Goal: Task Accomplishment & Management: Use online tool/utility

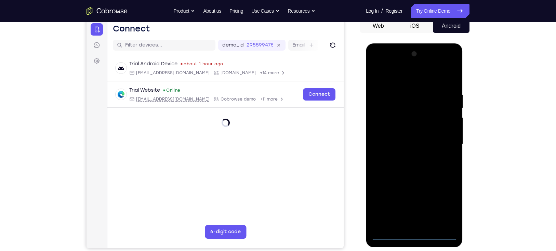
click at [413, 233] on div at bounding box center [414, 145] width 86 height 192
click at [413, 234] on div at bounding box center [414, 145] width 86 height 192
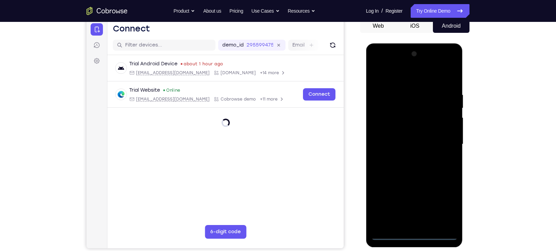
click at [413, 234] on div at bounding box center [414, 145] width 86 height 192
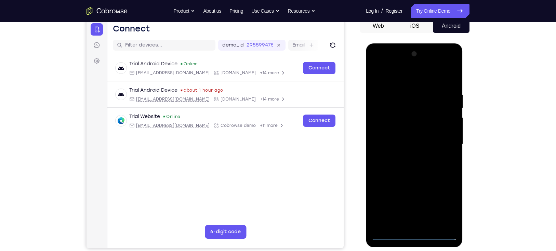
click at [444, 207] on div at bounding box center [414, 145] width 86 height 192
click at [376, 68] on div at bounding box center [414, 145] width 86 height 192
click at [400, 105] on div at bounding box center [414, 145] width 86 height 192
click at [386, 129] on div at bounding box center [414, 145] width 86 height 192
click at [408, 184] on div at bounding box center [414, 145] width 86 height 192
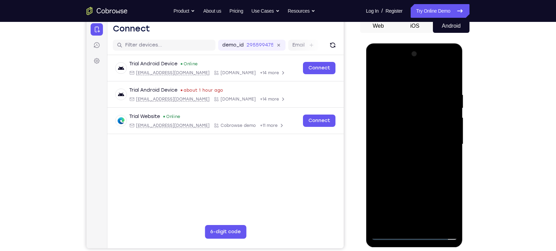
click at [447, 197] on div at bounding box center [414, 145] width 86 height 192
drag, startPoint x: 412, startPoint y: 207, endPoint x: 393, endPoint y: 83, distance: 125.3
click at [393, 83] on div at bounding box center [414, 145] width 86 height 192
drag, startPoint x: 414, startPoint y: 182, endPoint x: 383, endPoint y: 21, distance: 164.1
click at [383, 43] on html "Online web based iOS Simulators and Android Emulators. Run iPhone, iPad, Mobile…" at bounding box center [415, 145] width 98 height 205
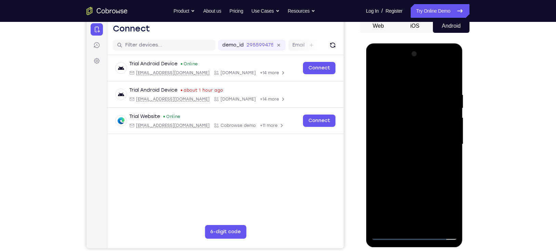
drag, startPoint x: 415, startPoint y: 172, endPoint x: 404, endPoint y: 52, distance: 120.6
click at [404, 52] on div at bounding box center [414, 145] width 86 height 192
click at [401, 64] on div at bounding box center [414, 145] width 86 height 192
click at [402, 134] on div at bounding box center [414, 145] width 86 height 192
click at [402, 158] on div at bounding box center [414, 145] width 86 height 192
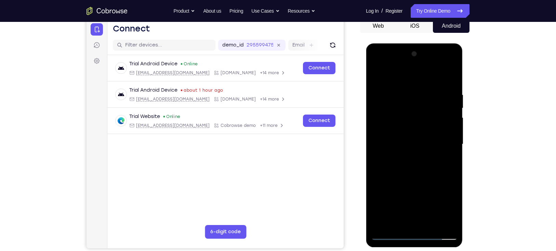
drag, startPoint x: 402, startPoint y: 198, endPoint x: 397, endPoint y: 98, distance: 101.1
click at [397, 98] on div at bounding box center [414, 145] width 86 height 192
drag, startPoint x: 391, startPoint y: 156, endPoint x: 387, endPoint y: 129, distance: 27.1
click at [387, 129] on div at bounding box center [414, 145] width 86 height 192
click at [393, 126] on div at bounding box center [414, 145] width 86 height 192
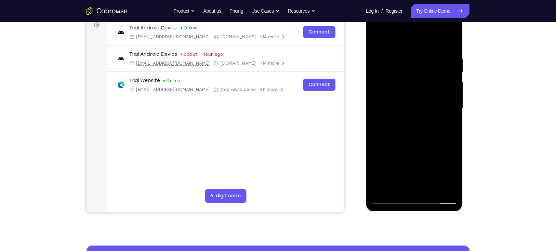
scroll to position [105, 0]
click at [416, 147] on div at bounding box center [414, 109] width 86 height 192
click at [448, 177] on div at bounding box center [414, 109] width 86 height 192
click at [409, 151] on div at bounding box center [414, 109] width 86 height 192
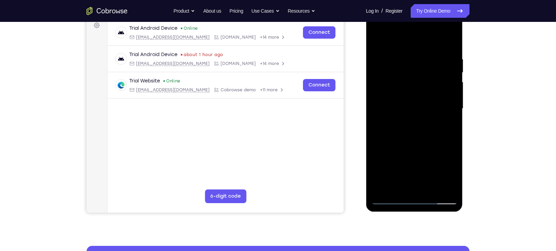
click at [409, 151] on div at bounding box center [414, 109] width 86 height 192
drag, startPoint x: 414, startPoint y: 158, endPoint x: 406, endPoint y: 115, distance: 43.9
click at [406, 115] on div at bounding box center [414, 109] width 86 height 192
drag, startPoint x: 402, startPoint y: 176, endPoint x: 393, endPoint y: 90, distance: 86.0
click at [393, 90] on div at bounding box center [414, 109] width 86 height 192
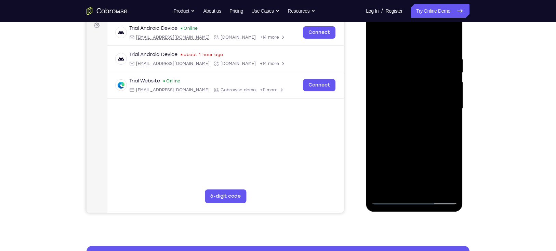
drag, startPoint x: 410, startPoint y: 169, endPoint x: 412, endPoint y: 77, distance: 92.7
click at [412, 77] on div at bounding box center [414, 109] width 86 height 192
drag, startPoint x: 406, startPoint y: 160, endPoint x: 397, endPoint y: 87, distance: 73.8
click at [397, 87] on div at bounding box center [414, 109] width 86 height 192
drag, startPoint x: 404, startPoint y: 161, endPoint x: 401, endPoint y: 100, distance: 61.7
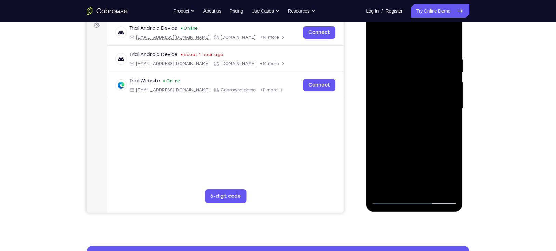
click at [401, 100] on div at bounding box center [414, 109] width 86 height 192
drag, startPoint x: 411, startPoint y: 160, endPoint x: 401, endPoint y: 67, distance: 94.3
click at [401, 67] on div at bounding box center [414, 109] width 86 height 192
drag, startPoint x: 406, startPoint y: 161, endPoint x: 401, endPoint y: 59, distance: 102.4
click at [401, 59] on div at bounding box center [414, 109] width 86 height 192
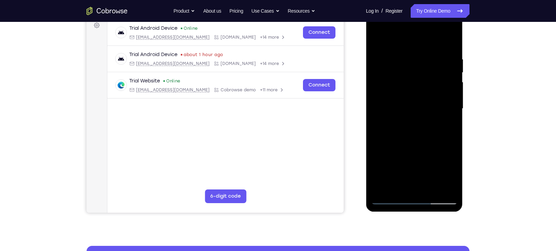
drag, startPoint x: 409, startPoint y: 83, endPoint x: 414, endPoint y: 193, distance: 109.2
click at [414, 193] on div at bounding box center [414, 109] width 86 height 192
drag, startPoint x: 416, startPoint y: 94, endPoint x: 415, endPoint y: 196, distance: 102.3
click at [415, 196] on div at bounding box center [414, 109] width 86 height 192
drag, startPoint x: 410, startPoint y: 183, endPoint x: 404, endPoint y: 97, distance: 86.8
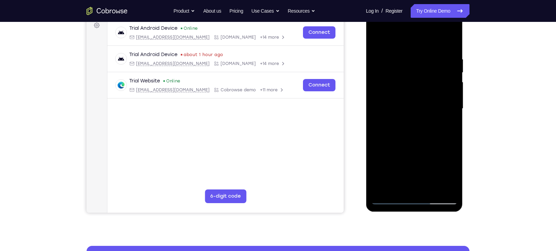
click at [404, 97] on div at bounding box center [414, 109] width 86 height 192
drag, startPoint x: 408, startPoint y: 147, endPoint x: 407, endPoint y: 118, distance: 29.4
click at [407, 118] on div at bounding box center [414, 109] width 86 height 192
click at [410, 149] on div at bounding box center [414, 109] width 86 height 192
drag, startPoint x: 399, startPoint y: 164, endPoint x: 399, endPoint y: 148, distance: 15.8
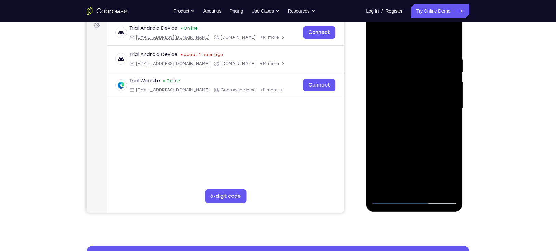
click at [399, 148] on div at bounding box center [414, 109] width 86 height 192
click at [403, 156] on div at bounding box center [414, 109] width 86 height 192
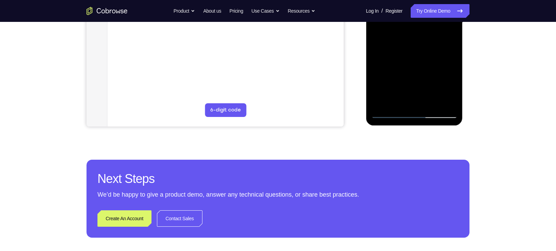
scroll to position [137, 0]
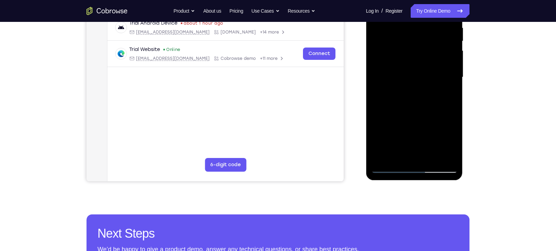
click at [389, 170] on div at bounding box center [414, 78] width 86 height 192
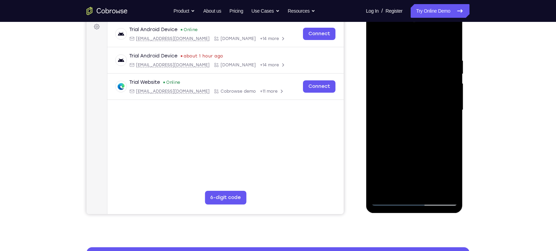
scroll to position [94, 0]
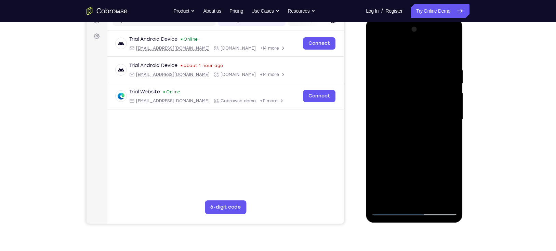
drag, startPoint x: 397, startPoint y: 163, endPoint x: 392, endPoint y: 65, distance: 97.3
click at [392, 65] on div at bounding box center [414, 120] width 86 height 192
drag, startPoint x: 396, startPoint y: 181, endPoint x: 393, endPoint y: 81, distance: 99.2
click at [393, 81] on div at bounding box center [414, 120] width 86 height 192
drag, startPoint x: 391, startPoint y: 179, endPoint x: 390, endPoint y: 86, distance: 93.4
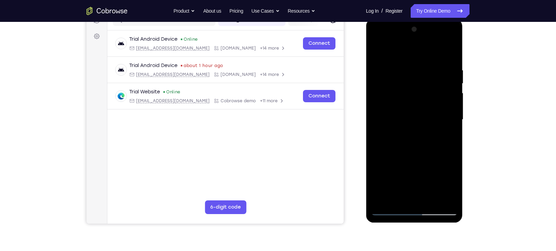
click at [390, 86] on div at bounding box center [414, 120] width 86 height 192
drag, startPoint x: 390, startPoint y: 197, endPoint x: 392, endPoint y: 120, distance: 77.7
click at [392, 120] on div at bounding box center [414, 120] width 86 height 192
drag, startPoint x: 412, startPoint y: 168, endPoint x: 403, endPoint y: 86, distance: 82.2
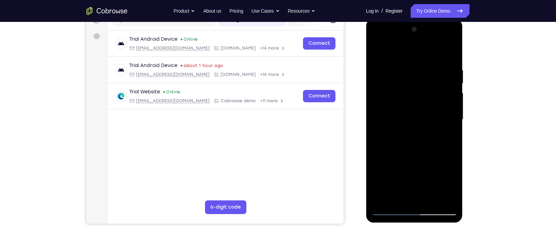
click at [403, 86] on div at bounding box center [414, 120] width 86 height 192
drag, startPoint x: 407, startPoint y: 172, endPoint x: 403, endPoint y: 90, distance: 81.5
click at [403, 90] on div at bounding box center [414, 120] width 86 height 192
drag, startPoint x: 410, startPoint y: 176, endPoint x: 402, endPoint y: 91, distance: 85.3
click at [402, 91] on div at bounding box center [414, 120] width 86 height 192
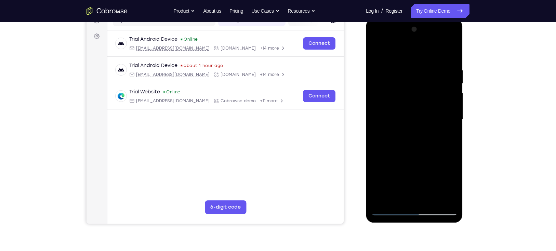
drag, startPoint x: 407, startPoint y: 160, endPoint x: 393, endPoint y: 66, distance: 95.1
click at [393, 66] on div at bounding box center [414, 120] width 86 height 192
drag, startPoint x: 410, startPoint y: 174, endPoint x: 407, endPoint y: 85, distance: 89.7
click at [407, 85] on div at bounding box center [414, 120] width 86 height 192
drag, startPoint x: 415, startPoint y: 161, endPoint x: 409, endPoint y: 91, distance: 69.7
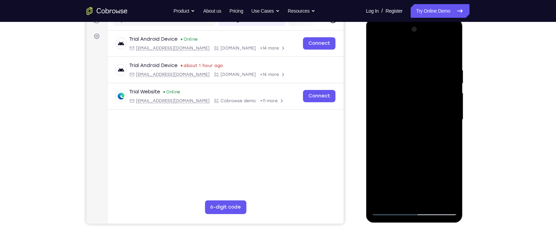
click at [409, 91] on div at bounding box center [414, 120] width 86 height 192
click at [413, 131] on div at bounding box center [414, 120] width 86 height 192
drag, startPoint x: 413, startPoint y: 161, endPoint x: 404, endPoint y: 79, distance: 82.6
click at [404, 79] on div at bounding box center [414, 120] width 86 height 192
click at [411, 149] on div at bounding box center [414, 120] width 86 height 192
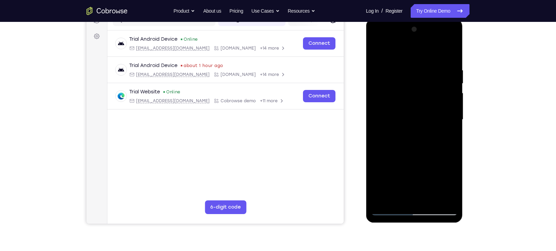
drag, startPoint x: 407, startPoint y: 168, endPoint x: 404, endPoint y: 42, distance: 125.3
click at [404, 42] on div at bounding box center [414, 120] width 86 height 192
click at [416, 76] on div at bounding box center [414, 120] width 86 height 192
drag, startPoint x: 396, startPoint y: 82, endPoint x: 394, endPoint y: 125, distance: 42.5
click at [394, 125] on div at bounding box center [414, 120] width 86 height 192
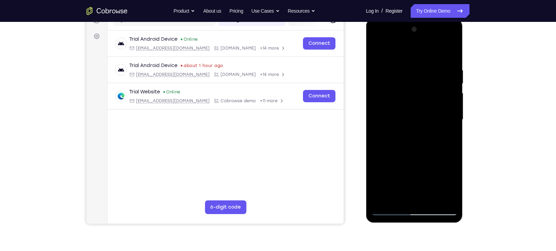
click at [390, 209] on div at bounding box center [414, 120] width 86 height 192
drag, startPoint x: 395, startPoint y: 183, endPoint x: 396, endPoint y: 80, distance: 102.6
click at [396, 80] on div at bounding box center [414, 120] width 86 height 192
drag, startPoint x: 427, startPoint y: 186, endPoint x: 426, endPoint y: 75, distance: 111.2
click at [426, 75] on div at bounding box center [414, 120] width 86 height 192
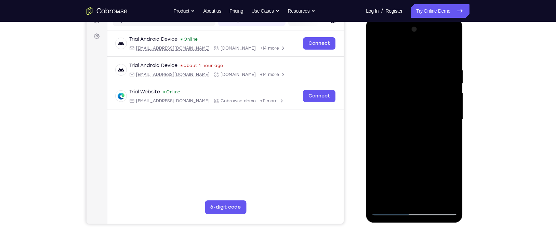
drag, startPoint x: 393, startPoint y: 176, endPoint x: 395, endPoint y: 89, distance: 87.3
click at [395, 89] on div at bounding box center [414, 120] width 86 height 192
drag, startPoint x: 439, startPoint y: 96, endPoint x: 432, endPoint y: 138, distance: 42.6
click at [432, 138] on div at bounding box center [414, 120] width 86 height 192
click at [432, 95] on div at bounding box center [414, 120] width 86 height 192
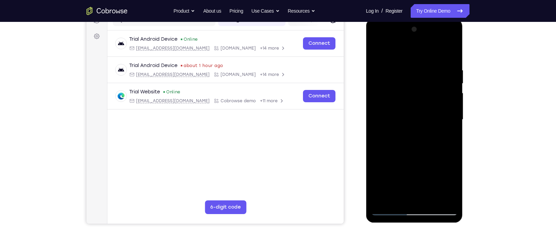
drag, startPoint x: 421, startPoint y: 140, endPoint x: 405, endPoint y: 78, distance: 64.6
click at [405, 78] on div at bounding box center [414, 120] width 86 height 192
drag, startPoint x: 413, startPoint y: 152, endPoint x: 403, endPoint y: 82, distance: 70.8
click at [403, 82] on div at bounding box center [414, 120] width 86 height 192
click at [411, 124] on div at bounding box center [414, 120] width 86 height 192
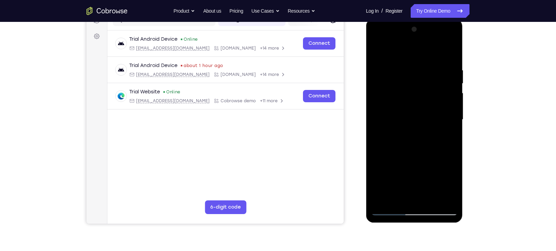
drag, startPoint x: 412, startPoint y: 157, endPoint x: 401, endPoint y: 72, distance: 85.9
click at [401, 72] on div at bounding box center [414, 120] width 86 height 192
drag, startPoint x: 416, startPoint y: 174, endPoint x: 381, endPoint y: 39, distance: 139.7
click at [381, 39] on div at bounding box center [414, 120] width 86 height 192
drag, startPoint x: 404, startPoint y: 197, endPoint x: 392, endPoint y: 75, distance: 122.8
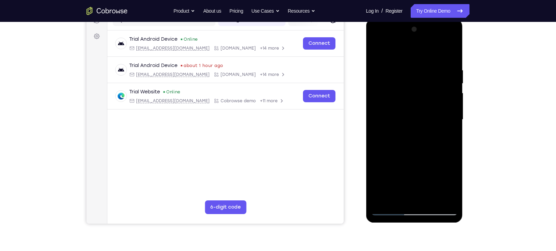
click at [392, 75] on div at bounding box center [414, 120] width 86 height 192
drag, startPoint x: 410, startPoint y: 176, endPoint x: 397, endPoint y: 58, distance: 118.7
click at [397, 58] on div at bounding box center [414, 120] width 86 height 192
drag, startPoint x: 405, startPoint y: 172, endPoint x: 397, endPoint y: 73, distance: 99.2
click at [397, 73] on div at bounding box center [414, 120] width 86 height 192
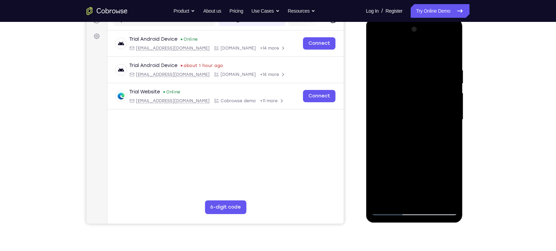
drag, startPoint x: 410, startPoint y: 167, endPoint x: 394, endPoint y: 36, distance: 132.4
click at [394, 36] on div at bounding box center [414, 120] width 86 height 192
click at [387, 210] on div at bounding box center [414, 120] width 86 height 192
drag, startPoint x: 391, startPoint y: 191, endPoint x: 379, endPoint y: 68, distance: 123.4
click at [379, 68] on div at bounding box center [414, 120] width 86 height 192
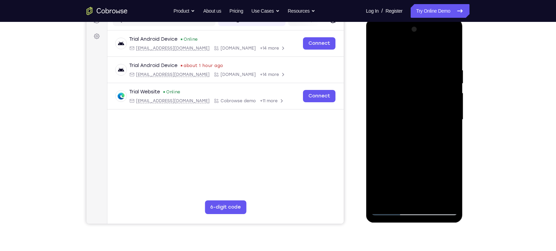
drag, startPoint x: 384, startPoint y: 184, endPoint x: 388, endPoint y: 128, distance: 56.2
click at [388, 128] on div at bounding box center [414, 120] width 86 height 192
drag, startPoint x: 427, startPoint y: 142, endPoint x: 435, endPoint y: 200, distance: 58.7
click at [435, 200] on div at bounding box center [414, 120] width 86 height 192
click at [436, 150] on div at bounding box center [414, 120] width 86 height 192
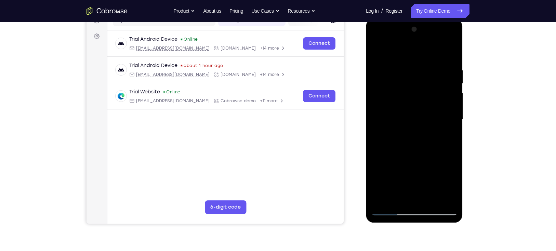
click at [416, 137] on div at bounding box center [414, 120] width 86 height 192
drag, startPoint x: 415, startPoint y: 172, endPoint x: 411, endPoint y: 114, distance: 58.3
click at [411, 114] on div at bounding box center [414, 120] width 86 height 192
click at [415, 154] on div at bounding box center [414, 120] width 86 height 192
drag, startPoint x: 405, startPoint y: 169, endPoint x: 402, endPoint y: 140, distance: 29.9
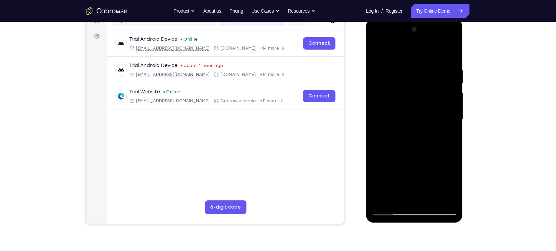
click at [402, 140] on div at bounding box center [414, 120] width 86 height 192
click at [418, 172] on div at bounding box center [414, 120] width 86 height 192
drag, startPoint x: 422, startPoint y: 172, endPoint x: 429, endPoint y: 173, distance: 7.6
click at [429, 173] on div at bounding box center [414, 120] width 86 height 192
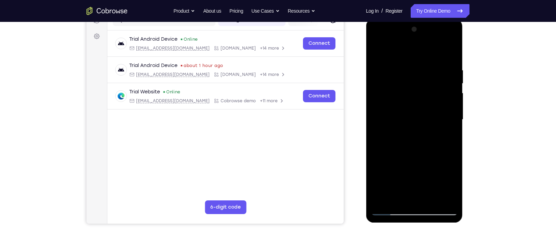
click at [436, 173] on div at bounding box center [414, 120] width 86 height 192
click at [440, 173] on div at bounding box center [414, 120] width 86 height 192
drag, startPoint x: 420, startPoint y: 200, endPoint x: 404, endPoint y: 117, distance: 84.7
click at [404, 117] on div at bounding box center [414, 120] width 86 height 192
drag, startPoint x: 402, startPoint y: 177, endPoint x: 406, endPoint y: 70, distance: 106.1
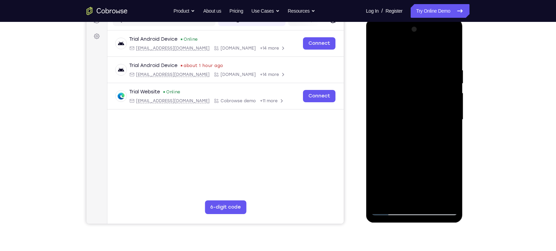
click at [406, 70] on div at bounding box center [414, 120] width 86 height 192
click at [417, 146] on div at bounding box center [414, 120] width 86 height 192
drag, startPoint x: 411, startPoint y: 177, endPoint x: 410, endPoint y: 171, distance: 6.2
click at [410, 171] on div at bounding box center [414, 120] width 86 height 192
click at [424, 191] on div at bounding box center [414, 120] width 86 height 192
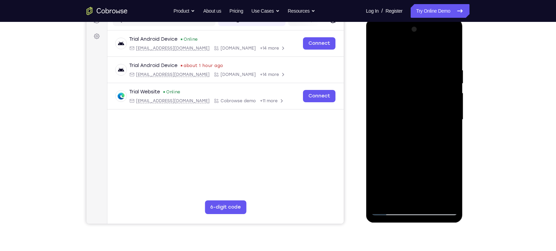
click at [425, 192] on div at bounding box center [414, 120] width 86 height 192
click at [433, 192] on div at bounding box center [414, 120] width 86 height 192
click at [438, 192] on div at bounding box center [414, 120] width 86 height 192
drag, startPoint x: 405, startPoint y: 169, endPoint x: 403, endPoint y: 80, distance: 89.3
click at [403, 80] on div at bounding box center [414, 120] width 86 height 192
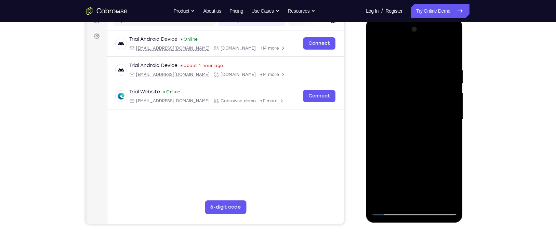
drag, startPoint x: 408, startPoint y: 153, endPoint x: 406, endPoint y: 94, distance: 59.6
click at [406, 94] on div at bounding box center [414, 120] width 86 height 192
drag, startPoint x: 412, startPoint y: 182, endPoint x: 406, endPoint y: 70, distance: 111.7
click at [406, 70] on div at bounding box center [414, 120] width 86 height 192
click at [414, 97] on div at bounding box center [414, 120] width 86 height 192
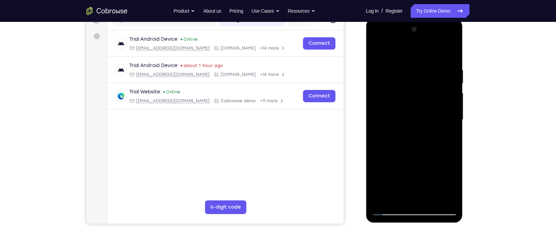
click at [428, 146] on div at bounding box center [414, 120] width 86 height 192
click at [435, 146] on div at bounding box center [414, 120] width 86 height 192
click at [442, 145] on div at bounding box center [414, 120] width 86 height 192
click at [386, 211] on div at bounding box center [414, 120] width 86 height 192
drag, startPoint x: 396, startPoint y: 190, endPoint x: 382, endPoint y: 84, distance: 107.0
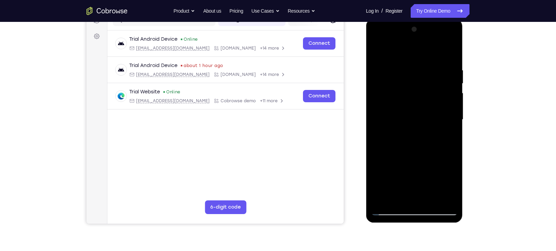
click at [382, 84] on div at bounding box center [414, 120] width 86 height 192
drag, startPoint x: 400, startPoint y: 77, endPoint x: 400, endPoint y: 184, distance: 107.1
click at [400, 184] on div at bounding box center [414, 120] width 86 height 192
click at [394, 147] on div at bounding box center [414, 120] width 86 height 192
drag, startPoint x: 411, startPoint y: 179, endPoint x: 400, endPoint y: 80, distance: 99.1
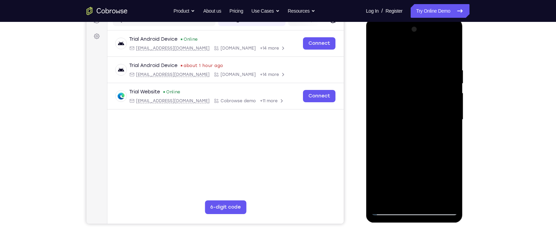
click at [400, 80] on div at bounding box center [414, 120] width 86 height 192
click at [414, 67] on div at bounding box center [414, 120] width 86 height 192
drag, startPoint x: 409, startPoint y: 85, endPoint x: 412, endPoint y: 141, distance: 55.9
click at [412, 141] on div at bounding box center [414, 120] width 86 height 192
click at [417, 168] on div at bounding box center [414, 120] width 86 height 192
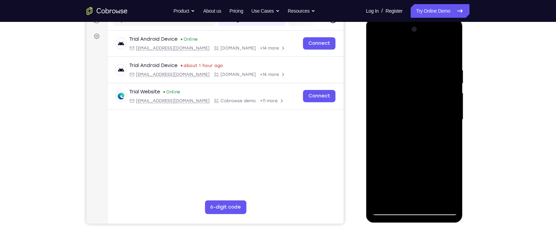
click at [426, 168] on div at bounding box center [414, 120] width 86 height 192
click at [435, 167] on div at bounding box center [414, 120] width 86 height 192
click at [438, 168] on div at bounding box center [414, 120] width 86 height 192
drag, startPoint x: 415, startPoint y: 158, endPoint x: 407, endPoint y: 38, distance: 120.1
click at [407, 38] on div at bounding box center [414, 120] width 86 height 192
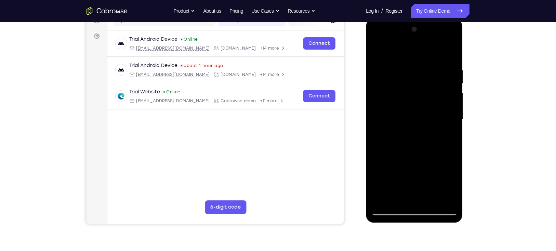
click at [401, 171] on div at bounding box center [414, 120] width 86 height 192
drag, startPoint x: 405, startPoint y: 191, endPoint x: 402, endPoint y: 94, distance: 96.2
click at [402, 94] on div at bounding box center [414, 120] width 86 height 192
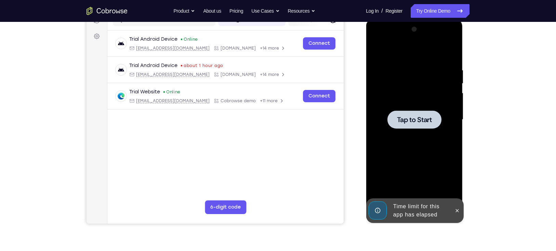
drag, startPoint x: 407, startPoint y: 168, endPoint x: 403, endPoint y: 98, distance: 69.6
click at [403, 98] on div at bounding box center [414, 120] width 86 height 192
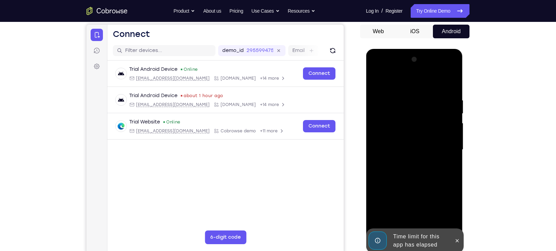
scroll to position [87, 0]
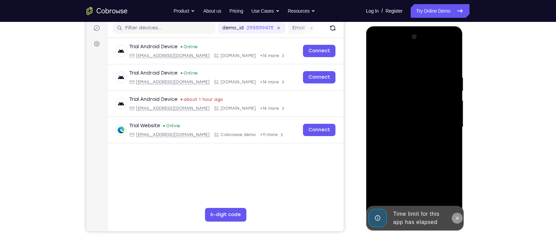
click at [455, 218] on icon at bounding box center [456, 218] width 5 height 5
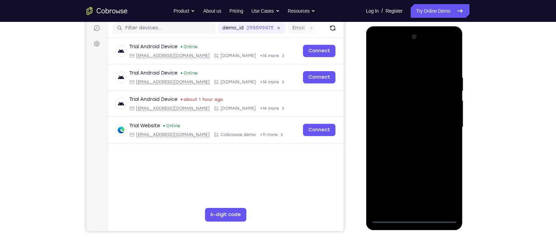
click at [414, 216] on div at bounding box center [414, 127] width 86 height 192
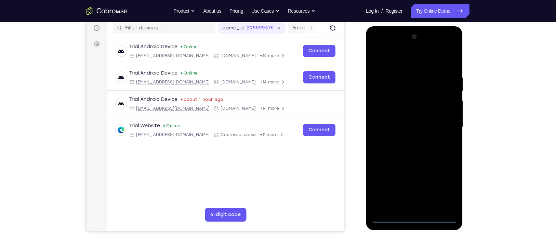
click at [448, 187] on div at bounding box center [414, 127] width 86 height 192
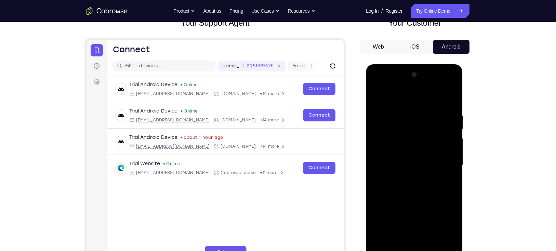
scroll to position [55, 0]
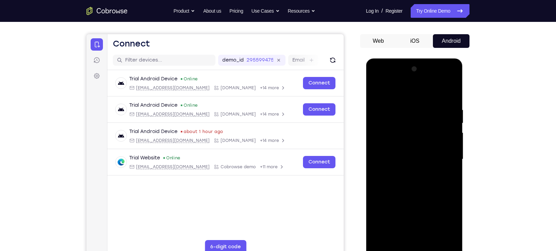
click at [377, 80] on div at bounding box center [414, 160] width 86 height 192
click at [400, 119] on div at bounding box center [414, 160] width 86 height 192
click at [396, 147] on div at bounding box center [414, 160] width 86 height 192
click at [403, 174] on div at bounding box center [414, 160] width 86 height 192
drag, startPoint x: 427, startPoint y: 209, endPoint x: 418, endPoint y: 220, distance: 14.6
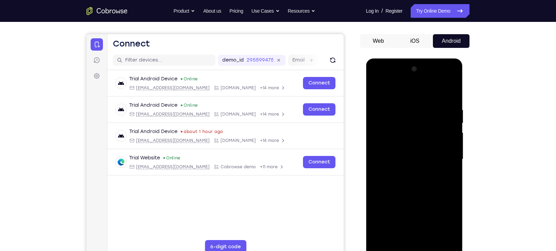
click at [418, 220] on div at bounding box center [414, 160] width 86 height 192
click at [394, 129] on div at bounding box center [414, 160] width 86 height 192
drag, startPoint x: 398, startPoint y: 203, endPoint x: 386, endPoint y: 77, distance: 127.2
click at [386, 77] on div at bounding box center [414, 160] width 86 height 192
drag, startPoint x: 396, startPoint y: 207, endPoint x: 378, endPoint y: 49, distance: 158.7
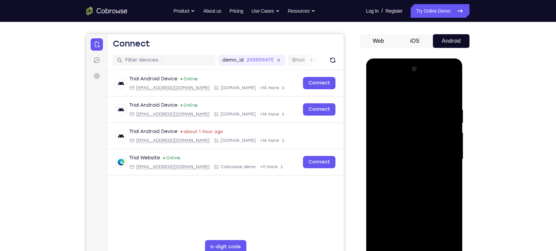
click at [378, 59] on html "Online web based iOS Simulators and Android Emulators. Run iPhone, iPad, Mobile…" at bounding box center [415, 161] width 98 height 205
drag, startPoint x: 397, startPoint y: 205, endPoint x: 386, endPoint y: 92, distance: 114.0
click at [386, 92] on div at bounding box center [414, 160] width 86 height 192
drag, startPoint x: 397, startPoint y: 216, endPoint x: 388, endPoint y: 92, distance: 124.2
click at [388, 92] on div at bounding box center [414, 160] width 86 height 192
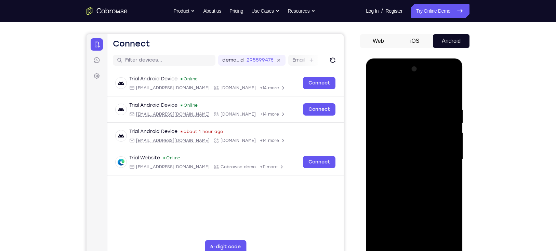
drag, startPoint x: 435, startPoint y: 205, endPoint x: 431, endPoint y: 247, distance: 42.3
click at [431, 247] on div at bounding box center [414, 160] width 86 height 192
drag, startPoint x: 431, startPoint y: 205, endPoint x: 410, endPoint y: 91, distance: 115.6
click at [410, 91] on div at bounding box center [414, 160] width 86 height 192
drag, startPoint x: 430, startPoint y: 130, endPoint x: 439, endPoint y: 247, distance: 117.3
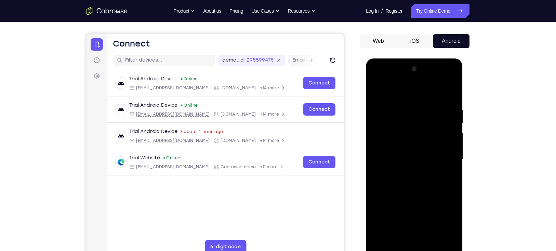
click at [439, 247] on div at bounding box center [414, 160] width 86 height 192
drag, startPoint x: 432, startPoint y: 203, endPoint x: 414, endPoint y: 106, distance: 98.0
click at [414, 106] on div at bounding box center [414, 160] width 86 height 192
drag, startPoint x: 431, startPoint y: 206, endPoint x: 422, endPoint y: 94, distance: 112.3
click at [422, 94] on div at bounding box center [414, 160] width 86 height 192
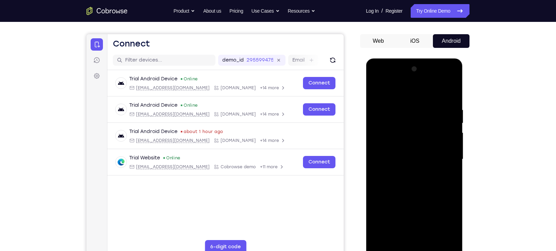
drag, startPoint x: 437, startPoint y: 210, endPoint x: 414, endPoint y: 82, distance: 130.0
click at [414, 82] on div at bounding box center [414, 160] width 86 height 192
drag, startPoint x: 437, startPoint y: 206, endPoint x: 420, endPoint y: 133, distance: 74.9
click at [420, 133] on div at bounding box center [414, 160] width 86 height 192
drag, startPoint x: 429, startPoint y: 189, endPoint x: 418, endPoint y: 70, distance: 118.9
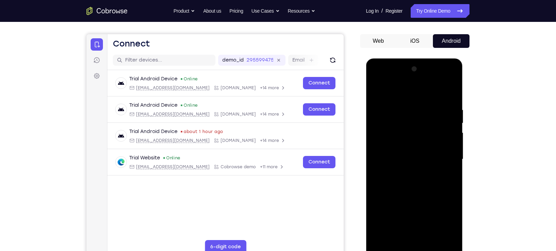
click at [418, 70] on div at bounding box center [414, 160] width 86 height 192
drag, startPoint x: 431, startPoint y: 198, endPoint x: 419, endPoint y: 88, distance: 110.9
click at [419, 88] on div at bounding box center [414, 160] width 86 height 192
drag, startPoint x: 435, startPoint y: 192, endPoint x: 417, endPoint y: 94, distance: 99.1
click at [417, 94] on div at bounding box center [414, 160] width 86 height 192
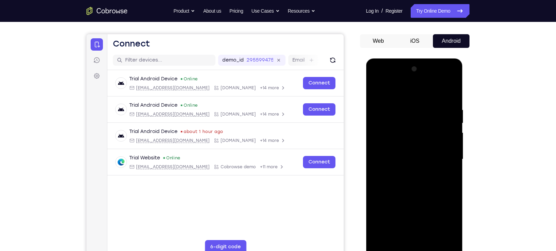
drag, startPoint x: 435, startPoint y: 216, endPoint x: 406, endPoint y: 61, distance: 157.2
click at [406, 61] on div at bounding box center [414, 161] width 97 height 204
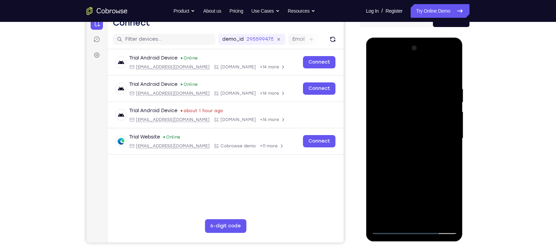
scroll to position [77, 0]
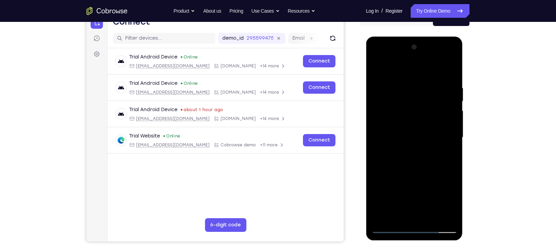
click at [389, 233] on div at bounding box center [414, 138] width 86 height 192
click at [394, 105] on div at bounding box center [414, 138] width 86 height 192
drag, startPoint x: 437, startPoint y: 178, endPoint x: 416, endPoint y: 64, distance: 115.5
click at [416, 64] on div at bounding box center [414, 138] width 86 height 192
drag, startPoint x: 433, startPoint y: 185, endPoint x: 411, endPoint y: 66, distance: 121.1
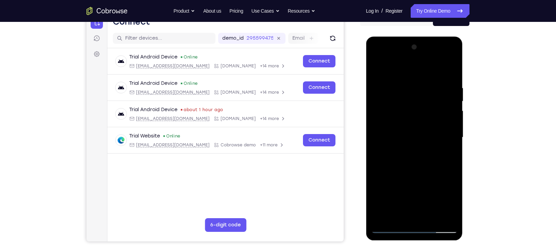
click at [411, 66] on div at bounding box center [414, 138] width 86 height 192
drag, startPoint x: 427, startPoint y: 173, endPoint x: 407, endPoint y: 98, distance: 77.8
click at [407, 98] on div at bounding box center [414, 138] width 86 height 192
click at [439, 169] on div at bounding box center [414, 138] width 86 height 192
click at [435, 161] on div at bounding box center [414, 138] width 86 height 192
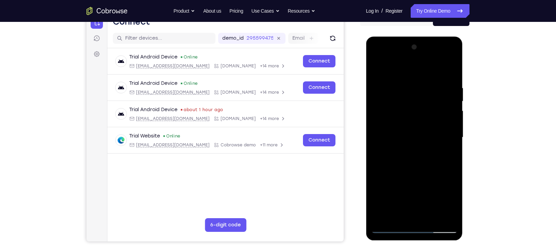
click at [435, 159] on div at bounding box center [414, 138] width 86 height 192
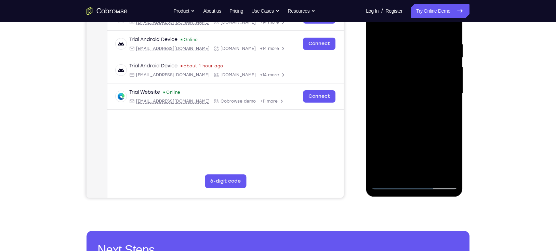
scroll to position [125, 0]
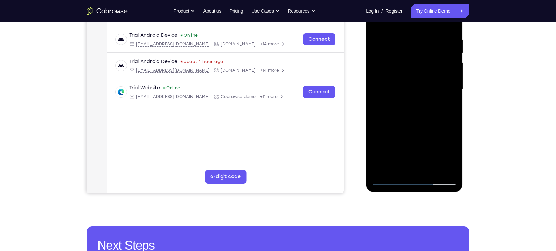
drag, startPoint x: 415, startPoint y: 147, endPoint x: 410, endPoint y: 89, distance: 59.1
click at [410, 89] on div at bounding box center [414, 89] width 86 height 192
drag, startPoint x: 417, startPoint y: 155, endPoint x: 405, endPoint y: 78, distance: 78.4
click at [405, 78] on div at bounding box center [414, 89] width 86 height 192
drag, startPoint x: 414, startPoint y: 138, endPoint x: 409, endPoint y: 80, distance: 57.7
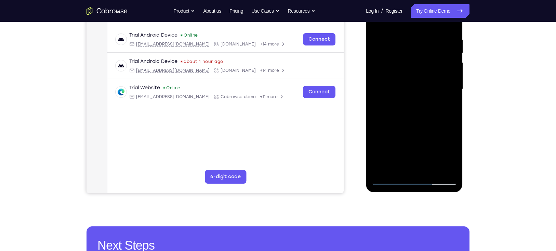
click at [409, 80] on div at bounding box center [414, 89] width 86 height 192
drag, startPoint x: 414, startPoint y: 145, endPoint x: 405, endPoint y: 81, distance: 64.2
click at [405, 81] on div at bounding box center [414, 89] width 86 height 192
drag, startPoint x: 409, startPoint y: 140, endPoint x: 404, endPoint y: 76, distance: 64.2
click at [404, 76] on div at bounding box center [414, 89] width 86 height 192
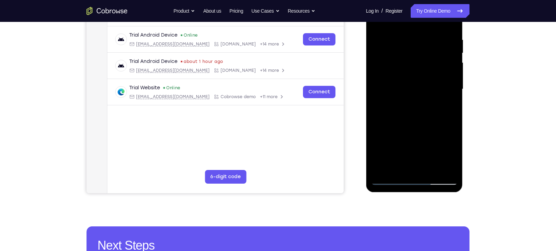
drag, startPoint x: 411, startPoint y: 147, endPoint x: 409, endPoint y: 96, distance: 50.7
click at [409, 96] on div at bounding box center [414, 89] width 86 height 192
drag, startPoint x: 402, startPoint y: 136, endPoint x: 396, endPoint y: 75, distance: 61.5
click at [396, 75] on div at bounding box center [414, 89] width 86 height 192
drag, startPoint x: 409, startPoint y: 140, endPoint x: 391, endPoint y: 83, distance: 60.2
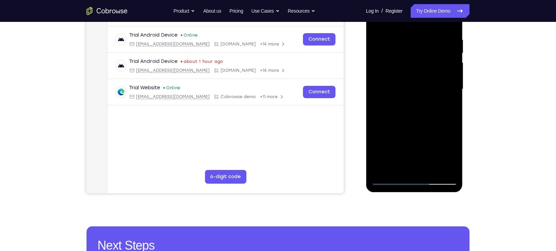
click at [391, 83] on div at bounding box center [414, 89] width 86 height 192
drag, startPoint x: 410, startPoint y: 143, endPoint x: 398, endPoint y: 76, distance: 67.9
click at [398, 76] on div at bounding box center [414, 89] width 86 height 192
drag, startPoint x: 411, startPoint y: 150, endPoint x: 403, endPoint y: 93, distance: 57.6
click at [403, 93] on div at bounding box center [414, 89] width 86 height 192
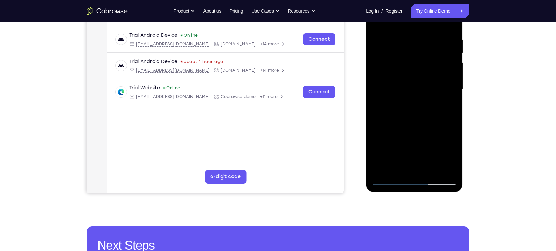
click at [417, 133] on div at bounding box center [414, 89] width 86 height 192
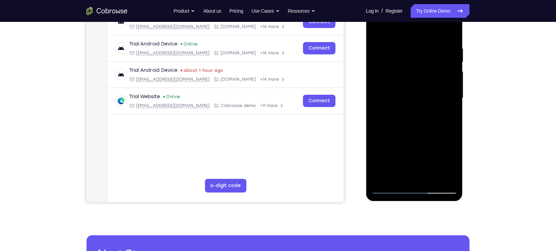
scroll to position [116, 0]
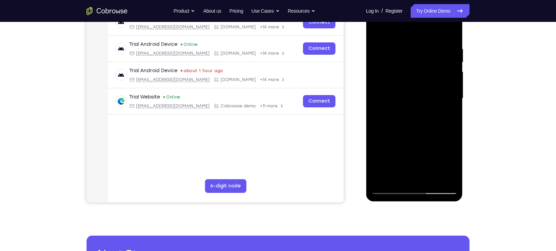
click at [442, 171] on div at bounding box center [414, 99] width 86 height 192
click at [414, 133] on div at bounding box center [414, 99] width 86 height 192
drag, startPoint x: 401, startPoint y: 158, endPoint x: 402, endPoint y: 147, distance: 11.3
click at [402, 147] on div at bounding box center [414, 99] width 86 height 192
drag, startPoint x: 416, startPoint y: 162, endPoint x: 406, endPoint y: 120, distance: 43.1
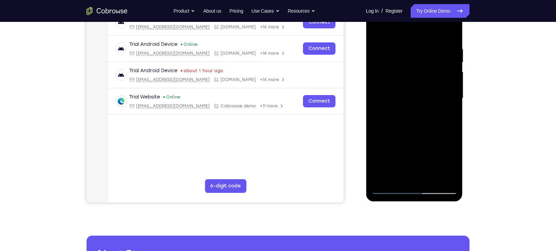
click at [406, 120] on div at bounding box center [414, 99] width 86 height 192
drag, startPoint x: 411, startPoint y: 163, endPoint x: 398, endPoint y: 94, distance: 70.3
click at [398, 94] on div at bounding box center [414, 99] width 86 height 192
click at [411, 128] on div at bounding box center [414, 99] width 86 height 192
click at [390, 190] on div at bounding box center [414, 99] width 86 height 192
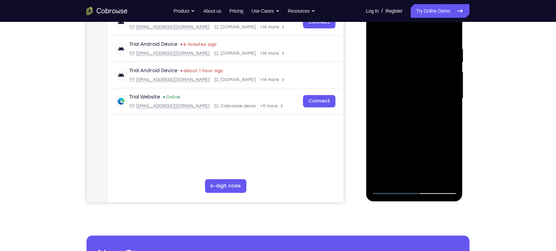
drag, startPoint x: 436, startPoint y: 178, endPoint x: 421, endPoint y: 129, distance: 51.8
click at [421, 129] on div at bounding box center [414, 99] width 86 height 192
click at [432, 126] on div at bounding box center [414, 99] width 86 height 192
drag, startPoint x: 413, startPoint y: 146, endPoint x: 406, endPoint y: 61, distance: 86.2
click at [406, 61] on div at bounding box center [414, 99] width 86 height 192
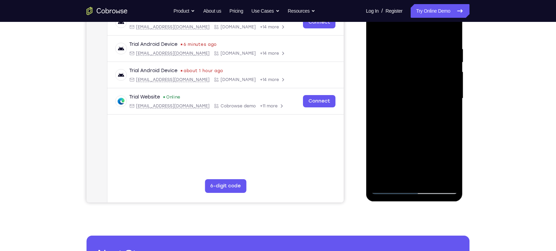
drag, startPoint x: 415, startPoint y: 146, endPoint x: 400, endPoint y: 67, distance: 80.7
click at [400, 67] on div at bounding box center [414, 99] width 86 height 192
drag, startPoint x: 410, startPoint y: 146, endPoint x: 394, endPoint y: 66, distance: 81.0
click at [394, 66] on div at bounding box center [414, 99] width 86 height 192
drag, startPoint x: 408, startPoint y: 146, endPoint x: 383, endPoint y: 60, distance: 89.8
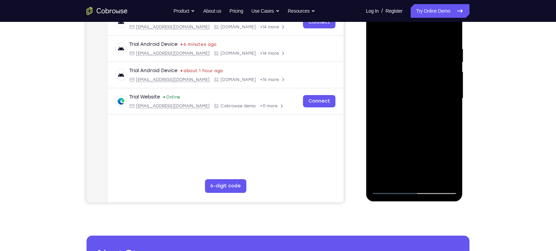
click at [383, 60] on div at bounding box center [414, 99] width 86 height 192
drag, startPoint x: 414, startPoint y: 177, endPoint x: 392, endPoint y: 65, distance: 114.7
click at [392, 65] on div at bounding box center [414, 99] width 86 height 192
drag, startPoint x: 406, startPoint y: 153, endPoint x: 397, endPoint y: 63, distance: 90.1
click at [397, 63] on div at bounding box center [414, 99] width 86 height 192
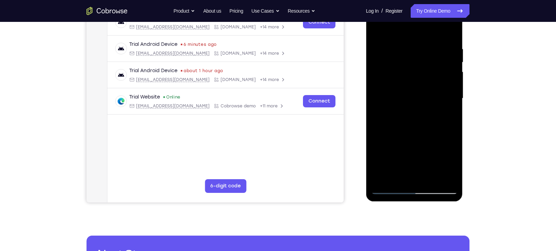
drag, startPoint x: 409, startPoint y: 140, endPoint x: 387, endPoint y: 65, distance: 78.2
click at [387, 65] on div at bounding box center [414, 99] width 86 height 192
drag, startPoint x: 410, startPoint y: 148, endPoint x: 398, endPoint y: 52, distance: 96.9
click at [398, 52] on div at bounding box center [414, 99] width 86 height 192
drag, startPoint x: 412, startPoint y: 142, endPoint x: 393, endPoint y: 52, distance: 92.6
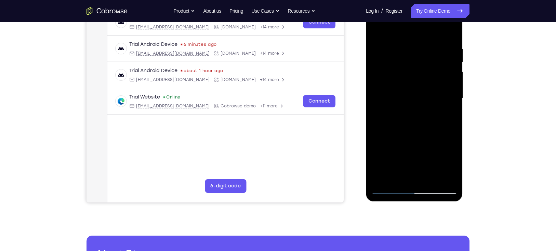
click at [393, 52] on div at bounding box center [414, 99] width 86 height 192
drag, startPoint x: 410, startPoint y: 144, endPoint x: 388, endPoint y: 52, distance: 94.9
click at [388, 52] on div at bounding box center [414, 99] width 86 height 192
drag, startPoint x: 403, startPoint y: 155, endPoint x: 385, endPoint y: 56, distance: 100.9
click at [385, 56] on div at bounding box center [414, 99] width 86 height 192
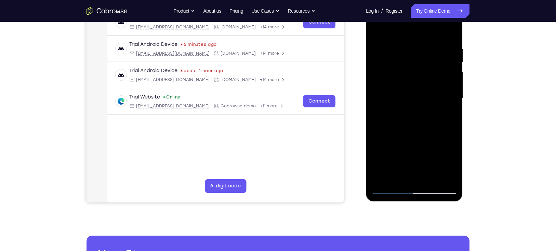
drag, startPoint x: 411, startPoint y: 163, endPoint x: 398, endPoint y: 75, distance: 89.6
click at [398, 75] on div at bounding box center [414, 99] width 86 height 192
click at [415, 102] on div at bounding box center [414, 99] width 86 height 192
click at [410, 153] on div at bounding box center [414, 99] width 86 height 192
click at [422, 152] on div at bounding box center [414, 99] width 86 height 192
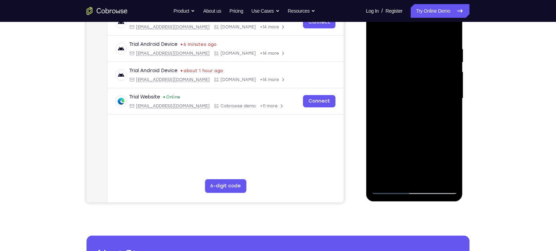
click at [428, 152] on div at bounding box center [414, 99] width 86 height 192
click at [433, 152] on div at bounding box center [414, 99] width 86 height 192
click at [437, 152] on div at bounding box center [414, 99] width 86 height 192
click at [392, 189] on div at bounding box center [414, 99] width 86 height 192
drag, startPoint x: 400, startPoint y: 174, endPoint x: 390, endPoint y: 94, distance: 81.3
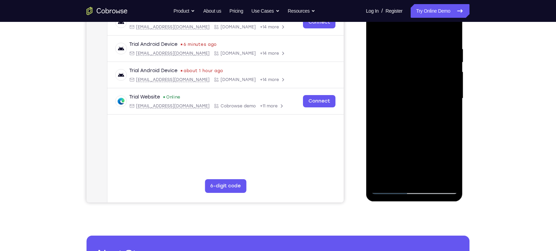
click at [390, 94] on div at bounding box center [414, 99] width 86 height 192
drag, startPoint x: 399, startPoint y: 177, endPoint x: 392, endPoint y: 83, distance: 93.3
click at [392, 83] on div at bounding box center [414, 99] width 86 height 192
drag, startPoint x: 437, startPoint y: 171, endPoint x: 426, endPoint y: 114, distance: 58.4
click at [426, 114] on div at bounding box center [414, 99] width 86 height 192
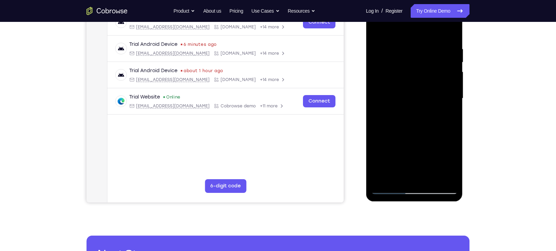
click at [433, 122] on div at bounding box center [414, 99] width 86 height 192
drag, startPoint x: 411, startPoint y: 147, endPoint x: 399, endPoint y: 71, distance: 76.9
click at [399, 71] on div at bounding box center [414, 99] width 86 height 192
drag, startPoint x: 401, startPoint y: 158, endPoint x: 393, endPoint y: 83, distance: 75.3
click at [393, 83] on div at bounding box center [414, 99] width 86 height 192
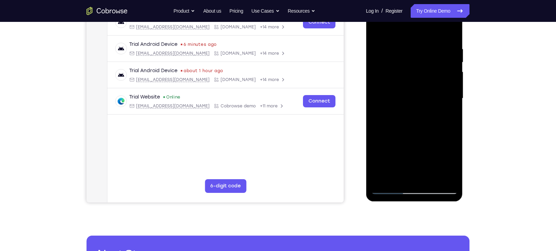
drag, startPoint x: 406, startPoint y: 144, endPoint x: 397, endPoint y: 63, distance: 81.9
click at [397, 63] on div at bounding box center [414, 99] width 86 height 192
drag, startPoint x: 412, startPoint y: 156, endPoint x: 406, endPoint y: 105, distance: 51.7
click at [406, 105] on div at bounding box center [414, 99] width 86 height 192
drag, startPoint x: 414, startPoint y: 171, endPoint x: 399, endPoint y: 61, distance: 111.1
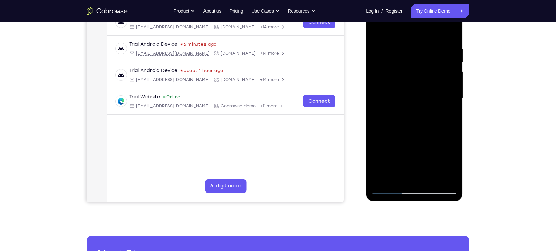
click at [399, 61] on div at bounding box center [414, 99] width 86 height 192
drag, startPoint x: 406, startPoint y: 155, endPoint x: 388, endPoint y: 60, distance: 96.6
click at [388, 60] on div at bounding box center [414, 99] width 86 height 192
click at [412, 88] on div at bounding box center [414, 99] width 86 height 192
drag, startPoint x: 416, startPoint y: 148, endPoint x: 391, endPoint y: 63, distance: 89.2
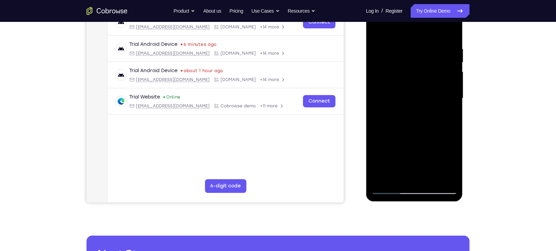
click at [391, 63] on div at bounding box center [414, 99] width 86 height 192
drag, startPoint x: 409, startPoint y: 174, endPoint x: 395, endPoint y: 86, distance: 89.7
click at [395, 86] on div at bounding box center [414, 99] width 86 height 192
click at [392, 187] on div at bounding box center [414, 99] width 86 height 192
drag, startPoint x: 433, startPoint y: 164, endPoint x: 405, endPoint y: 75, distance: 93.9
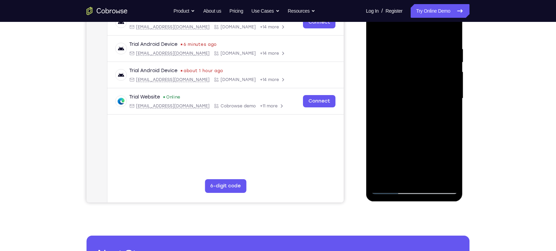
click at [405, 75] on div at bounding box center [414, 99] width 86 height 192
drag, startPoint x: 439, startPoint y: 145, endPoint x: 413, endPoint y: 63, distance: 85.7
click at [413, 63] on div at bounding box center [414, 99] width 86 height 192
click at [437, 151] on div at bounding box center [414, 99] width 86 height 192
click at [415, 138] on div at bounding box center [414, 99] width 86 height 192
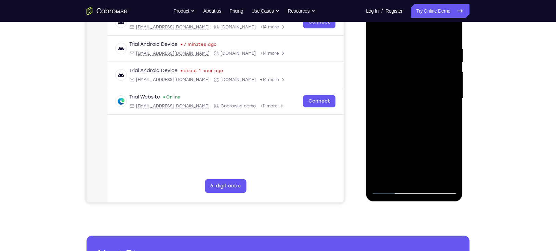
drag, startPoint x: 407, startPoint y: 148, endPoint x: 405, endPoint y: 129, distance: 19.2
click at [405, 129] on div at bounding box center [414, 99] width 86 height 192
click at [419, 169] on div at bounding box center [414, 99] width 86 height 192
click at [430, 169] on div at bounding box center [414, 99] width 86 height 192
click at [441, 169] on div at bounding box center [414, 99] width 86 height 192
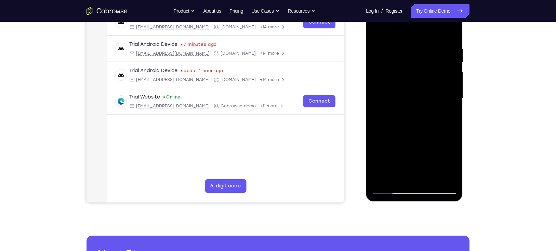
click at [390, 190] on div at bounding box center [414, 99] width 86 height 192
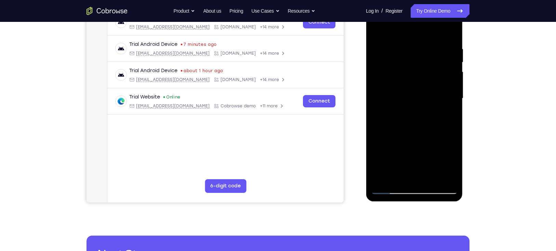
drag, startPoint x: 401, startPoint y: 164, endPoint x: 386, endPoint y: 99, distance: 66.7
click at [386, 99] on div at bounding box center [414, 99] width 86 height 192
click at [397, 128] on div at bounding box center [414, 99] width 86 height 192
drag, startPoint x: 390, startPoint y: 105, endPoint x: 394, endPoint y: 126, distance: 21.3
click at [394, 126] on div at bounding box center [414, 99] width 86 height 192
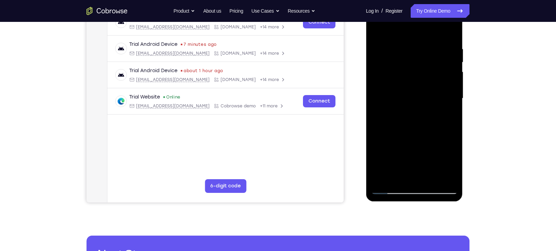
drag, startPoint x: 390, startPoint y: 83, endPoint x: 393, endPoint y: 106, distance: 22.7
click at [393, 106] on div at bounding box center [414, 99] width 86 height 192
click at [386, 79] on div at bounding box center [414, 99] width 86 height 192
click at [444, 110] on div at bounding box center [414, 99] width 86 height 192
click at [413, 101] on div at bounding box center [414, 99] width 86 height 192
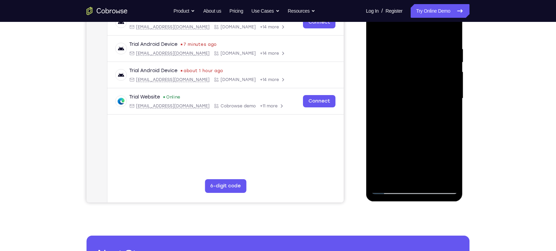
click at [454, 156] on div at bounding box center [414, 99] width 86 height 192
click at [446, 121] on div at bounding box center [414, 99] width 86 height 192
click at [389, 123] on div at bounding box center [414, 99] width 86 height 192
click at [418, 122] on div at bounding box center [414, 99] width 86 height 192
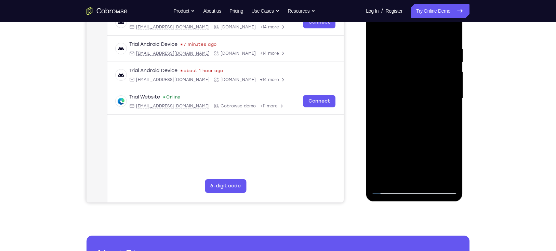
click at [429, 123] on div at bounding box center [414, 99] width 86 height 192
drag, startPoint x: 435, startPoint y: 159, endPoint x: 423, endPoint y: 95, distance: 65.7
click at [423, 95] on div at bounding box center [414, 99] width 86 height 192
drag, startPoint x: 427, startPoint y: 154, endPoint x: 410, endPoint y: 85, distance: 71.2
click at [410, 85] on div at bounding box center [414, 99] width 86 height 192
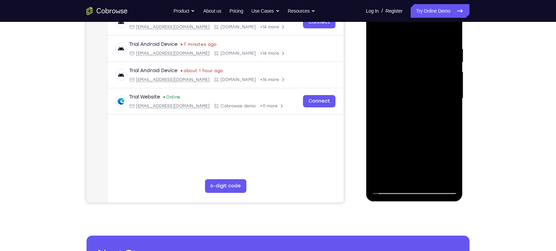
drag, startPoint x: 425, startPoint y: 169, endPoint x: 423, endPoint y: 155, distance: 14.1
click at [423, 155] on div at bounding box center [414, 99] width 86 height 192
click at [394, 127] on div at bounding box center [414, 99] width 86 height 192
click at [415, 101] on div at bounding box center [414, 99] width 86 height 192
click at [385, 123] on div at bounding box center [414, 99] width 86 height 192
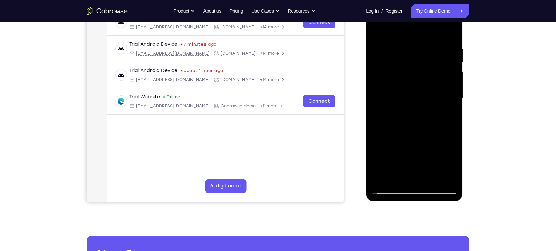
click at [385, 123] on div at bounding box center [414, 99] width 86 height 192
click at [386, 124] on div at bounding box center [414, 99] width 86 height 192
click at [389, 124] on div at bounding box center [414, 99] width 86 height 192
click at [392, 124] on div at bounding box center [414, 99] width 86 height 192
click at [397, 124] on div at bounding box center [414, 99] width 86 height 192
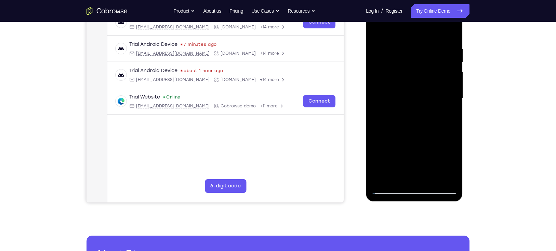
click at [400, 124] on div at bounding box center [414, 99] width 86 height 192
click at [412, 125] on div at bounding box center [414, 99] width 86 height 192
click at [426, 124] on div at bounding box center [414, 99] width 86 height 192
click at [429, 123] on div at bounding box center [414, 99] width 86 height 192
click at [431, 123] on div at bounding box center [414, 99] width 86 height 192
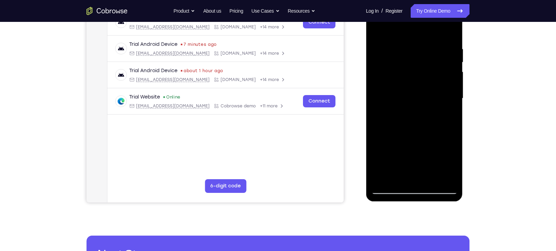
click at [432, 123] on div at bounding box center [414, 99] width 86 height 192
drag, startPoint x: 433, startPoint y: 145, endPoint x: 410, endPoint y: 76, distance: 73.4
click at [410, 76] on div at bounding box center [414, 99] width 86 height 192
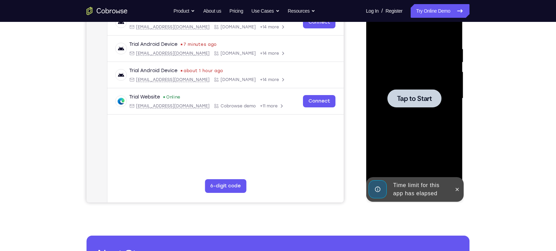
click at [413, 98] on span "Tap to Start" at bounding box center [414, 98] width 35 height 7
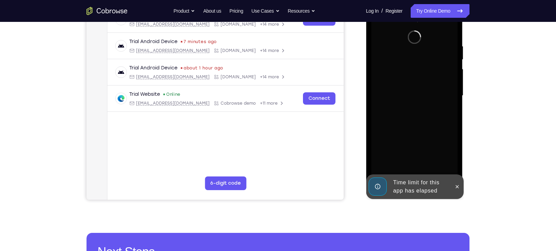
scroll to position [121, 0]
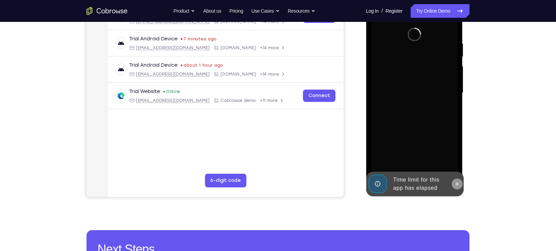
click at [457, 184] on icon at bounding box center [456, 183] width 5 height 5
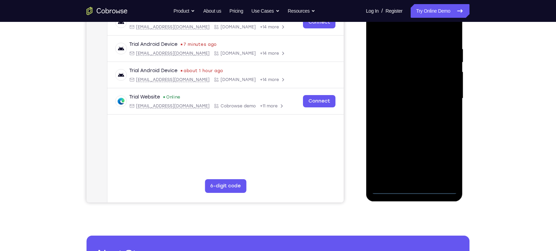
scroll to position [121, 0]
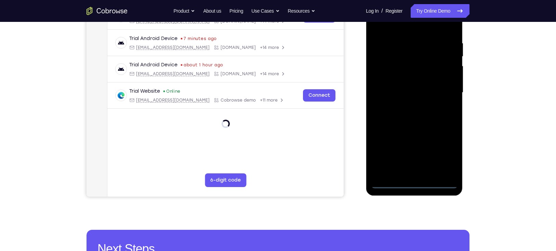
click at [414, 184] on div at bounding box center [414, 93] width 86 height 192
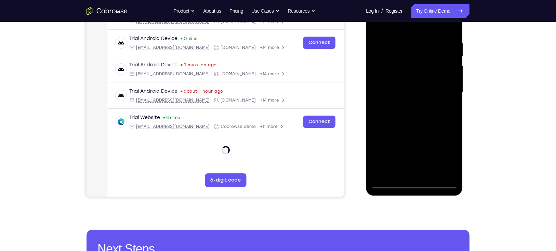
click at [414, 184] on div at bounding box center [414, 93] width 86 height 192
click at [446, 160] on div at bounding box center [414, 93] width 86 height 192
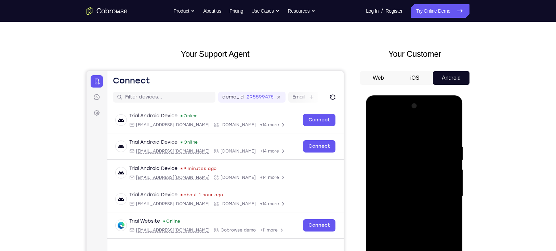
scroll to position [17, 0]
click at [374, 117] on div at bounding box center [414, 197] width 86 height 192
click at [407, 158] on div at bounding box center [414, 197] width 86 height 192
click at [411, 184] on div at bounding box center [414, 197] width 86 height 192
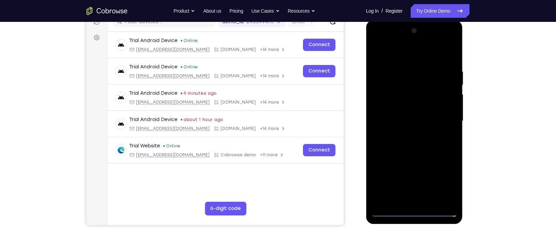
scroll to position [93, 0]
click at [390, 210] on div at bounding box center [414, 121] width 86 height 192
drag, startPoint x: 405, startPoint y: 168, endPoint x: 388, endPoint y: 75, distance: 94.6
click at [388, 75] on div at bounding box center [414, 121] width 86 height 192
click at [389, 123] on div at bounding box center [414, 121] width 86 height 192
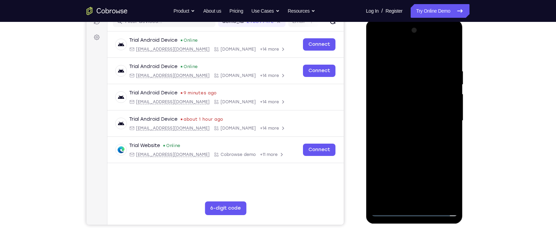
drag, startPoint x: 420, startPoint y: 152, endPoint x: 415, endPoint y: 64, distance: 88.0
click at [415, 64] on div at bounding box center [414, 121] width 86 height 192
drag, startPoint x: 417, startPoint y: 151, endPoint x: 419, endPoint y: 56, distance: 95.1
click at [419, 56] on div at bounding box center [414, 121] width 86 height 192
drag, startPoint x: 384, startPoint y: 144, endPoint x: 389, endPoint y: 81, distance: 63.5
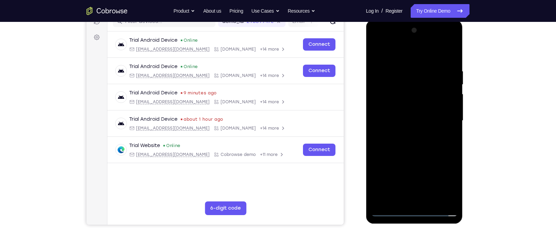
click at [389, 81] on div at bounding box center [414, 121] width 86 height 192
drag, startPoint x: 390, startPoint y: 167, endPoint x: 399, endPoint y: 60, distance: 107.8
click at [399, 60] on div at bounding box center [414, 121] width 86 height 192
drag, startPoint x: 437, startPoint y: 133, endPoint x: 396, endPoint y: 10, distance: 129.9
click at [396, 20] on html "Online web based iOS Simulators and Android Emulators. Run iPhone, iPad, Mobile…" at bounding box center [415, 122] width 98 height 205
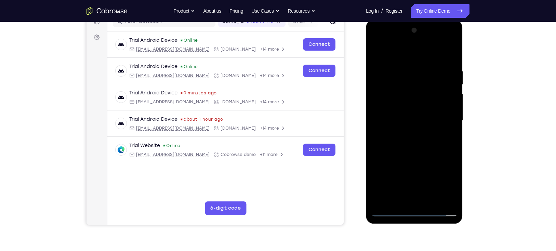
drag, startPoint x: 397, startPoint y: 82, endPoint x: 410, endPoint y: 185, distance: 103.8
click at [410, 185] on div at bounding box center [414, 121] width 86 height 192
drag, startPoint x: 395, startPoint y: 108, endPoint x: 400, endPoint y: 194, distance: 85.7
click at [400, 194] on div at bounding box center [414, 121] width 86 height 192
drag, startPoint x: 391, startPoint y: 68, endPoint x: 402, endPoint y: 171, distance: 103.2
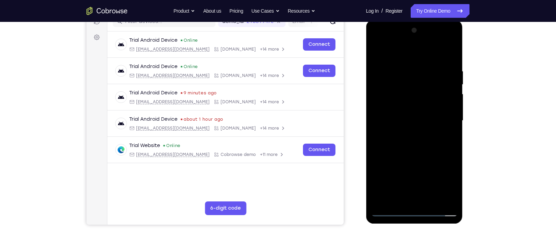
click at [402, 171] on div at bounding box center [414, 121] width 86 height 192
drag, startPoint x: 392, startPoint y: 91, endPoint x: 394, endPoint y: 33, distance: 57.9
click at [394, 33] on div at bounding box center [414, 121] width 86 height 192
drag, startPoint x: 430, startPoint y: 143, endPoint x: 416, endPoint y: 48, distance: 96.4
click at [416, 48] on div at bounding box center [414, 121] width 86 height 192
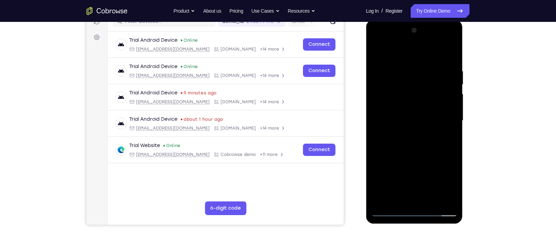
drag, startPoint x: 432, startPoint y: 140, endPoint x: 430, endPoint y: 99, distance: 40.5
click at [430, 99] on div at bounding box center [414, 121] width 86 height 192
drag, startPoint x: 434, startPoint y: 157, endPoint x: 428, endPoint y: 116, distance: 40.8
click at [428, 116] on div at bounding box center [414, 121] width 86 height 192
drag, startPoint x: 429, startPoint y: 163, endPoint x: 411, endPoint y: 53, distance: 111.0
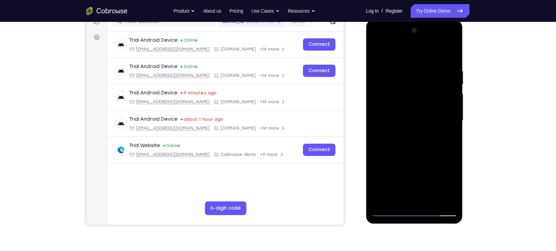
click at [411, 53] on div at bounding box center [414, 121] width 86 height 192
drag, startPoint x: 431, startPoint y: 161, endPoint x: 411, endPoint y: 48, distance: 114.4
click at [411, 48] on div at bounding box center [414, 121] width 86 height 192
drag, startPoint x: 432, startPoint y: 143, endPoint x: 430, endPoint y: 127, distance: 16.5
click at [430, 127] on div at bounding box center [414, 121] width 86 height 192
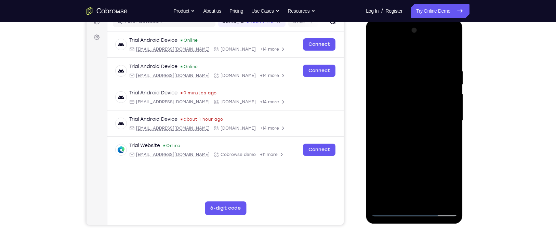
click at [430, 127] on div at bounding box center [414, 121] width 86 height 192
click at [445, 132] on div at bounding box center [414, 121] width 86 height 192
click at [413, 123] on div at bounding box center [414, 121] width 86 height 192
click at [449, 130] on div at bounding box center [414, 121] width 86 height 192
click at [391, 141] on div at bounding box center [414, 121] width 86 height 192
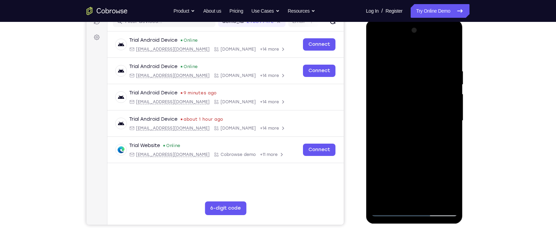
click at [393, 140] on div at bounding box center [414, 121] width 86 height 192
click at [395, 140] on div at bounding box center [414, 121] width 86 height 192
click at [397, 139] on div at bounding box center [414, 121] width 86 height 192
click at [401, 139] on div at bounding box center [414, 121] width 86 height 192
click at [422, 140] on div at bounding box center [414, 121] width 86 height 192
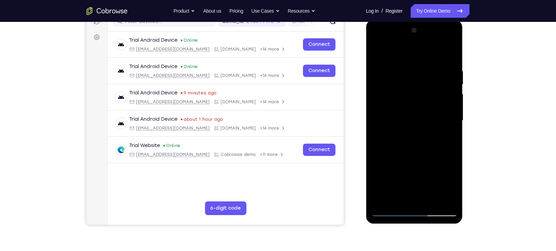
click at [406, 140] on div at bounding box center [414, 121] width 86 height 192
click at [426, 143] on div at bounding box center [414, 121] width 86 height 192
click at [431, 140] on div at bounding box center [414, 121] width 86 height 192
click at [443, 140] on div at bounding box center [414, 121] width 86 height 192
click at [448, 140] on div at bounding box center [414, 121] width 86 height 192
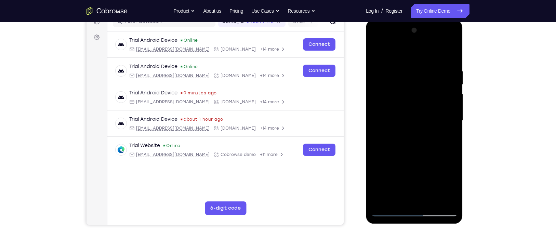
click at [452, 140] on div at bounding box center [414, 121] width 86 height 192
drag, startPoint x: 439, startPoint y: 157, endPoint x: 432, endPoint y: 135, distance: 22.9
click at [432, 135] on div at bounding box center [414, 121] width 86 height 192
drag, startPoint x: 401, startPoint y: 149, endPoint x: 394, endPoint y: 102, distance: 47.4
click at [394, 102] on div at bounding box center [414, 121] width 86 height 192
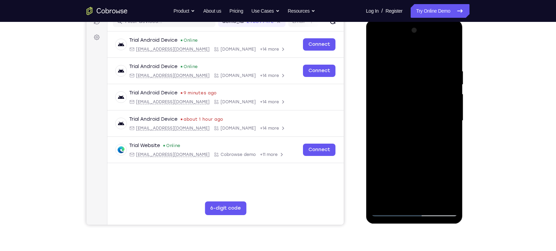
drag, startPoint x: 431, startPoint y: 150, endPoint x: 417, endPoint y: 91, distance: 60.7
click at [417, 91] on div at bounding box center [414, 121] width 86 height 192
drag, startPoint x: 430, startPoint y: 158, endPoint x: 410, endPoint y: 91, distance: 69.8
click at [410, 91] on div at bounding box center [414, 121] width 86 height 192
drag, startPoint x: 393, startPoint y: 138, endPoint x: 385, endPoint y: 78, distance: 61.2
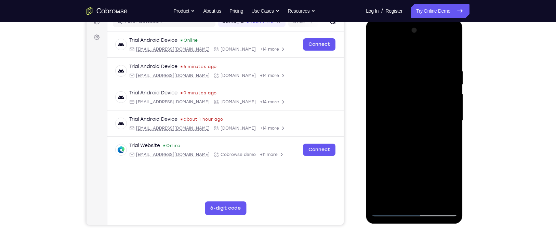
click at [385, 78] on div at bounding box center [414, 121] width 86 height 192
drag, startPoint x: 399, startPoint y: 164, endPoint x: 390, endPoint y: 88, distance: 76.6
click at [390, 88] on div at bounding box center [414, 121] width 86 height 192
drag, startPoint x: 400, startPoint y: 151, endPoint x: 389, endPoint y: 86, distance: 66.5
click at [389, 86] on div at bounding box center [414, 121] width 86 height 192
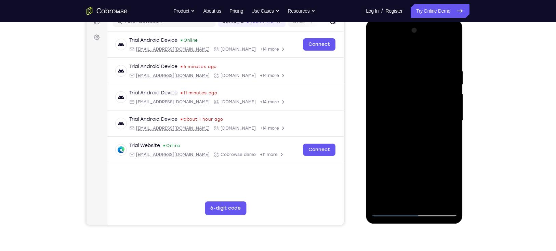
drag, startPoint x: 395, startPoint y: 160, endPoint x: 382, endPoint y: 79, distance: 81.7
click at [382, 79] on div at bounding box center [414, 121] width 86 height 192
drag, startPoint x: 400, startPoint y: 154, endPoint x: 395, endPoint y: 90, distance: 64.2
click at [395, 90] on div at bounding box center [414, 121] width 86 height 192
drag, startPoint x: 430, startPoint y: 106, endPoint x: 429, endPoint y: 94, distance: 12.0
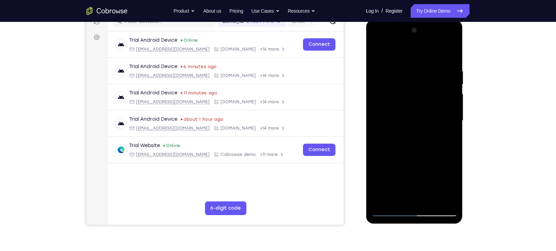
click at [429, 94] on div at bounding box center [414, 121] width 86 height 192
drag, startPoint x: 404, startPoint y: 137, endPoint x: 388, endPoint y: 65, distance: 74.0
click at [388, 65] on div at bounding box center [414, 121] width 86 height 192
drag, startPoint x: 401, startPoint y: 155, endPoint x: 394, endPoint y: 45, distance: 110.0
click at [394, 45] on div at bounding box center [414, 121] width 86 height 192
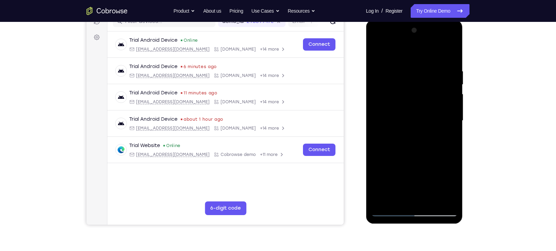
drag, startPoint x: 403, startPoint y: 165, endPoint x: 394, endPoint y: 97, distance: 68.6
click at [394, 97] on div at bounding box center [414, 121] width 86 height 192
drag, startPoint x: 392, startPoint y: 143, endPoint x: 385, endPoint y: 71, distance: 72.2
click at [385, 71] on div at bounding box center [414, 121] width 86 height 192
drag, startPoint x: 389, startPoint y: 117, endPoint x: 388, endPoint y: 112, distance: 4.6
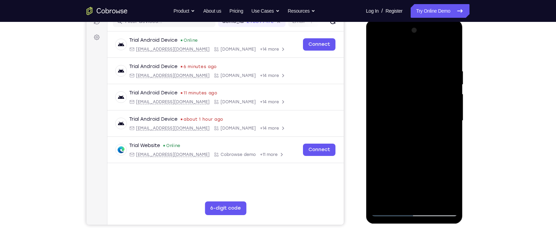
click at [388, 112] on div at bounding box center [414, 121] width 86 height 192
drag, startPoint x: 393, startPoint y: 108, endPoint x: 392, endPoint y: 100, distance: 8.2
click at [392, 100] on div at bounding box center [414, 121] width 86 height 192
drag, startPoint x: 399, startPoint y: 147, endPoint x: 394, endPoint y: 129, distance: 17.9
click at [394, 129] on div at bounding box center [414, 121] width 86 height 192
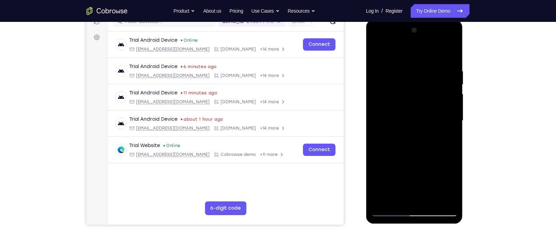
drag, startPoint x: 394, startPoint y: 76, endPoint x: 396, endPoint y: 97, distance: 20.6
click at [396, 97] on div at bounding box center [414, 121] width 86 height 192
drag, startPoint x: 432, startPoint y: 148, endPoint x: 416, endPoint y: 77, distance: 73.7
click at [416, 77] on div at bounding box center [414, 121] width 86 height 192
drag, startPoint x: 437, startPoint y: 155, endPoint x: 419, endPoint y: 85, distance: 72.4
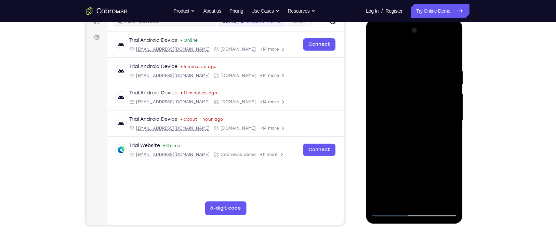
click at [419, 85] on div at bounding box center [414, 121] width 86 height 192
drag, startPoint x: 437, startPoint y: 129, endPoint x: 428, endPoint y: 103, distance: 27.2
click at [428, 103] on div at bounding box center [414, 121] width 86 height 192
drag, startPoint x: 396, startPoint y: 152, endPoint x: 390, endPoint y: 84, distance: 68.4
click at [390, 84] on div at bounding box center [414, 121] width 86 height 192
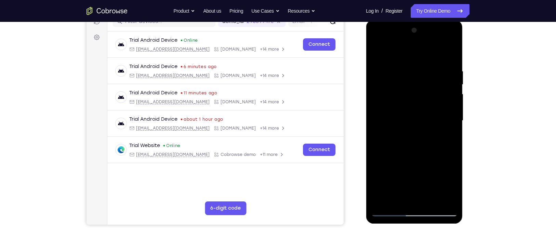
drag, startPoint x: 401, startPoint y: 157, endPoint x: 381, endPoint y: 69, distance: 89.9
click at [381, 69] on div at bounding box center [414, 121] width 86 height 192
drag, startPoint x: 395, startPoint y: 162, endPoint x: 383, endPoint y: 88, distance: 75.3
click at [383, 88] on div at bounding box center [414, 121] width 86 height 192
drag, startPoint x: 436, startPoint y: 158, endPoint x: 396, endPoint y: 66, distance: 100.7
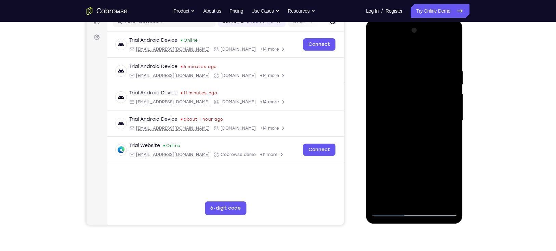
click at [396, 66] on div at bounding box center [414, 121] width 86 height 192
drag, startPoint x: 396, startPoint y: 153, endPoint x: 387, endPoint y: 73, distance: 80.6
click at [387, 73] on div at bounding box center [414, 121] width 86 height 192
drag, startPoint x: 400, startPoint y: 164, endPoint x: 388, endPoint y: 75, distance: 89.0
click at [388, 75] on div at bounding box center [414, 121] width 86 height 192
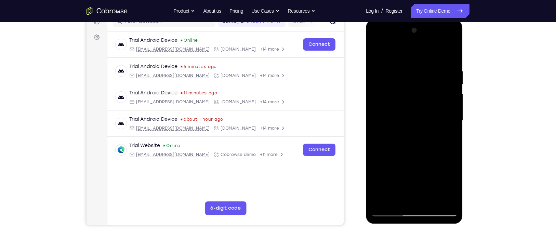
drag, startPoint x: 397, startPoint y: 162, endPoint x: 384, endPoint y: 88, distance: 75.0
click at [384, 88] on div at bounding box center [414, 121] width 86 height 192
drag, startPoint x: 396, startPoint y: 164, endPoint x: 387, endPoint y: 91, distance: 73.2
click at [387, 91] on div at bounding box center [414, 121] width 86 height 192
drag, startPoint x: 389, startPoint y: 145, endPoint x: 383, endPoint y: 66, distance: 79.2
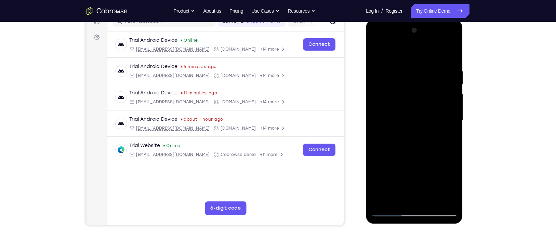
click at [383, 66] on div at bounding box center [414, 121] width 86 height 192
drag, startPoint x: 392, startPoint y: 152, endPoint x: 391, endPoint y: 132, distance: 20.2
click at [391, 132] on div at bounding box center [414, 121] width 86 height 192
drag, startPoint x: 432, startPoint y: 96, endPoint x: 433, endPoint y: 88, distance: 7.6
click at [433, 88] on div at bounding box center [414, 121] width 86 height 192
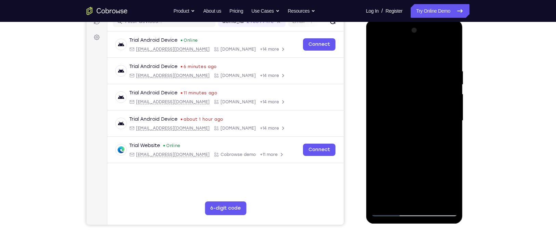
click at [433, 88] on div at bounding box center [414, 121] width 86 height 192
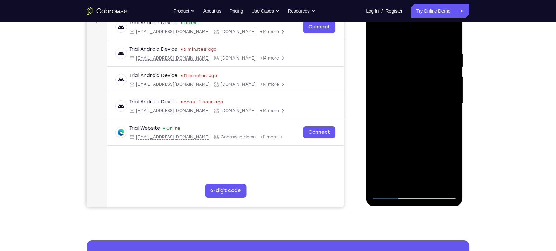
scroll to position [112, 0]
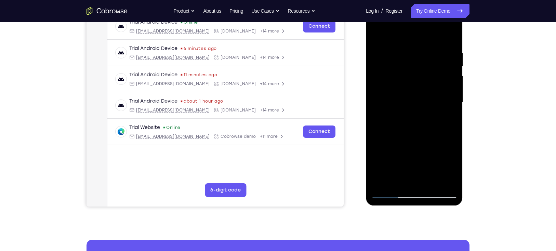
click at [415, 157] on div at bounding box center [414, 103] width 86 height 192
click at [414, 137] on div at bounding box center [414, 103] width 86 height 192
click at [445, 132] on div at bounding box center [414, 103] width 86 height 192
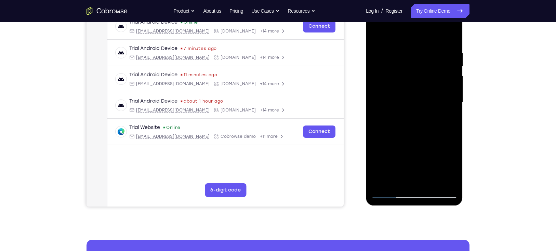
click at [445, 132] on div at bounding box center [414, 103] width 86 height 192
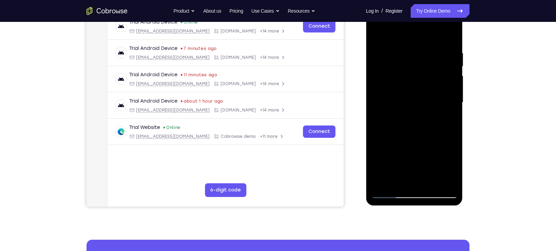
click at [445, 132] on div at bounding box center [414, 103] width 86 height 192
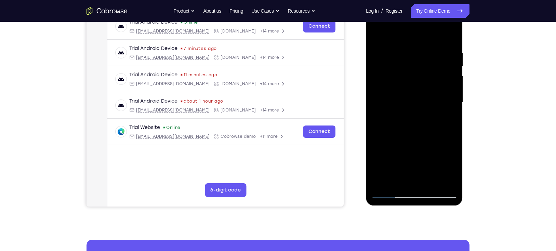
click at [445, 132] on div at bounding box center [414, 103] width 86 height 192
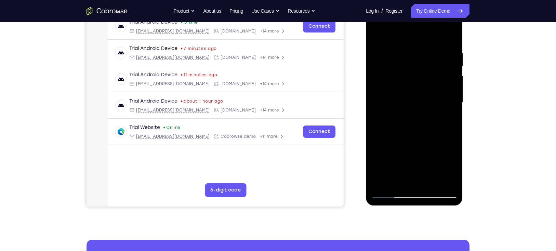
click at [445, 132] on div at bounding box center [414, 103] width 86 height 192
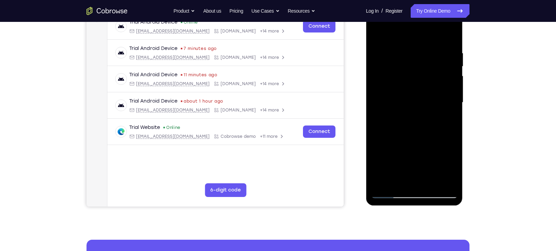
click at [445, 132] on div at bounding box center [414, 103] width 86 height 192
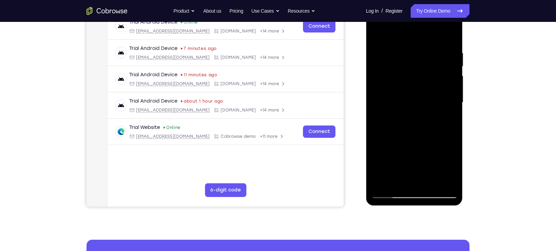
click at [445, 132] on div at bounding box center [414, 103] width 86 height 192
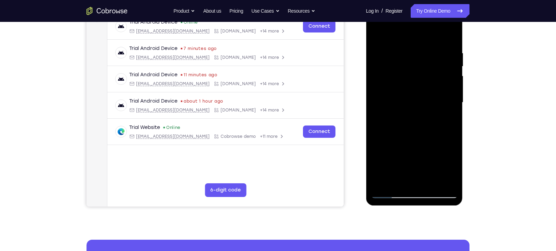
click at [445, 132] on div at bounding box center [414, 103] width 86 height 192
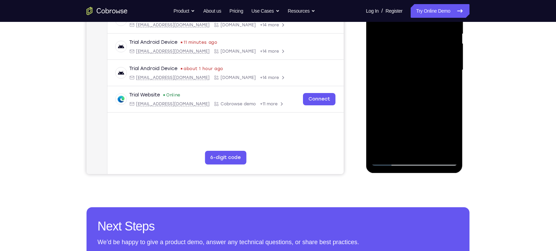
scroll to position [145, 0]
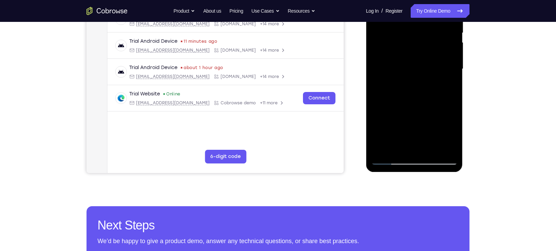
drag, startPoint x: 418, startPoint y: 145, endPoint x: 404, endPoint y: 87, distance: 59.8
click at [404, 87] on div at bounding box center [414, 69] width 86 height 192
drag, startPoint x: 409, startPoint y: 142, endPoint x: 394, endPoint y: 77, distance: 67.3
click at [394, 77] on div at bounding box center [414, 69] width 86 height 192
drag, startPoint x: 395, startPoint y: 134, endPoint x: 390, endPoint y: 78, distance: 56.6
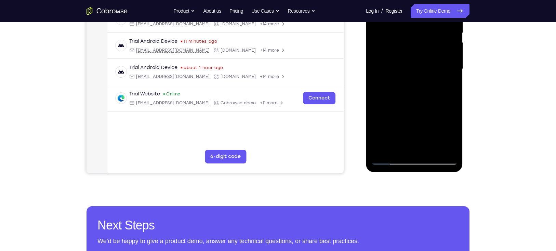
click at [390, 78] on div at bounding box center [414, 69] width 86 height 192
drag, startPoint x: 427, startPoint y: 127, endPoint x: 415, endPoint y: 73, distance: 55.3
click at [415, 73] on div at bounding box center [414, 69] width 86 height 192
drag, startPoint x: 408, startPoint y: 132, endPoint x: 399, endPoint y: 65, distance: 67.3
click at [399, 65] on div at bounding box center [414, 69] width 86 height 192
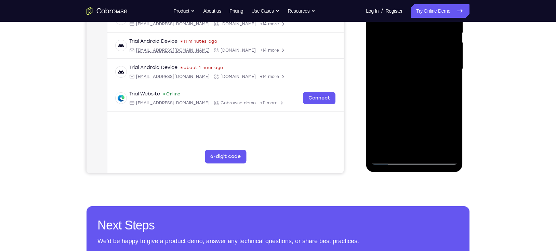
drag, startPoint x: 394, startPoint y: 120, endPoint x: 387, endPoint y: 56, distance: 64.3
click at [387, 56] on div at bounding box center [414, 69] width 86 height 192
drag, startPoint x: 396, startPoint y: 123, endPoint x: 388, endPoint y: 62, distance: 61.8
click at [388, 62] on div at bounding box center [414, 69] width 86 height 192
drag, startPoint x: 399, startPoint y: 128, endPoint x: 397, endPoint y: 125, distance: 3.9
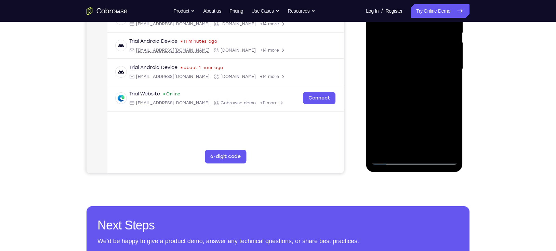
click at [397, 125] on div at bounding box center [414, 69] width 86 height 192
drag, startPoint x: 397, startPoint y: 125, endPoint x: 388, endPoint y: 97, distance: 29.1
click at [388, 97] on div at bounding box center [414, 69] width 86 height 192
click at [410, 84] on div at bounding box center [414, 69] width 86 height 192
drag, startPoint x: 405, startPoint y: 132, endPoint x: 401, endPoint y: 68, distance: 64.2
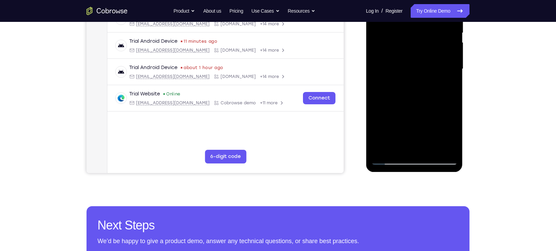
click at [401, 68] on div at bounding box center [414, 69] width 86 height 192
drag, startPoint x: 394, startPoint y: 126, endPoint x: 390, endPoint y: 59, distance: 66.5
click at [390, 59] on div at bounding box center [414, 69] width 86 height 192
drag, startPoint x: 396, startPoint y: 141, endPoint x: 388, endPoint y: 80, distance: 61.1
click at [388, 80] on div at bounding box center [414, 69] width 86 height 192
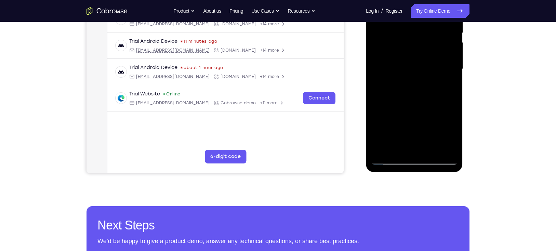
drag, startPoint x: 393, startPoint y: 124, endPoint x: 381, endPoint y: 57, distance: 68.1
click at [381, 57] on div at bounding box center [414, 69] width 86 height 192
drag, startPoint x: 394, startPoint y: 127, endPoint x: 384, endPoint y: 45, distance: 82.8
click at [384, 45] on div at bounding box center [414, 69] width 86 height 192
drag, startPoint x: 439, startPoint y: 71, endPoint x: 441, endPoint y: 134, distance: 63.3
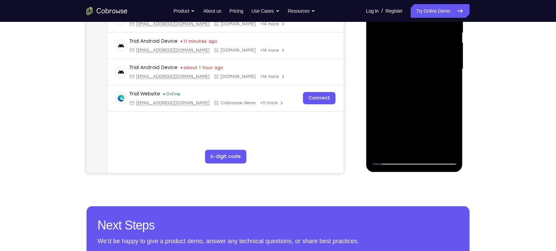
click at [441, 134] on div at bounding box center [414, 69] width 86 height 192
drag, startPoint x: 399, startPoint y: 74, endPoint x: 402, endPoint y: 90, distance: 15.8
click at [402, 90] on div at bounding box center [414, 69] width 86 height 192
drag, startPoint x: 439, startPoint y: 84, endPoint x: 435, endPoint y: 91, distance: 8.6
click at [435, 91] on div at bounding box center [414, 69] width 86 height 192
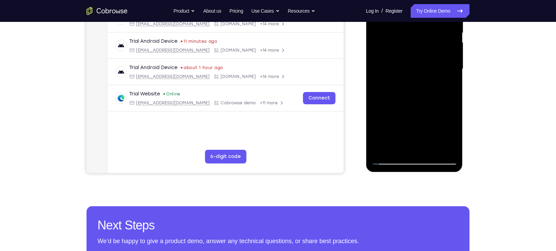
click at [435, 91] on div at bounding box center [414, 69] width 86 height 192
click at [420, 97] on div at bounding box center [414, 69] width 86 height 192
click at [444, 96] on div at bounding box center [414, 69] width 86 height 192
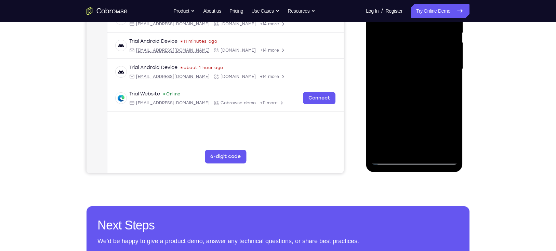
click at [444, 96] on div at bounding box center [414, 69] width 86 height 192
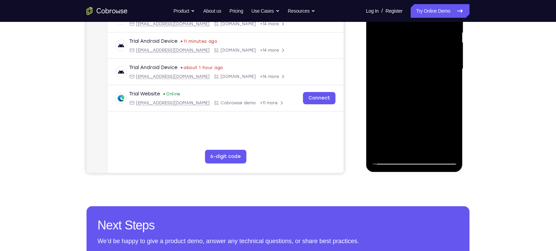
click at [444, 96] on div at bounding box center [414, 69] width 86 height 192
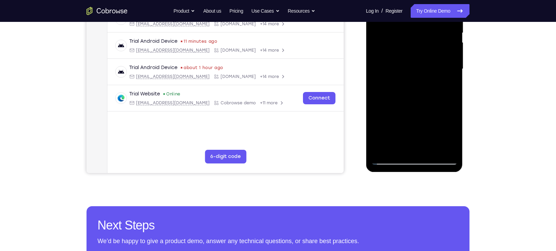
click at [444, 96] on div at bounding box center [414, 69] width 86 height 192
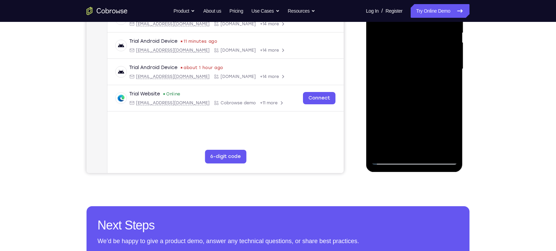
click at [444, 96] on div at bounding box center [414, 69] width 86 height 192
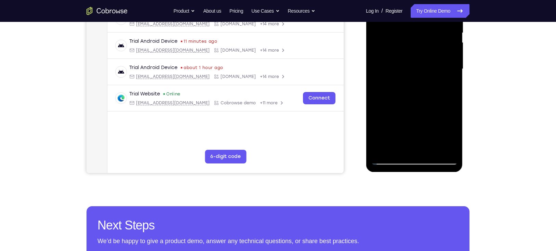
click at [444, 96] on div at bounding box center [414, 69] width 86 height 192
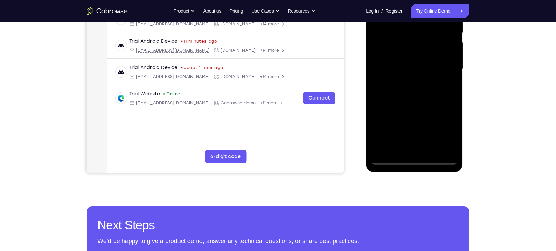
click at [444, 96] on div at bounding box center [414, 69] width 86 height 192
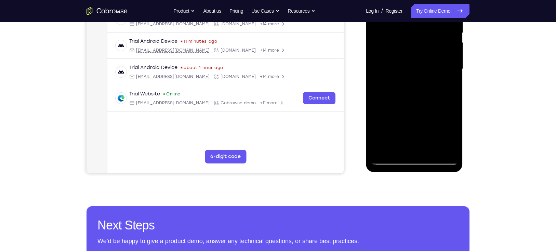
click at [444, 96] on div at bounding box center [414, 69] width 86 height 192
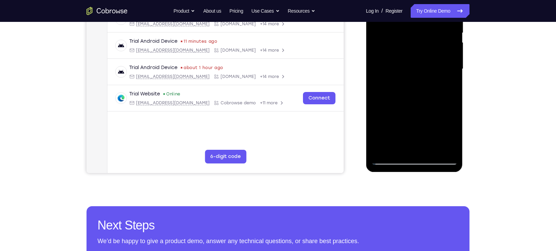
click at [444, 96] on div at bounding box center [414, 69] width 86 height 192
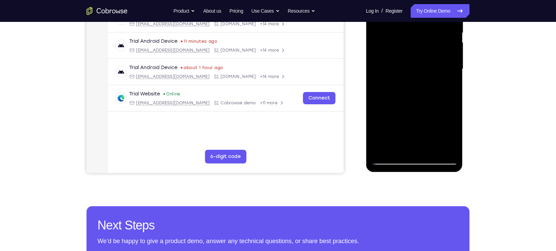
click at [444, 96] on div at bounding box center [414, 69] width 86 height 192
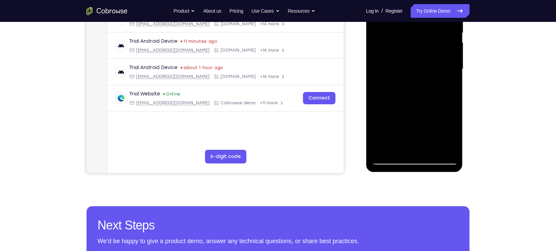
click at [444, 96] on div at bounding box center [414, 69] width 86 height 192
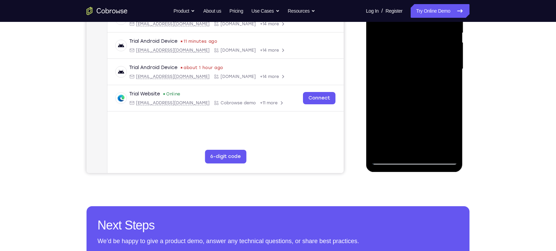
click at [444, 96] on div at bounding box center [414, 69] width 86 height 192
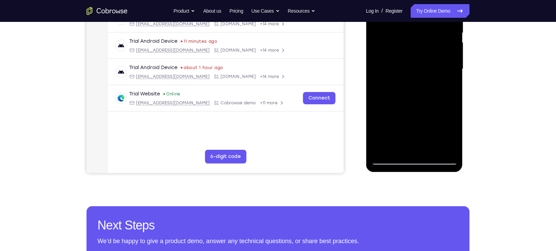
click at [444, 96] on div at bounding box center [414, 69] width 86 height 192
drag, startPoint x: 423, startPoint y: 120, endPoint x: 418, endPoint y: 67, distance: 53.2
click at [418, 67] on div at bounding box center [414, 69] width 86 height 192
drag, startPoint x: 428, startPoint y: 131, endPoint x: 417, endPoint y: 69, distance: 62.5
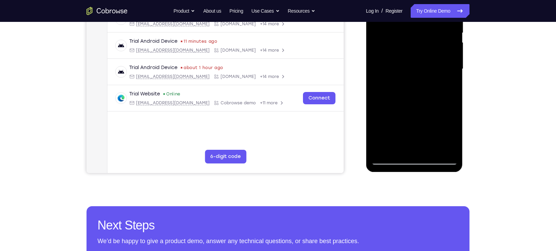
click at [417, 69] on div at bounding box center [414, 69] width 86 height 192
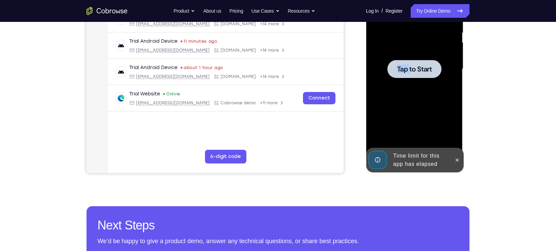
drag, startPoint x: 429, startPoint y: 129, endPoint x: 409, endPoint y: 72, distance: 60.4
click at [409, 72] on div "Tap to Start" at bounding box center [414, 69] width 86 height 192
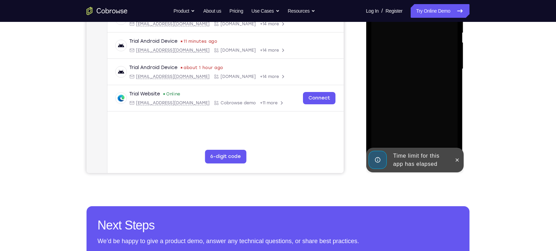
click at [409, 72] on div at bounding box center [414, 69] width 86 height 192
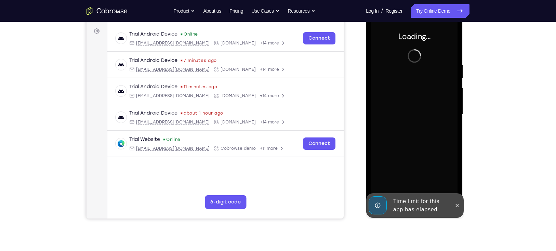
scroll to position [98, 0]
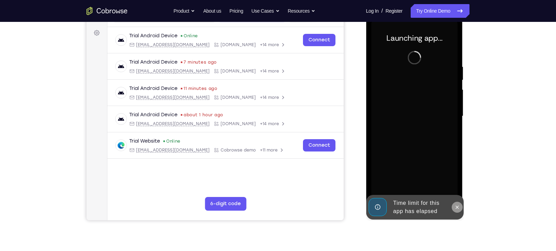
click at [458, 205] on icon at bounding box center [456, 207] width 5 height 5
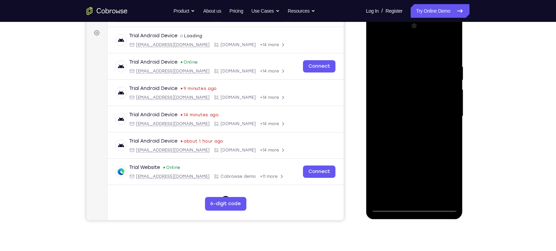
click at [415, 205] on div at bounding box center [414, 117] width 86 height 192
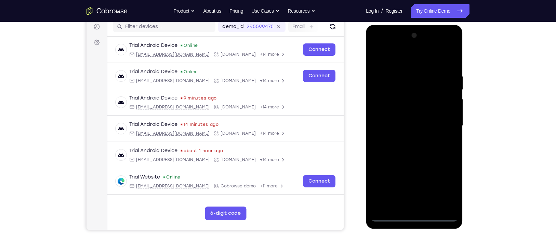
scroll to position [95, 0]
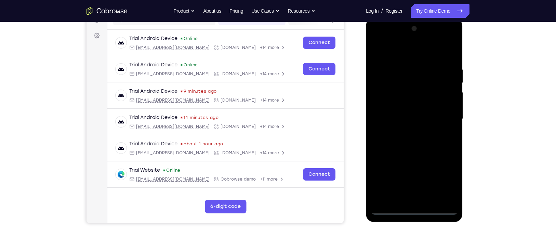
click at [417, 208] on div at bounding box center [414, 119] width 86 height 192
click at [445, 181] on div at bounding box center [414, 119] width 86 height 192
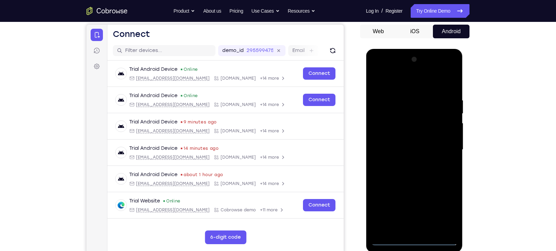
scroll to position [64, 0]
click at [376, 70] on div at bounding box center [414, 150] width 86 height 192
click at [414, 112] on div at bounding box center [414, 150] width 86 height 192
drag, startPoint x: 410, startPoint y: 177, endPoint x: 383, endPoint y: 64, distance: 116.2
click at [383, 64] on div at bounding box center [414, 150] width 86 height 192
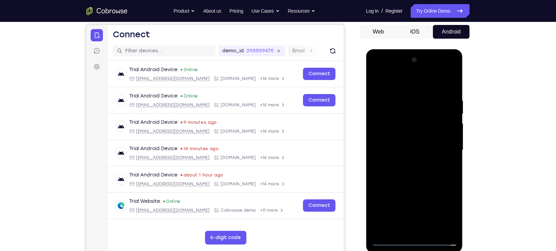
drag, startPoint x: 402, startPoint y: 190, endPoint x: 390, endPoint y: 76, distance: 114.3
click at [390, 76] on div at bounding box center [414, 150] width 86 height 192
click at [401, 183] on div at bounding box center [414, 150] width 86 height 192
drag, startPoint x: 401, startPoint y: 183, endPoint x: 401, endPoint y: 135, distance: 47.6
click at [401, 135] on div at bounding box center [414, 150] width 86 height 192
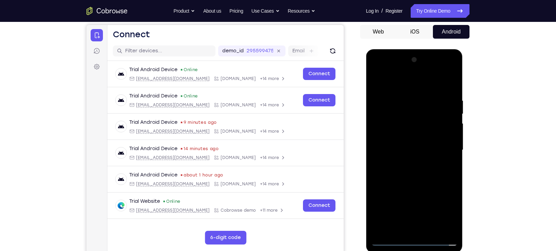
click at [415, 135] on div at bounding box center [414, 150] width 86 height 192
click at [447, 134] on div at bounding box center [414, 150] width 86 height 192
click at [452, 137] on div at bounding box center [414, 150] width 86 height 192
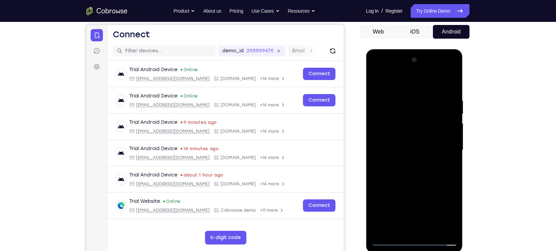
click at [437, 143] on div at bounding box center [414, 150] width 86 height 192
drag, startPoint x: 391, startPoint y: 152, endPoint x: 402, endPoint y: 151, distance: 11.0
click at [402, 151] on div at bounding box center [414, 150] width 86 height 192
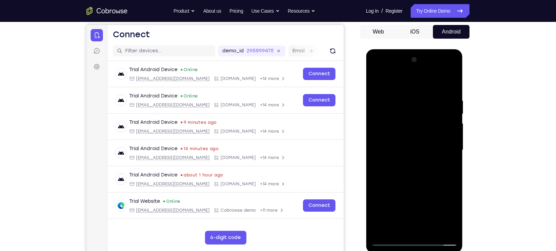
drag, startPoint x: 402, startPoint y: 151, endPoint x: 425, endPoint y: 149, distance: 22.6
click at [425, 149] on div at bounding box center [414, 150] width 86 height 192
click at [418, 126] on div at bounding box center [414, 150] width 86 height 192
click at [426, 152] on div at bounding box center [414, 150] width 86 height 192
drag, startPoint x: 426, startPoint y: 152, endPoint x: 412, endPoint y: 150, distance: 13.8
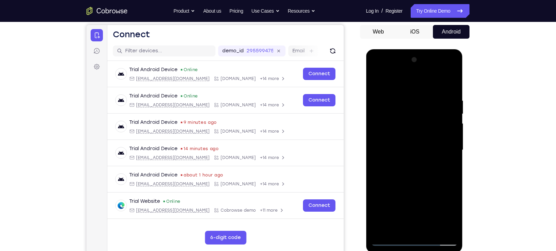
click at [412, 150] on div at bounding box center [414, 150] width 86 height 192
click at [410, 152] on div at bounding box center [414, 150] width 86 height 192
click at [407, 151] on div at bounding box center [414, 150] width 86 height 192
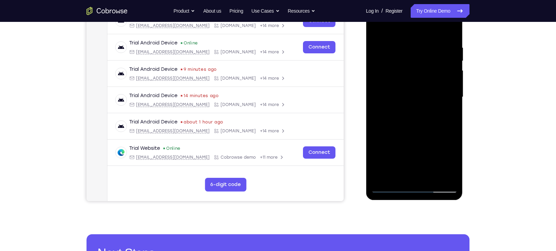
scroll to position [117, 0]
drag, startPoint x: 414, startPoint y: 163, endPoint x: 398, endPoint y: 69, distance: 95.3
click at [398, 69] on div at bounding box center [414, 97] width 86 height 192
drag, startPoint x: 400, startPoint y: 159, endPoint x: 382, endPoint y: 33, distance: 128.2
click at [382, 33] on div at bounding box center [414, 97] width 86 height 192
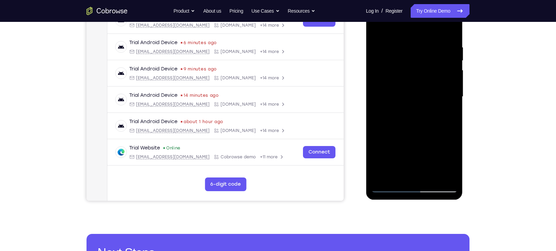
drag, startPoint x: 395, startPoint y: 170, endPoint x: 391, endPoint y: 58, distance: 111.9
click at [391, 58] on div at bounding box center [414, 97] width 86 height 192
click at [407, 128] on div at bounding box center [414, 97] width 86 height 192
click at [403, 155] on div at bounding box center [414, 97] width 86 height 192
drag, startPoint x: 433, startPoint y: 137, endPoint x: 414, endPoint y: 52, distance: 87.3
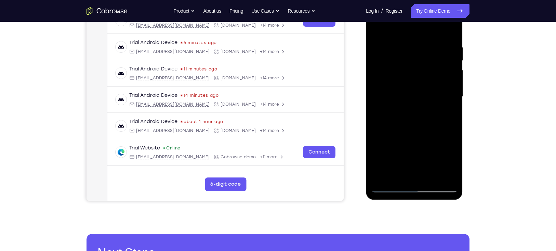
click at [414, 52] on div at bounding box center [414, 97] width 86 height 192
drag, startPoint x: 398, startPoint y: 154, endPoint x: 392, endPoint y: 40, distance: 113.4
click at [392, 40] on div at bounding box center [414, 97] width 86 height 192
drag, startPoint x: 388, startPoint y: 78, endPoint x: 381, endPoint y: 76, distance: 6.8
click at [381, 76] on div at bounding box center [414, 97] width 86 height 192
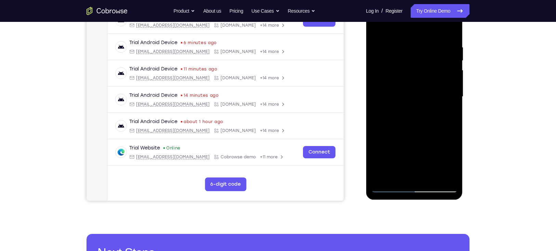
drag, startPoint x: 390, startPoint y: 70, endPoint x: 396, endPoint y: 93, distance: 24.0
click at [396, 93] on div at bounding box center [414, 97] width 86 height 192
drag, startPoint x: 426, startPoint y: 137, endPoint x: 423, endPoint y: 117, distance: 19.8
click at [423, 117] on div at bounding box center [414, 97] width 86 height 192
click at [389, 84] on div at bounding box center [414, 97] width 86 height 192
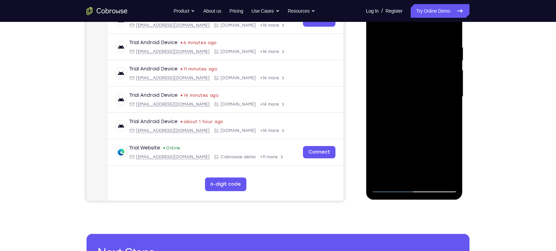
scroll to position [106, 0]
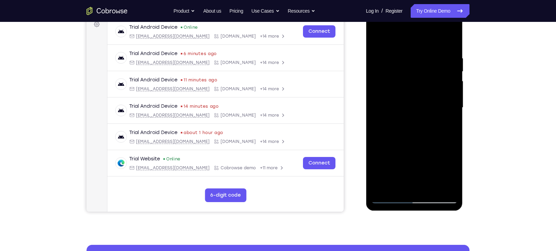
click at [415, 150] on div at bounding box center [414, 108] width 86 height 192
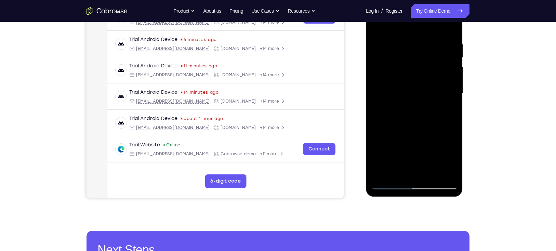
scroll to position [115, 0]
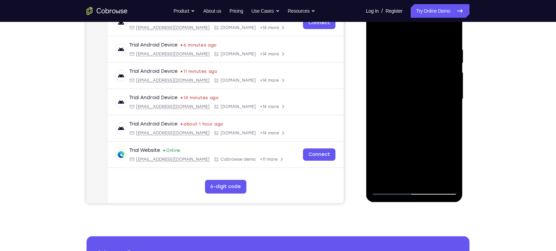
drag, startPoint x: 410, startPoint y: 147, endPoint x: 395, endPoint y: 24, distance: 124.1
click at [395, 24] on div at bounding box center [414, 99] width 86 height 192
drag, startPoint x: 404, startPoint y: 150, endPoint x: 394, endPoint y: 76, distance: 74.9
click at [394, 76] on div at bounding box center [414, 99] width 86 height 192
drag, startPoint x: 394, startPoint y: 162, endPoint x: 391, endPoint y: 90, distance: 71.9
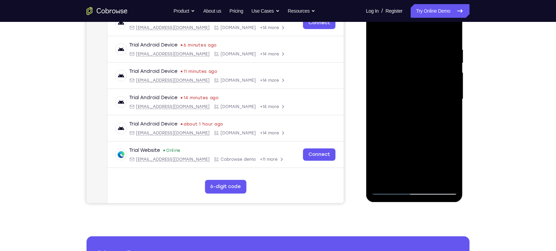
click at [391, 90] on div at bounding box center [414, 99] width 86 height 192
drag, startPoint x: 409, startPoint y: 153, endPoint x: 395, endPoint y: 50, distance: 103.9
click at [395, 50] on div at bounding box center [414, 99] width 86 height 192
drag, startPoint x: 395, startPoint y: 157, endPoint x: 387, endPoint y: 103, distance: 54.3
click at [387, 103] on div at bounding box center [414, 99] width 86 height 192
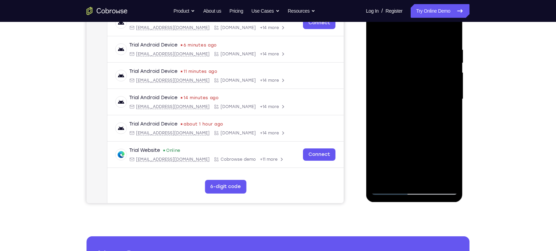
click at [406, 147] on div at bounding box center [414, 99] width 86 height 192
drag, startPoint x: 413, startPoint y: 156, endPoint x: 404, endPoint y: 75, distance: 81.3
click at [404, 75] on div at bounding box center [414, 99] width 86 height 192
drag, startPoint x: 419, startPoint y: 124, endPoint x: 378, endPoint y: 20, distance: 111.4
click at [378, 20] on div at bounding box center [414, 99] width 86 height 192
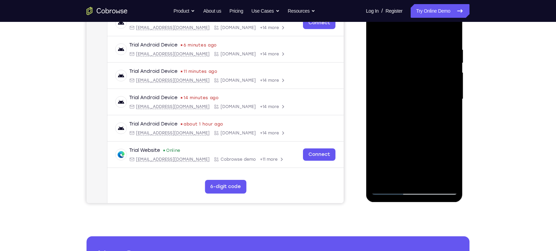
drag, startPoint x: 398, startPoint y: 164, endPoint x: 375, endPoint y: 22, distance: 143.8
click at [375, 22] on div at bounding box center [414, 99] width 86 height 192
drag, startPoint x: 438, startPoint y: 126, endPoint x: 427, endPoint y: 94, distance: 33.4
click at [427, 94] on div at bounding box center [414, 99] width 86 height 192
drag, startPoint x: 399, startPoint y: 139, endPoint x: 404, endPoint y: 193, distance: 54.6
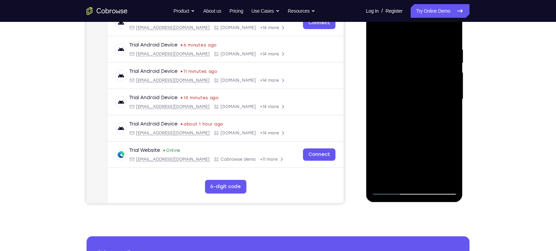
click at [404, 193] on div at bounding box center [414, 99] width 86 height 192
drag, startPoint x: 394, startPoint y: 75, endPoint x: 407, endPoint y: 195, distance: 120.1
click at [407, 195] on div at bounding box center [414, 99] width 86 height 192
drag, startPoint x: 394, startPoint y: 106, endPoint x: 411, endPoint y: 193, distance: 89.1
click at [411, 193] on div at bounding box center [414, 99] width 86 height 192
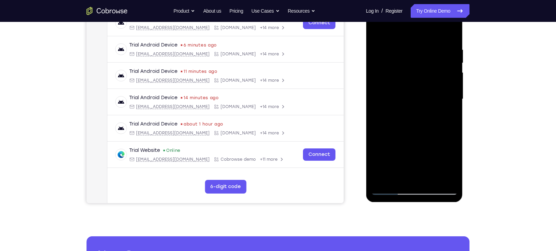
drag, startPoint x: 434, startPoint y: 160, endPoint x: 432, endPoint y: 146, distance: 13.5
click at [432, 146] on div at bounding box center [414, 99] width 86 height 192
drag, startPoint x: 398, startPoint y: 98, endPoint x: 402, endPoint y: 186, distance: 88.4
click at [402, 186] on div at bounding box center [414, 99] width 86 height 192
click at [390, 89] on div at bounding box center [414, 99] width 86 height 192
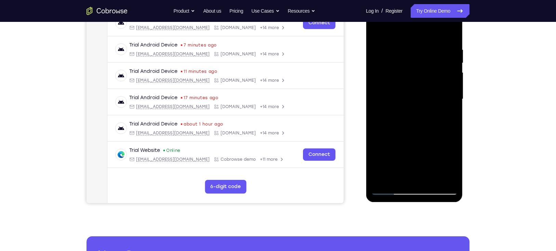
click at [414, 143] on div at bounding box center [414, 99] width 86 height 192
click at [445, 142] on div at bounding box center [414, 99] width 86 height 192
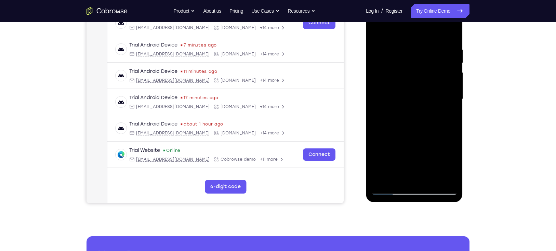
click at [445, 142] on div at bounding box center [414, 99] width 86 height 192
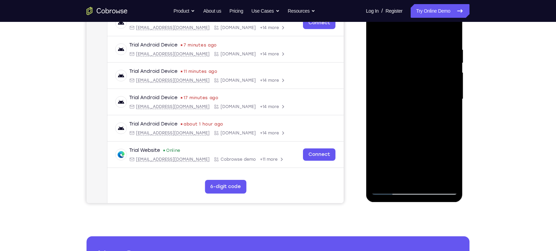
click at [445, 142] on div at bounding box center [414, 99] width 86 height 192
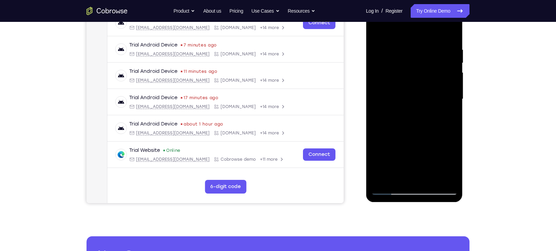
click at [445, 142] on div at bounding box center [414, 99] width 86 height 192
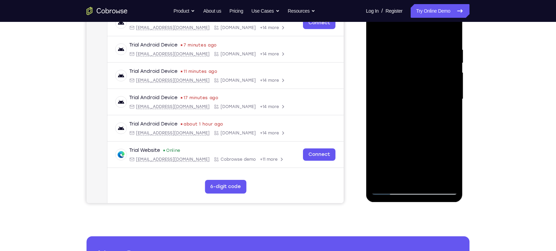
click at [445, 142] on div at bounding box center [414, 99] width 86 height 192
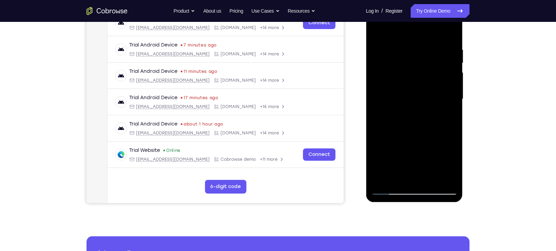
click at [445, 142] on div at bounding box center [414, 99] width 86 height 192
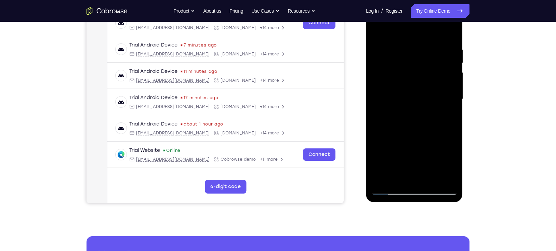
click at [445, 142] on div at bounding box center [414, 99] width 86 height 192
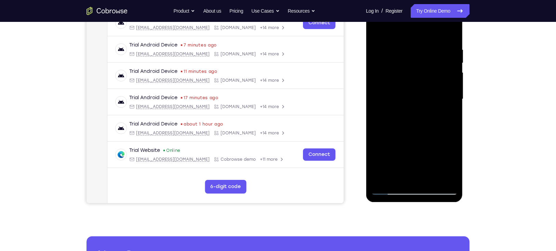
click at [445, 142] on div at bounding box center [414, 99] width 86 height 192
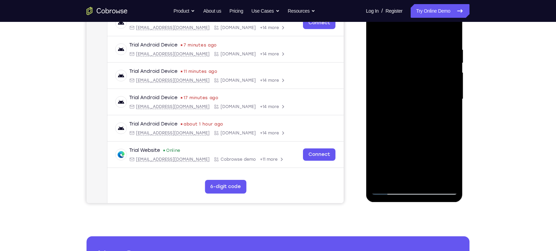
click at [445, 142] on div at bounding box center [414, 99] width 86 height 192
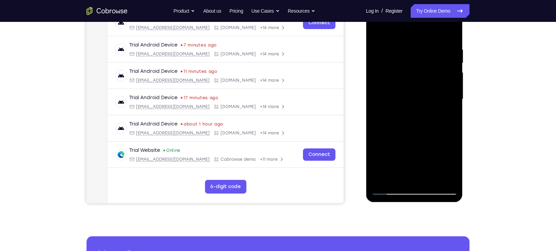
click at [445, 142] on div at bounding box center [414, 99] width 86 height 192
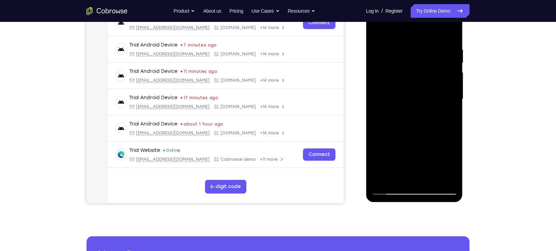
click at [445, 142] on div at bounding box center [414, 99] width 86 height 192
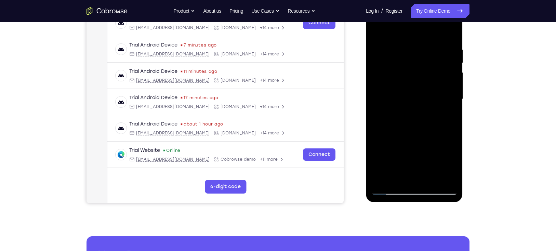
click at [445, 142] on div at bounding box center [414, 99] width 86 height 192
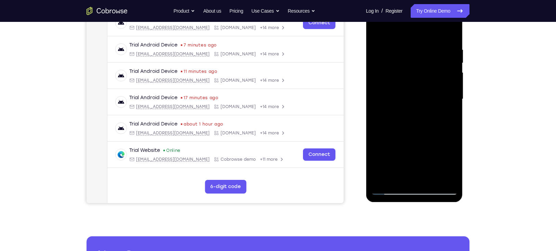
click at [386, 132] on div at bounding box center [414, 99] width 86 height 192
click at [431, 131] on div at bounding box center [414, 99] width 86 height 192
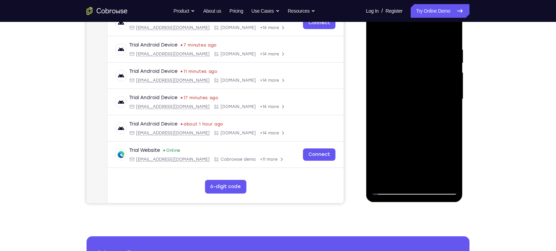
click at [431, 131] on div at bounding box center [414, 99] width 86 height 192
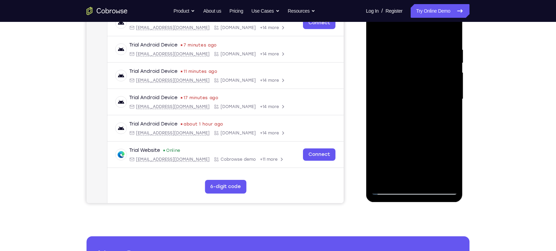
click at [431, 131] on div at bounding box center [414, 99] width 86 height 192
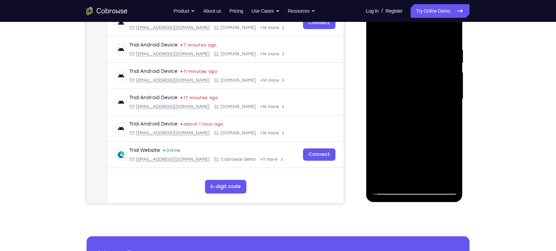
click at [431, 131] on div at bounding box center [414, 99] width 86 height 192
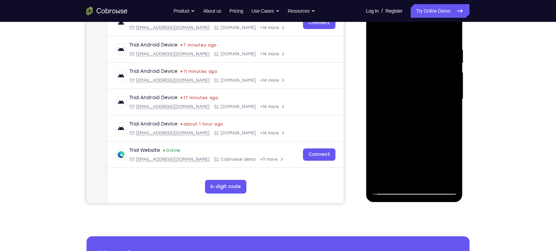
click at [431, 131] on div at bounding box center [414, 99] width 86 height 192
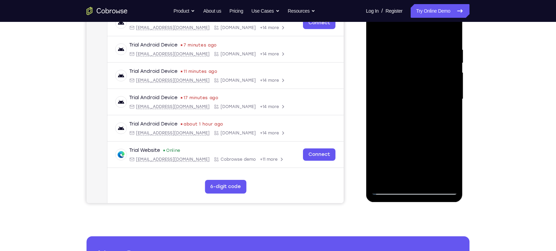
click at [431, 131] on div at bounding box center [414, 99] width 86 height 192
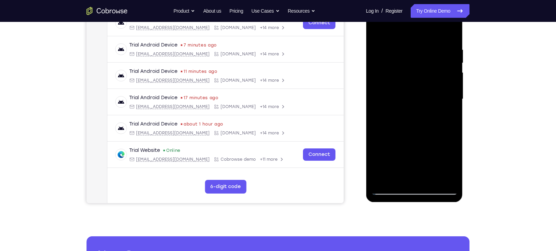
click at [431, 131] on div at bounding box center [414, 99] width 86 height 192
click at [437, 142] on div at bounding box center [414, 99] width 86 height 192
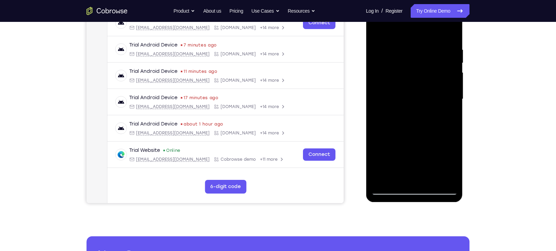
click at [437, 142] on div at bounding box center [414, 99] width 86 height 192
click at [440, 141] on div at bounding box center [414, 99] width 86 height 192
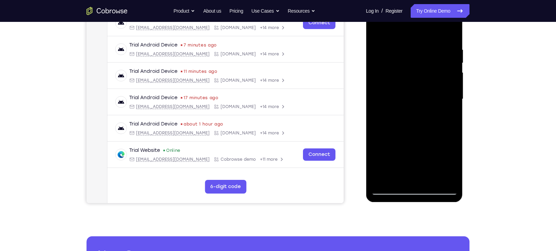
click at [440, 141] on div at bounding box center [414, 99] width 86 height 192
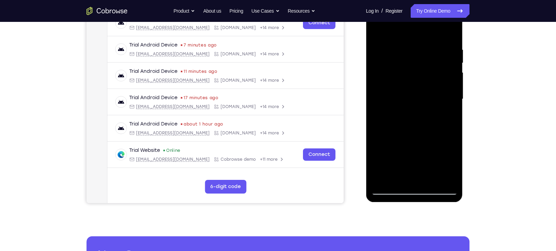
click at [440, 141] on div at bounding box center [414, 99] width 86 height 192
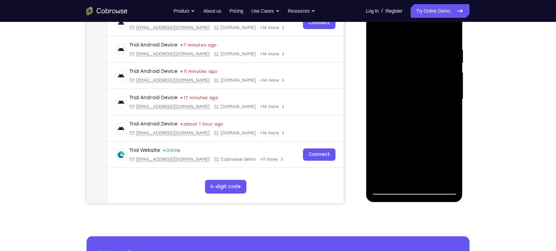
click at [440, 141] on div at bounding box center [414, 99] width 86 height 192
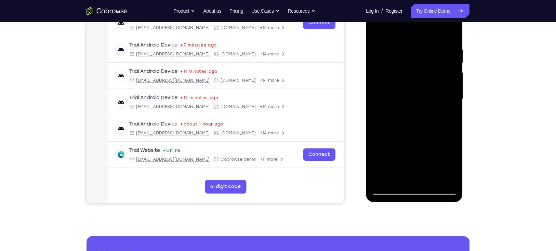
click at [440, 141] on div at bounding box center [414, 99] width 86 height 192
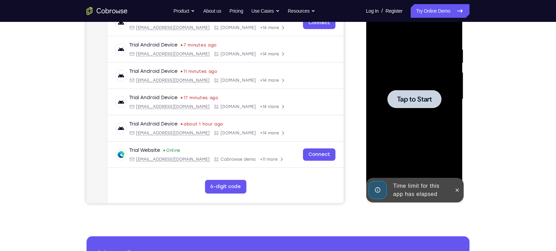
click at [420, 104] on div at bounding box center [414, 99] width 54 height 18
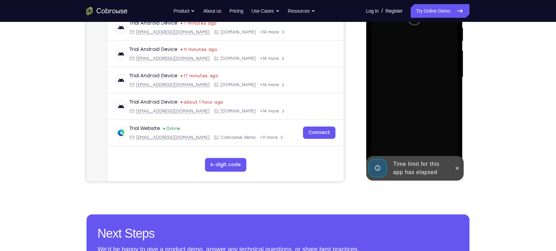
scroll to position [137, 0]
click at [456, 167] on icon at bounding box center [457, 168] width 3 height 3
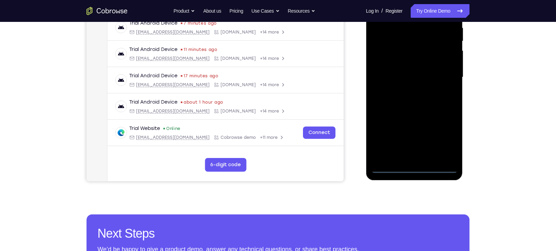
drag, startPoint x: 419, startPoint y: 166, endPoint x: 414, endPoint y: 168, distance: 5.7
click at [414, 168] on div at bounding box center [414, 78] width 86 height 192
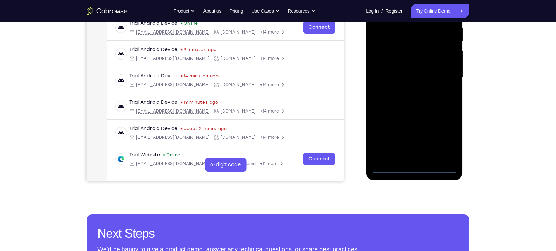
click at [445, 140] on div at bounding box center [414, 78] width 86 height 192
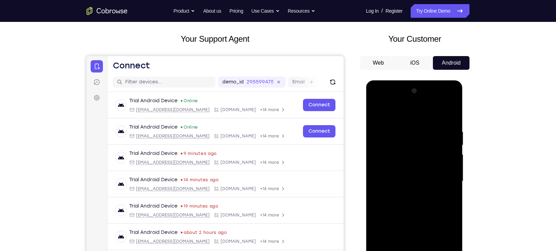
scroll to position [0, 0]
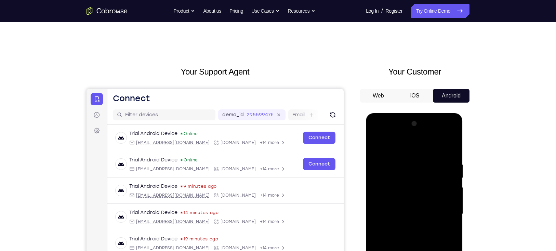
click at [377, 133] on div at bounding box center [414, 214] width 86 height 192
click at [406, 177] on div at bounding box center [414, 214] width 86 height 192
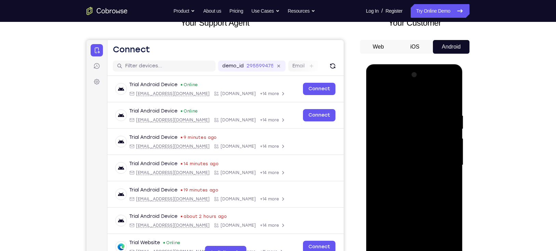
scroll to position [49, 0]
click at [390, 155] on div at bounding box center [414, 165] width 86 height 192
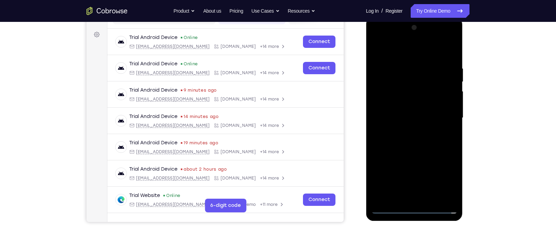
click at [413, 177] on div at bounding box center [414, 118] width 86 height 192
drag, startPoint x: 402, startPoint y: 166, endPoint x: 390, endPoint y: 95, distance: 71.4
click at [390, 95] on div at bounding box center [414, 118] width 86 height 192
drag, startPoint x: 391, startPoint y: 171, endPoint x: 397, endPoint y: 106, distance: 64.6
click at [397, 106] on div at bounding box center [414, 118] width 86 height 192
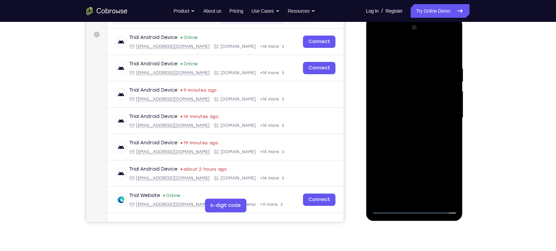
drag, startPoint x: 391, startPoint y: 171, endPoint x: 391, endPoint y: 95, distance: 76.3
click at [391, 95] on div at bounding box center [414, 118] width 86 height 192
drag, startPoint x: 394, startPoint y: 178, endPoint x: 391, endPoint y: 125, distance: 53.5
click at [391, 125] on div at bounding box center [414, 118] width 86 height 192
drag, startPoint x: 395, startPoint y: 170, endPoint x: 396, endPoint y: 105, distance: 65.0
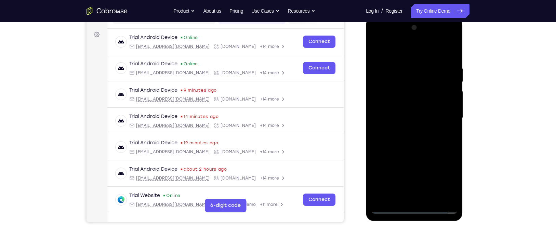
click at [396, 105] on div at bounding box center [414, 118] width 86 height 192
drag, startPoint x: 407, startPoint y: 170, endPoint x: 398, endPoint y: 101, distance: 69.7
click at [398, 101] on div at bounding box center [414, 118] width 86 height 192
drag, startPoint x: 435, startPoint y: 166, endPoint x: 412, endPoint y: 89, distance: 80.8
click at [412, 89] on div at bounding box center [414, 118] width 86 height 192
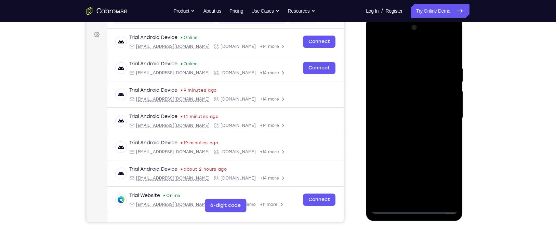
drag, startPoint x: 436, startPoint y: 126, endPoint x: 426, endPoint y: 94, distance: 34.2
click at [426, 94] on div at bounding box center [414, 118] width 86 height 192
drag, startPoint x: 401, startPoint y: 140, endPoint x: 392, endPoint y: 81, distance: 59.9
click at [392, 81] on div at bounding box center [414, 118] width 86 height 192
drag, startPoint x: 391, startPoint y: 81, endPoint x: 398, endPoint y: 116, distance: 34.8
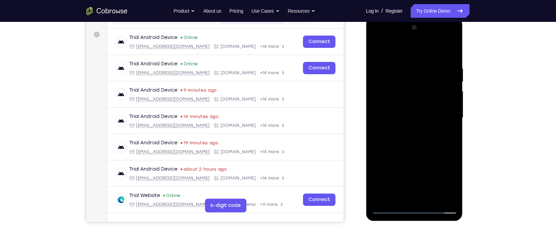
click at [398, 116] on div at bounding box center [414, 118] width 86 height 192
drag, startPoint x: 394, startPoint y: 82, endPoint x: 398, endPoint y: 100, distance: 18.2
click at [398, 100] on div at bounding box center [414, 118] width 86 height 192
drag, startPoint x: 439, startPoint y: 179, endPoint x: 426, endPoint y: 114, distance: 66.0
click at [426, 114] on div at bounding box center [414, 118] width 86 height 192
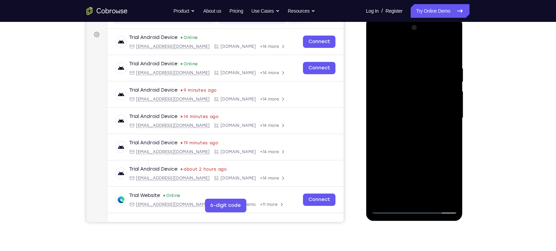
drag, startPoint x: 424, startPoint y: 165, endPoint x: 415, endPoint y: 121, distance: 44.5
click at [415, 121] on div at bounding box center [414, 118] width 86 height 192
drag, startPoint x: 390, startPoint y: 116, endPoint x: 387, endPoint y: 100, distance: 17.0
click at [387, 100] on div at bounding box center [414, 118] width 86 height 192
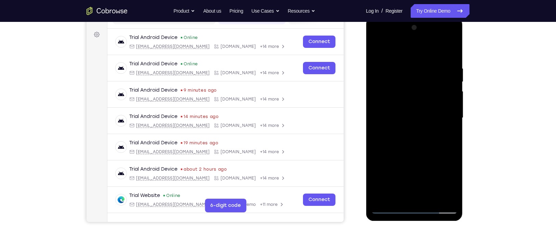
click at [415, 150] on div at bounding box center [414, 118] width 86 height 192
click at [449, 99] on div at bounding box center [414, 118] width 86 height 192
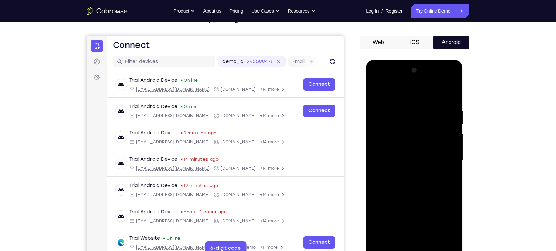
scroll to position [52, 0]
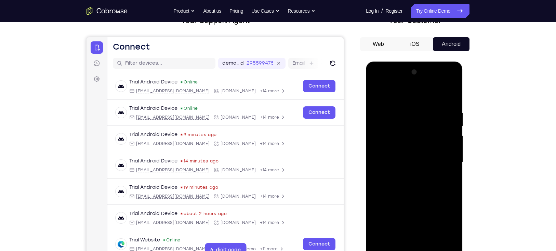
click at [446, 129] on div at bounding box center [414, 163] width 86 height 192
click at [447, 120] on div at bounding box center [414, 163] width 86 height 192
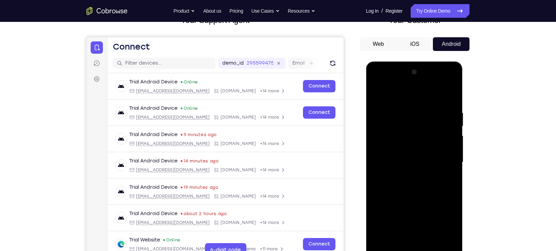
click at [447, 120] on div at bounding box center [414, 163] width 86 height 192
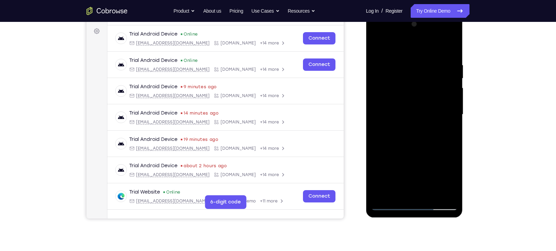
scroll to position [100, 0]
click at [377, 171] on div at bounding box center [414, 114] width 86 height 192
click at [411, 154] on div at bounding box center [414, 114] width 86 height 192
click at [380, 195] on div at bounding box center [414, 114] width 86 height 192
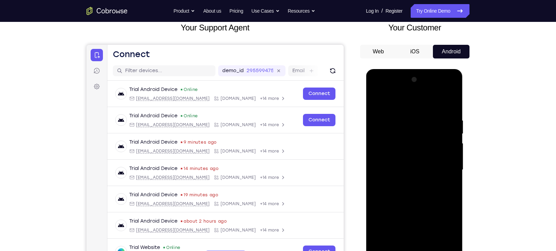
scroll to position [45, 0]
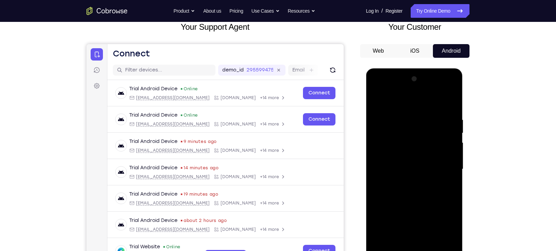
drag, startPoint x: 400, startPoint y: 158, endPoint x: 396, endPoint y: 114, distance: 44.3
click at [396, 114] on div at bounding box center [414, 170] width 86 height 192
drag, startPoint x: 401, startPoint y: 149, endPoint x: 396, endPoint y: 92, distance: 57.1
click at [396, 92] on div at bounding box center [414, 170] width 86 height 192
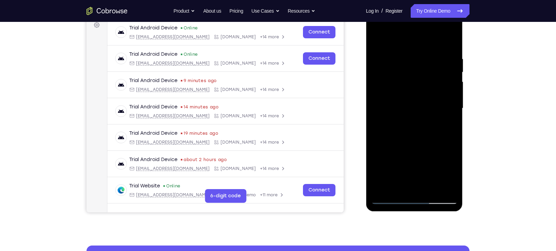
scroll to position [137, 0]
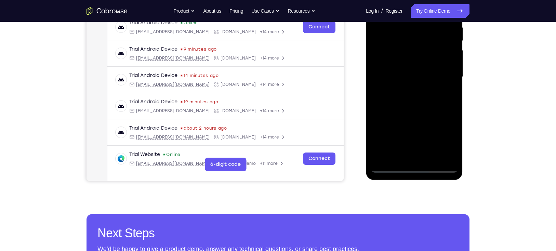
click at [390, 167] on div at bounding box center [414, 77] width 86 height 192
click at [390, 165] on div at bounding box center [414, 77] width 86 height 192
click at [392, 166] on div at bounding box center [414, 77] width 86 height 192
click at [402, 133] on div at bounding box center [414, 77] width 86 height 192
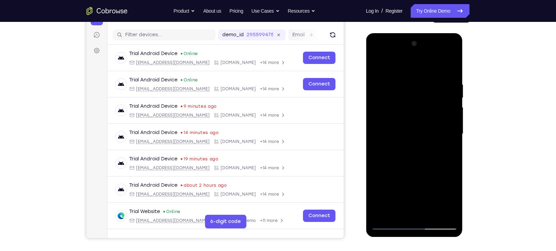
scroll to position [76, 0]
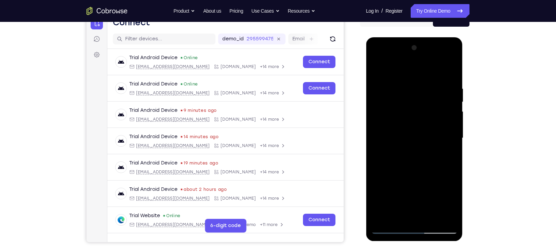
drag, startPoint x: 396, startPoint y: 165, endPoint x: 391, endPoint y: 127, distance: 38.3
click at [391, 127] on div at bounding box center [414, 138] width 86 height 192
click at [393, 124] on div at bounding box center [414, 138] width 86 height 192
drag, startPoint x: 393, startPoint y: 177, endPoint x: 391, endPoint y: 64, distance: 113.3
click at [391, 64] on div at bounding box center [414, 138] width 86 height 192
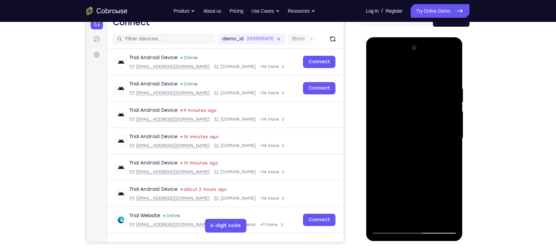
drag, startPoint x: 399, startPoint y: 183, endPoint x: 399, endPoint y: 81, distance: 102.0
click at [399, 81] on div at bounding box center [414, 138] width 86 height 192
drag, startPoint x: 387, startPoint y: 201, endPoint x: 393, endPoint y: 125, distance: 76.2
click at [393, 125] on div at bounding box center [414, 138] width 86 height 192
drag, startPoint x: 436, startPoint y: 143, endPoint x: 437, endPoint y: 127, distance: 16.1
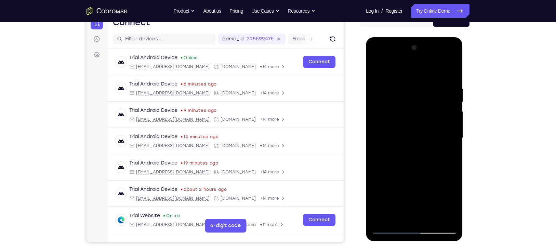
click at [437, 127] on div at bounding box center [414, 138] width 86 height 192
click at [420, 187] on div at bounding box center [414, 138] width 86 height 192
click at [388, 230] on div at bounding box center [414, 138] width 86 height 192
click at [411, 187] on div at bounding box center [414, 138] width 86 height 192
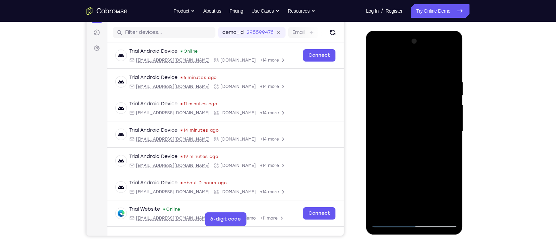
scroll to position [83, 0]
click at [450, 113] on div at bounding box center [414, 132] width 86 height 192
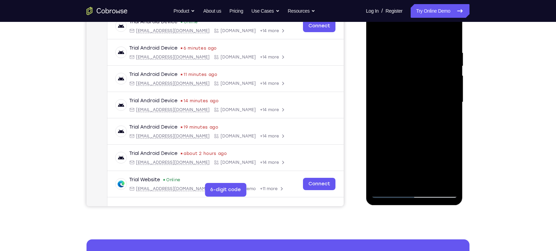
scroll to position [112, 0]
click at [392, 193] on div at bounding box center [414, 102] width 86 height 192
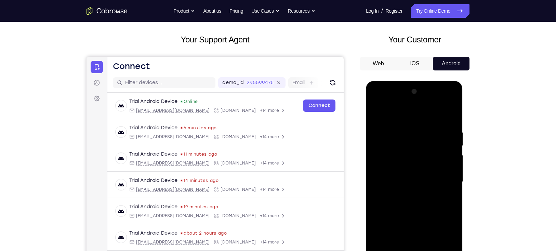
scroll to position [30, 0]
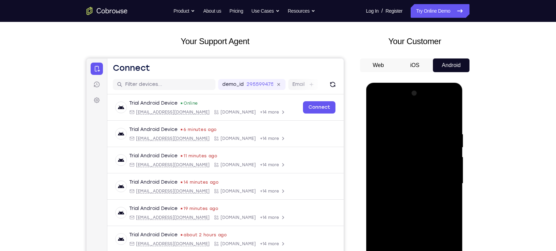
click at [430, 159] on div at bounding box center [414, 184] width 86 height 192
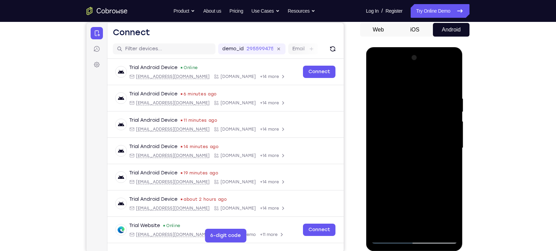
scroll to position [73, 0]
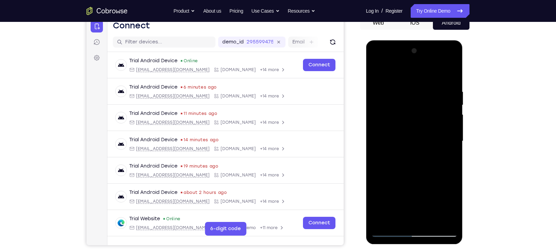
click at [416, 193] on div at bounding box center [414, 142] width 86 height 192
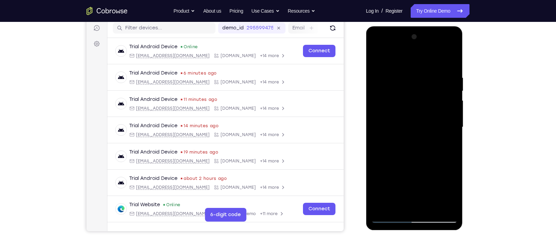
scroll to position [88, 0]
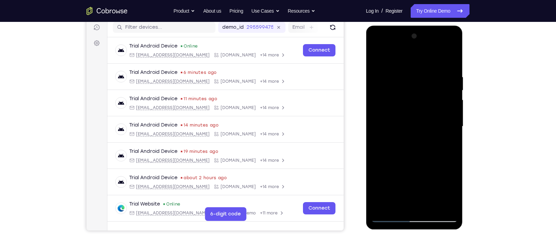
click at [447, 193] on div at bounding box center [414, 127] width 86 height 192
click at [445, 173] on div at bounding box center [414, 127] width 86 height 192
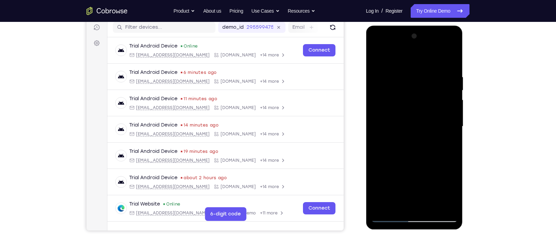
click at [445, 173] on div at bounding box center [414, 127] width 86 height 192
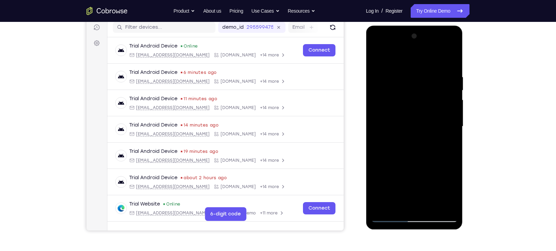
click at [445, 173] on div at bounding box center [414, 127] width 86 height 192
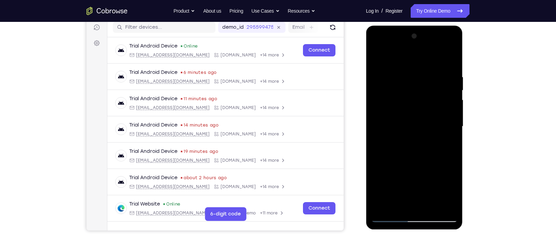
click at [445, 173] on div at bounding box center [414, 127] width 86 height 192
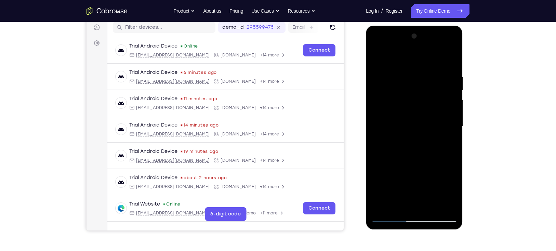
click at [445, 173] on div at bounding box center [414, 127] width 86 height 192
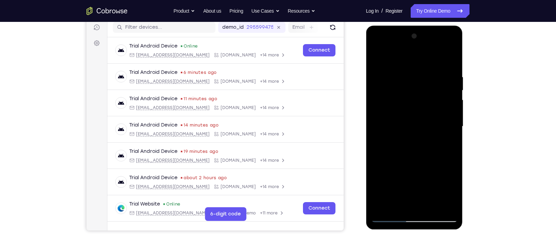
click at [445, 173] on div at bounding box center [414, 127] width 86 height 192
click at [444, 177] on div at bounding box center [414, 127] width 86 height 192
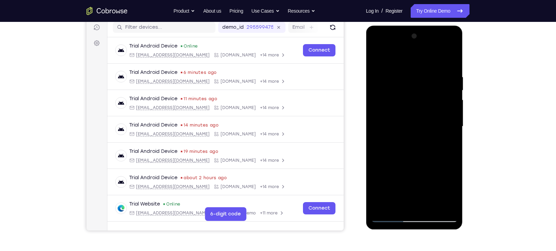
click at [444, 177] on div at bounding box center [414, 127] width 86 height 192
drag, startPoint x: 383, startPoint y: 195, endPoint x: 396, endPoint y: 195, distance: 12.7
click at [396, 195] on div at bounding box center [414, 127] width 86 height 192
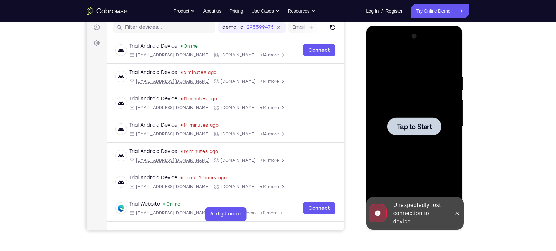
click at [412, 131] on div at bounding box center [414, 126] width 54 height 18
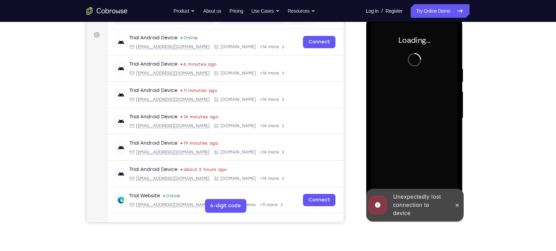
scroll to position [96, 0]
click at [457, 204] on icon at bounding box center [457, 204] width 3 height 3
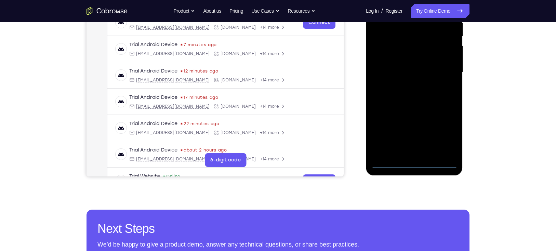
scroll to position [144, 0]
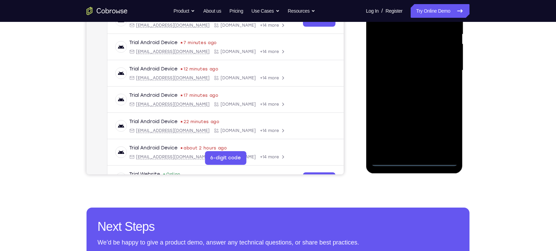
click at [414, 160] on div at bounding box center [414, 71] width 86 height 192
click at [445, 133] on div at bounding box center [414, 71] width 86 height 192
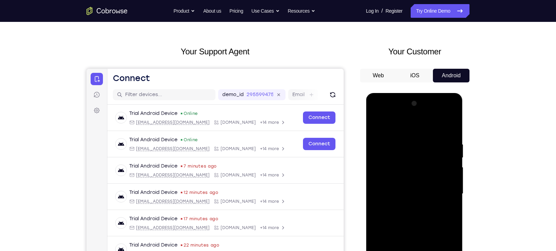
scroll to position [20, 0]
click at [378, 113] on div at bounding box center [414, 195] width 86 height 192
click at [406, 154] on div at bounding box center [414, 195] width 86 height 192
click at [387, 186] on div at bounding box center [414, 195] width 86 height 192
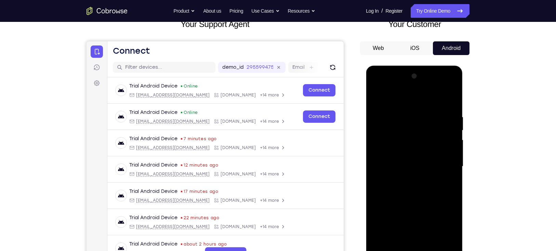
scroll to position [49, 0]
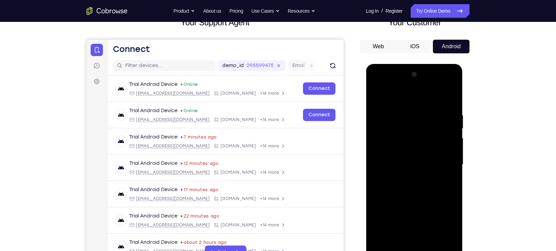
click at [401, 220] on div at bounding box center [414, 165] width 86 height 192
drag, startPoint x: 400, startPoint y: 223, endPoint x: 381, endPoint y: 83, distance: 141.2
click at [381, 83] on div at bounding box center [414, 165] width 86 height 192
drag, startPoint x: 435, startPoint y: 215, endPoint x: 425, endPoint y: 146, distance: 70.1
click at [425, 146] on div at bounding box center [414, 165] width 86 height 192
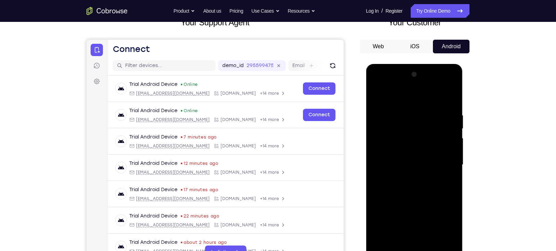
drag, startPoint x: 443, startPoint y: 186, endPoint x: 434, endPoint y: 157, distance: 30.4
click at [434, 157] on div at bounding box center [414, 165] width 86 height 192
click at [440, 148] on div at bounding box center [414, 165] width 86 height 192
drag, startPoint x: 412, startPoint y: 209, endPoint x: 403, endPoint y: 132, distance: 77.2
click at [403, 132] on div at bounding box center [414, 165] width 86 height 192
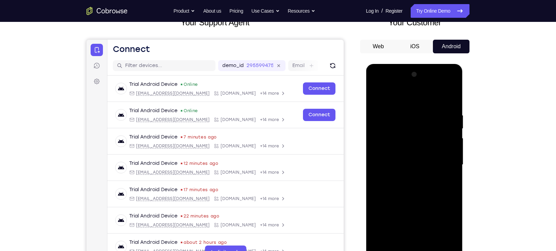
drag, startPoint x: 409, startPoint y: 214, endPoint x: 397, endPoint y: 108, distance: 106.3
click at [397, 108] on div at bounding box center [414, 165] width 86 height 192
drag, startPoint x: 433, startPoint y: 209, endPoint x: 428, endPoint y: 157, distance: 52.3
click at [428, 157] on div at bounding box center [414, 165] width 86 height 192
drag, startPoint x: 430, startPoint y: 217, endPoint x: 413, endPoint y: 123, distance: 95.6
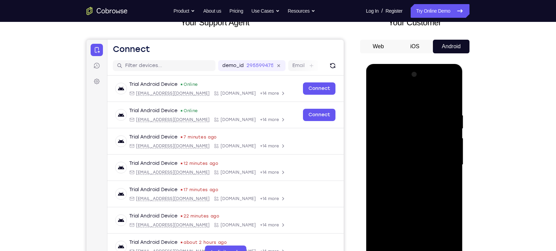
click at [413, 123] on div at bounding box center [414, 165] width 86 height 192
drag, startPoint x: 395, startPoint y: 225, endPoint x: 394, endPoint y: 125, distance: 100.3
click at [394, 125] on div at bounding box center [414, 165] width 86 height 192
drag, startPoint x: 395, startPoint y: 210, endPoint x: 390, endPoint y: 147, distance: 62.8
click at [390, 147] on div at bounding box center [414, 165] width 86 height 192
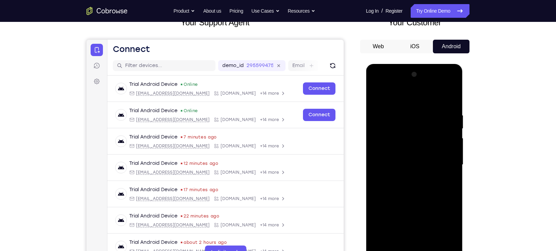
click at [408, 180] on div at bounding box center [414, 165] width 86 height 192
drag, startPoint x: 430, startPoint y: 156, endPoint x: 427, endPoint y: 143, distance: 13.2
click at [427, 143] on div at bounding box center [414, 165] width 86 height 192
drag, startPoint x: 433, startPoint y: 230, endPoint x: 422, endPoint y: 179, distance: 52.2
click at [422, 179] on div at bounding box center [414, 165] width 86 height 192
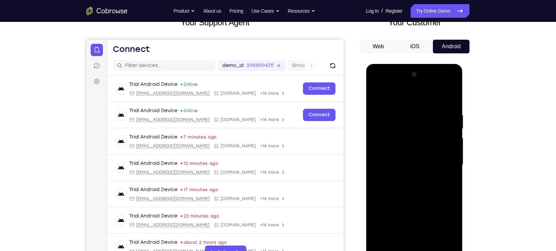
drag, startPoint x: 430, startPoint y: 227, endPoint x: 422, endPoint y: 154, distance: 74.1
click at [422, 154] on div at bounding box center [414, 165] width 86 height 192
drag, startPoint x: 430, startPoint y: 195, endPoint x: 423, endPoint y: 145, distance: 50.8
click at [423, 145] on div at bounding box center [414, 165] width 86 height 192
drag, startPoint x: 434, startPoint y: 224, endPoint x: 417, endPoint y: 137, distance: 89.2
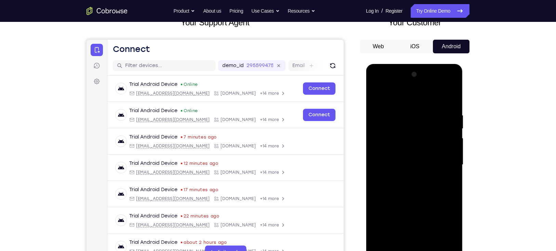
click at [417, 137] on div at bounding box center [414, 165] width 86 height 192
drag, startPoint x: 392, startPoint y: 221, endPoint x: 385, endPoint y: 104, distance: 117.9
click at [385, 104] on div at bounding box center [414, 165] width 86 height 192
drag, startPoint x: 400, startPoint y: 213, endPoint x: 396, endPoint y: 152, distance: 62.1
click at [396, 152] on div at bounding box center [414, 165] width 86 height 192
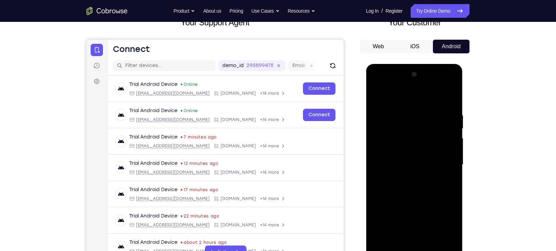
drag, startPoint x: 395, startPoint y: 203, endPoint x: 395, endPoint y: 178, distance: 24.6
click at [395, 178] on div at bounding box center [414, 165] width 86 height 192
drag, startPoint x: 396, startPoint y: 213, endPoint x: 394, endPoint y: 164, distance: 49.6
click at [394, 164] on div at bounding box center [414, 165] width 86 height 192
click at [406, 196] on div at bounding box center [414, 165] width 86 height 192
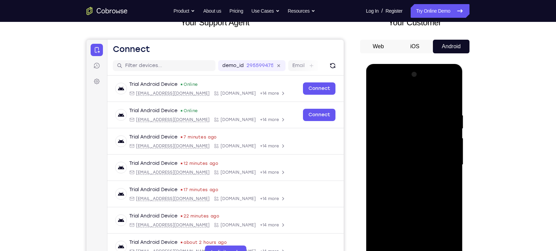
click at [392, 185] on div at bounding box center [414, 165] width 86 height 192
click at [418, 214] on div at bounding box center [414, 165] width 86 height 192
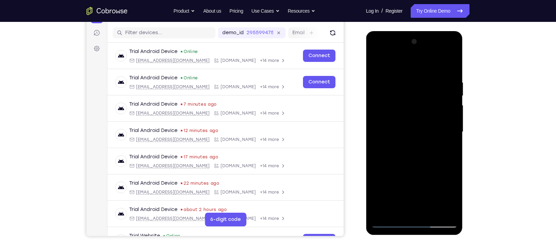
drag, startPoint x: 429, startPoint y: 185, endPoint x: 426, endPoint y: 170, distance: 15.9
click at [426, 170] on div at bounding box center [414, 132] width 86 height 192
click at [449, 184] on div at bounding box center [414, 132] width 86 height 192
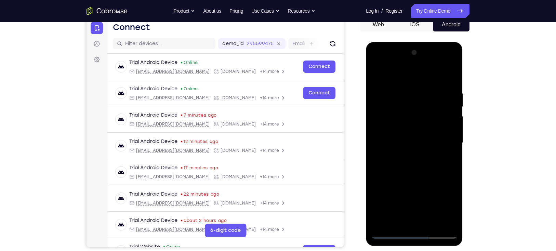
scroll to position [70, 0]
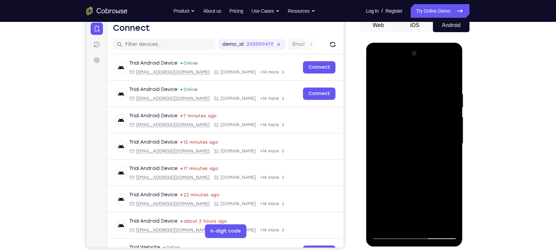
click at [445, 177] on div at bounding box center [414, 144] width 86 height 192
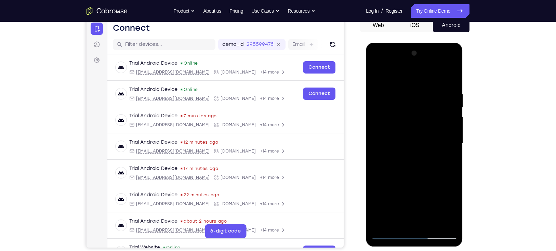
click at [445, 177] on div at bounding box center [414, 144] width 86 height 192
click
drag, startPoint x: 421, startPoint y: 183, endPoint x: 419, endPoint y: 147, distance: 35.6
drag, startPoint x: 418, startPoint y: 193, endPoint x: 408, endPoint y: 145, distance: 49.6
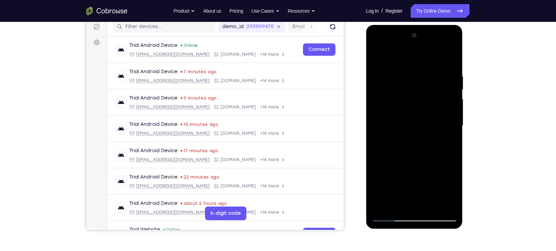
drag, startPoint x: 410, startPoint y: 193, endPoint x: 407, endPoint y: 143, distance: 50.0
drag, startPoint x: 381, startPoint y: 179, endPoint x: 380, endPoint y: 144, distance: 34.6
drag, startPoint x: 395, startPoint y: 179, endPoint x: 397, endPoint y: 139, distance: 39.4
drag, startPoint x: 399, startPoint y: 182, endPoint x: 398, endPoint y: 167, distance: 14.4
drag, startPoint x: 398, startPoint y: 189, endPoint x: 399, endPoint y: 145, distance: 43.5
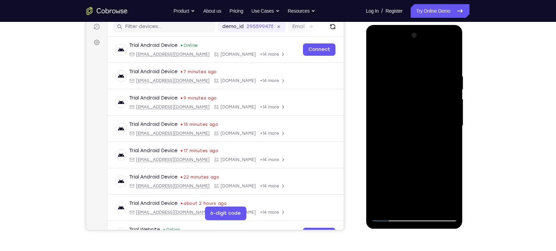
drag, startPoint x: 394, startPoint y: 188, endPoint x: 394, endPoint y: 141, distance: 47.2
drag, startPoint x: 413, startPoint y: 180, endPoint x: 409, endPoint y: 138, distance: 42.3
drag, startPoint x: 395, startPoint y: 176, endPoint x: 394, endPoint y: 161, distance: 14.1
drag, startPoint x: 396, startPoint y: 193, endPoint x: 392, endPoint y: 171, distance: 22.7
drag, startPoint x: 436, startPoint y: 180, endPoint x: 433, endPoint y: 159, distance: 21.3
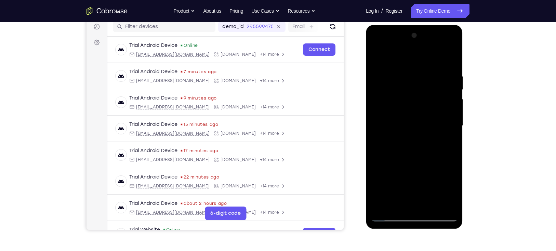
drag, startPoint x: 436, startPoint y: 181, endPoint x: 432, endPoint y: 170, distance: 11.4
drag, startPoint x: 395, startPoint y: 184, endPoint x: 393, endPoint y: 144, distance: 40.1
drag, startPoint x: 429, startPoint y: 189, endPoint x: 398, endPoint y: 128, distance: 68.5
drag, startPoint x: 438, startPoint y: 172, endPoint x: 428, endPoint y: 133, distance: 40.2
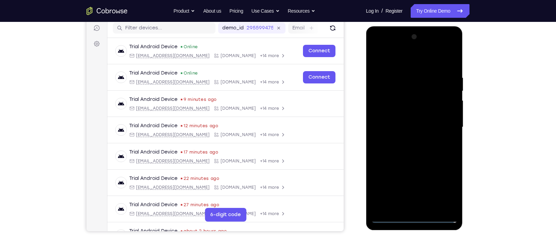
scroll to position [88, 0]
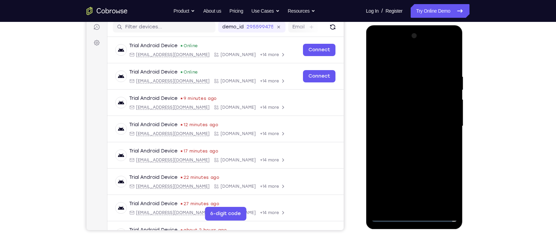
drag, startPoint x: 402, startPoint y: 180, endPoint x: 388, endPoint y: 82, distance: 98.5
drag, startPoint x: 409, startPoint y: 194, endPoint x: 397, endPoint y: 101, distance: 94.1
drag, startPoint x: 401, startPoint y: 185, endPoint x: 397, endPoint y: 84, distance: 100.7
drag, startPoint x: 419, startPoint y: 177, endPoint x: 401, endPoint y: 90, distance: 88.0
drag, startPoint x: 391, startPoint y: 179, endPoint x: 389, endPoint y: 106, distance: 72.9
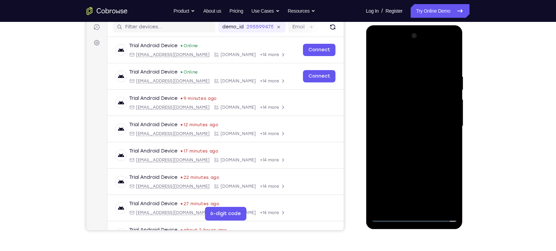
drag, startPoint x: 394, startPoint y: 186, endPoint x: 394, endPoint y: 96, distance: 89.6
drag, startPoint x: 393, startPoint y: 192, endPoint x: 391, endPoint y: 107, distance: 84.5
drag, startPoint x: 390, startPoint y: 194, endPoint x: 385, endPoint y: 120, distance: 74.1
drag, startPoint x: 392, startPoint y: 189, endPoint x: 390, endPoint y: 97, distance: 92.0
drag, startPoint x: 394, startPoint y: 169, endPoint x: 390, endPoint y: 76, distance: 93.8
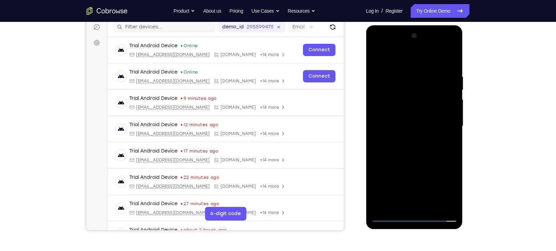
drag, startPoint x: 392, startPoint y: 180, endPoint x: 389, endPoint y: 78, distance: 101.3
drag, startPoint x: 435, startPoint y: 88, endPoint x: 431, endPoint y: 107, distance: 19.1
drag, startPoint x: 436, startPoint y: 96, endPoint x: 424, endPoint y: 114, distance: 21.3
drag, startPoint x: 418, startPoint y: 171, endPoint x: 400, endPoint y: 86, distance: 87.2
drag, startPoint x: 433, startPoint y: 167, endPoint x: 418, endPoint y: 111, distance: 58.6
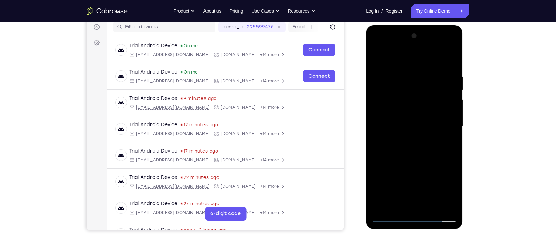
drag, startPoint x: 398, startPoint y: 172, endPoint x: 394, endPoint y: 92, distance: 80.5
drag, startPoint x: 436, startPoint y: 114, endPoint x: 435, endPoint y: 183, distance: 68.8
drag, startPoint x: 437, startPoint y: 109, endPoint x: 441, endPoint y: 156, distance: 47.7
drag, startPoint x: 433, startPoint y: 160, endPoint x: 396, endPoint y: 59, distance: 108.6
drag, startPoint x: 393, startPoint y: 192, endPoint x: 393, endPoint y: 165, distance: 27.4
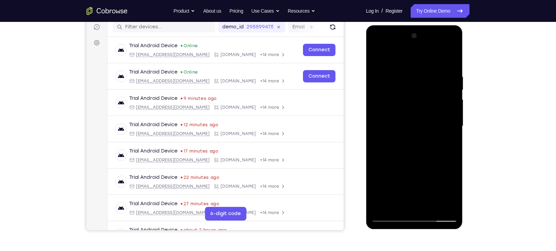
drag, startPoint x: 441, startPoint y: 167, endPoint x: 416, endPoint y: 86, distance: 84.7
drag, startPoint x: 409, startPoint y: 176, endPoint x: 393, endPoint y: 94, distance: 82.9
drag, startPoint x: 412, startPoint y: 190, endPoint x: 402, endPoint y: 132, distance: 58.8
drag, startPoint x: 433, startPoint y: 185, endPoint x: 428, endPoint y: 159, distance: 26.5
drag, startPoint x: 417, startPoint y: 193, endPoint x: 394, endPoint y: 83, distance: 112.2
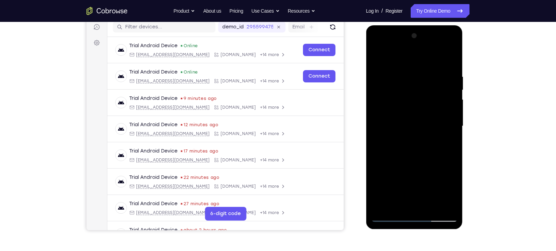
drag, startPoint x: 397, startPoint y: 176, endPoint x: 379, endPoint y: 106, distance: 72.0
drag, startPoint x: 392, startPoint y: 157, endPoint x: 389, endPoint y: 107, distance: 50.7
drag, startPoint x: 396, startPoint y: 189, endPoint x: 383, endPoint y: 96, distance: 94.0
drag, startPoint x: 436, startPoint y: 152, endPoint x: 426, endPoint y: 120, distance: 33.5
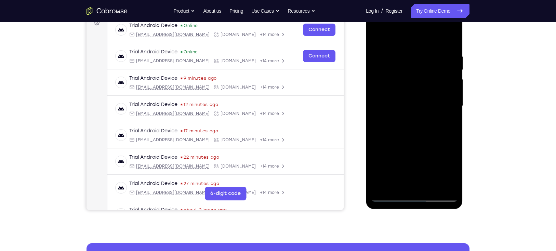
scroll to position [113, 0]
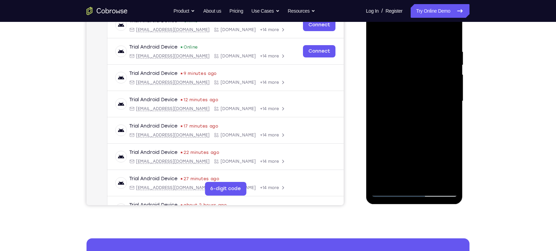
drag, startPoint x: 417, startPoint y: 151, endPoint x: 416, endPoint y: 130, distance: 21.2
drag, startPoint x: 420, startPoint y: 139, endPoint x: 440, endPoint y: 135, distance: 20.8
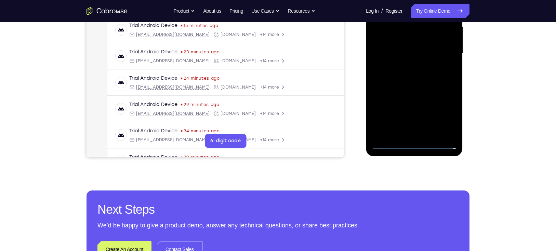
scroll to position [161, 0]
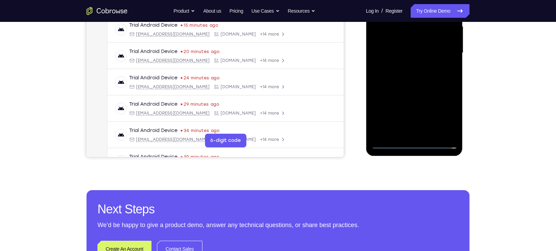
drag, startPoint x: 416, startPoint y: 143, endPoint x: 717, endPoint y: 14, distance: 327.9
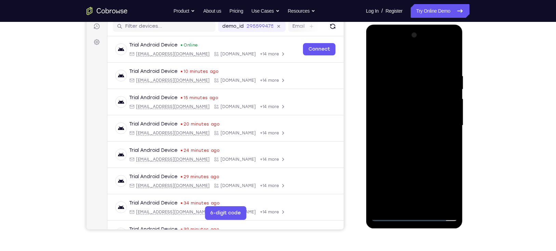
scroll to position [88, 0]
drag, startPoint x: 417, startPoint y: 160, endPoint x: 390, endPoint y: 64, distance: 99.9
drag, startPoint x: 399, startPoint y: 186, endPoint x: 387, endPoint y: 78, distance: 108.2
drag, startPoint x: 406, startPoint y: 183, endPoint x: 396, endPoint y: 122, distance: 61.8
drag, startPoint x: 405, startPoint y: 190, endPoint x: 392, endPoint y: 91, distance: 99.5
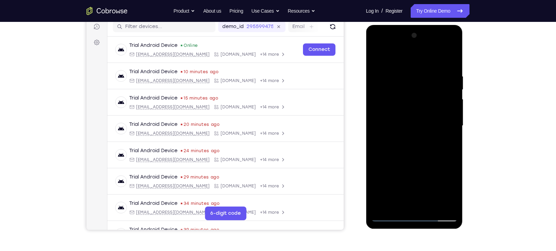
drag, startPoint x: 401, startPoint y: 167, endPoint x: 397, endPoint y: 113, distance: 54.2
drag, startPoint x: 406, startPoint y: 145, endPoint x: 402, endPoint y: 89, distance: 56.6
drag, startPoint x: 406, startPoint y: 164, endPoint x: 398, endPoint y: 85, distance: 79.4
drag, startPoint x: 409, startPoint y: 161, endPoint x: 399, endPoint y: 78, distance: 83.3
drag, startPoint x: 406, startPoint y: 169, endPoint x: 390, endPoint y: 87, distance: 83.4
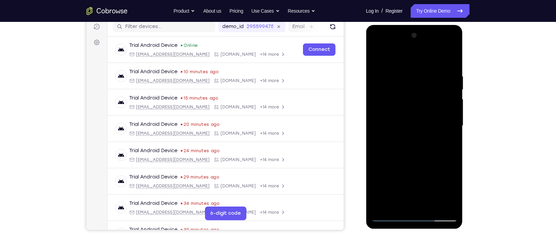
drag, startPoint x: 406, startPoint y: 155, endPoint x: 396, endPoint y: 84, distance: 71.9
drag, startPoint x: 413, startPoint y: 158, endPoint x: 405, endPoint y: 128, distance: 31.4
drag, startPoint x: 403, startPoint y: 176, endPoint x: 397, endPoint y: 112, distance: 64.3
drag, startPoint x: 403, startPoint y: 174, endPoint x: 400, endPoint y: 82, distance: 91.8
drag, startPoint x: 405, startPoint y: 158, endPoint x: 396, endPoint y: 74, distance: 84.3
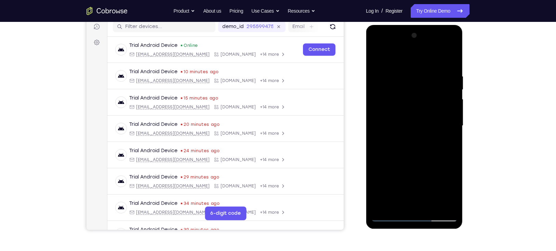
drag, startPoint x: 395, startPoint y: 160, endPoint x: 387, endPoint y: 76, distance: 84.5
drag, startPoint x: 401, startPoint y: 167, endPoint x: 398, endPoint y: 145, distance: 22.8
drag, startPoint x: 401, startPoint y: 194, endPoint x: 394, endPoint y: 126, distance: 68.1
drag, startPoint x: 406, startPoint y: 192, endPoint x: 397, endPoint y: 140, distance: 52.6
drag, startPoint x: 402, startPoint y: 178, endPoint x: 393, endPoint y: 99, distance: 79.9
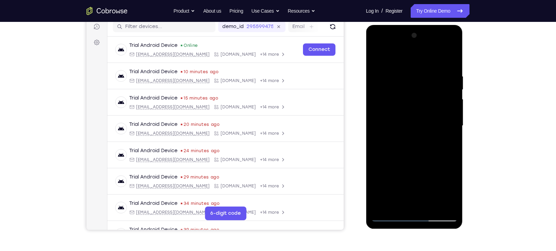
drag, startPoint x: 397, startPoint y: 168, endPoint x: 385, endPoint y: 68, distance: 100.7
drag, startPoint x: 399, startPoint y: 144, endPoint x: 388, endPoint y: 48, distance: 97.4
drag, startPoint x: 394, startPoint y: 155, endPoint x: 372, endPoint y: 46, distance: 111.0
drag, startPoint x: 413, startPoint y: 171, endPoint x: 401, endPoint y: 46, distance: 125.8
drag, startPoint x: 410, startPoint y: 108, endPoint x: 409, endPoint y: 95, distance: 12.8
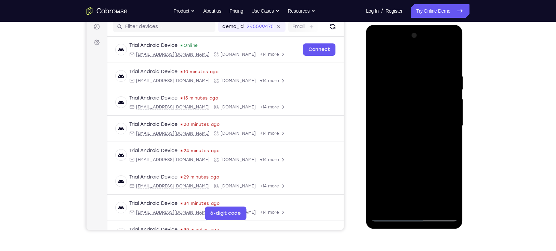
drag, startPoint x: 414, startPoint y: 176, endPoint x: 400, endPoint y: 95, distance: 81.9
drag, startPoint x: 401, startPoint y: 156, endPoint x: 396, endPoint y: 125, distance: 31.2
drag, startPoint x: 401, startPoint y: 176, endPoint x: 389, endPoint y: 54, distance: 122.0
drag, startPoint x: 403, startPoint y: 166, endPoint x: 392, endPoint y: 72, distance: 94.4
drag, startPoint x: 404, startPoint y: 191, endPoint x: 390, endPoint y: 75, distance: 116.2
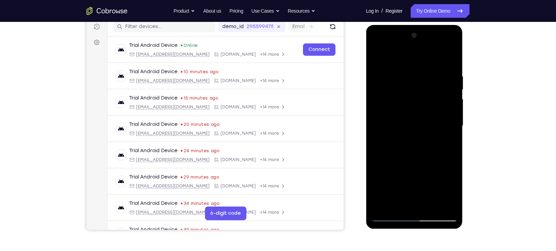
drag, startPoint x: 401, startPoint y: 167, endPoint x: 403, endPoint y: 113, distance: 54.1
drag, startPoint x: 407, startPoint y: 165, endPoint x: 406, endPoint y: 126, distance: 38.7
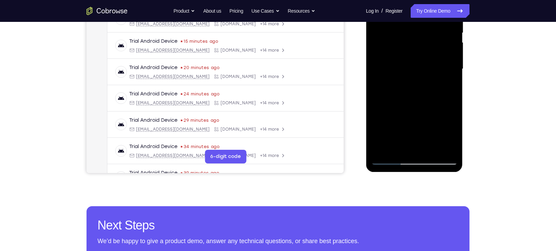
scroll to position [145, 0]
drag, startPoint x: 433, startPoint y: 134, endPoint x: 429, endPoint y: 96, distance: 37.6
drag, startPoint x: 400, startPoint y: 139, endPoint x: 399, endPoint y: 100, distance: 39.7
drag, startPoint x: 401, startPoint y: 142, endPoint x: 396, endPoint y: 94, distance: 47.9
drag, startPoint x: 396, startPoint y: 141, endPoint x: 392, endPoint y: 94, distance: 46.7
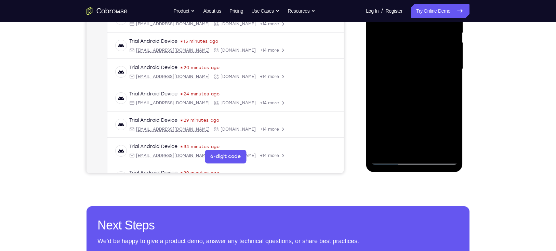
drag, startPoint x: 398, startPoint y: 138, endPoint x: 395, endPoint y: 98, distance: 40.5
drag, startPoint x: 392, startPoint y: 140, endPoint x: 389, endPoint y: 101, distance: 39.2
drag, startPoint x: 393, startPoint y: 144, endPoint x: 390, endPoint y: 101, distance: 43.5
drag, startPoint x: 392, startPoint y: 143, endPoint x: 386, endPoint y: 85, distance: 58.2
drag, startPoint x: 392, startPoint y: 139, endPoint x: 391, endPoint y: 87, distance: 51.3
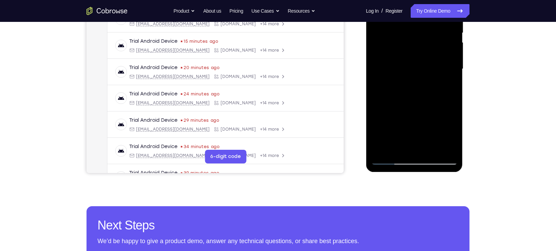
drag, startPoint x: 392, startPoint y: 127, endPoint x: 386, endPoint y: 81, distance: 45.5
drag, startPoint x: 429, startPoint y: 130, endPoint x: 427, endPoint y: 120, distance: 10.2
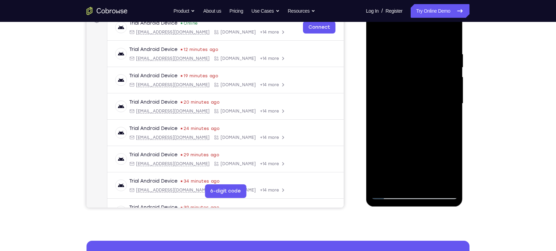
scroll to position [111, 0]
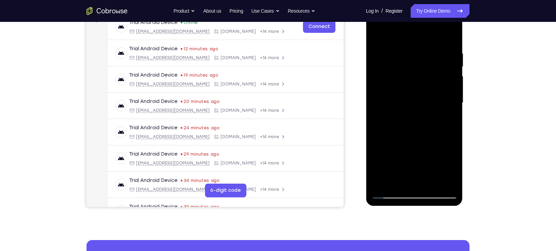
drag, startPoint x: 406, startPoint y: 153, endPoint x: 400, endPoint y: 116, distance: 37.5
drag, startPoint x: 403, startPoint y: 173, endPoint x: 393, endPoint y: 111, distance: 63.3
drag, startPoint x: 394, startPoint y: 175, endPoint x: 392, endPoint y: 116, distance: 58.5
drag, startPoint x: 392, startPoint y: 164, endPoint x: 384, endPoint y: 102, distance: 62.0
drag, startPoint x: 392, startPoint y: 175, endPoint x: 389, endPoint y: 113, distance: 61.7
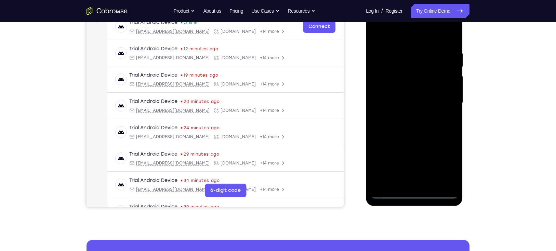
drag, startPoint x: 391, startPoint y: 154, endPoint x: 387, endPoint y: 95, distance: 59.7
drag, startPoint x: 391, startPoint y: 172, endPoint x: 390, endPoint y: 151, distance: 22.0
drag, startPoint x: 398, startPoint y: 171, endPoint x: 380, endPoint y: 105, distance: 68.4
drag, startPoint x: 387, startPoint y: 183, endPoint x: 384, endPoint y: 95, distance: 88.0
drag, startPoint x: 399, startPoint y: 157, endPoint x: 389, endPoint y: 123, distance: 35.3
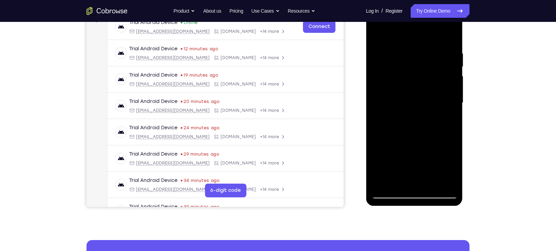
drag, startPoint x: 402, startPoint y: 172, endPoint x: 402, endPoint y: 150, distance: 22.2
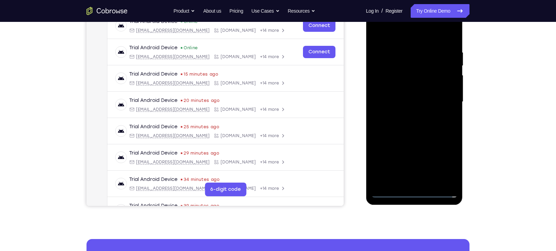
scroll to position [107, 0]
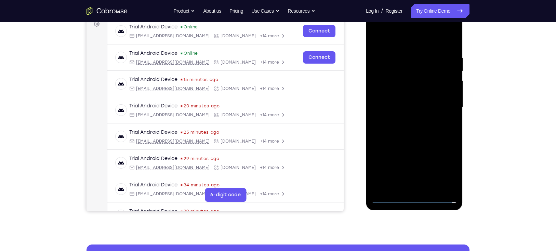
drag, startPoint x: 419, startPoint y: 108, endPoint x: 398, endPoint y: 66, distance: 46.7
drag, startPoint x: 409, startPoint y: 175, endPoint x: 401, endPoint y: 50, distance: 125.1
drag, startPoint x: 409, startPoint y: 184, endPoint x: 395, endPoint y: 67, distance: 117.8
drag, startPoint x: 407, startPoint y: 138, endPoint x: 380, endPoint y: 15, distance: 126.5
drag, startPoint x: 418, startPoint y: 129, endPoint x: 387, endPoint y: 44, distance: 90.3
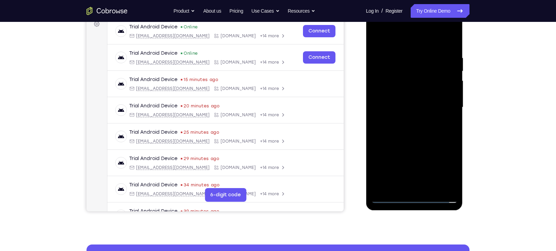
drag, startPoint x: 411, startPoint y: 143, endPoint x: 410, endPoint y: 127, distance: 16.1
drag, startPoint x: 385, startPoint y: 174, endPoint x: 378, endPoint y: 55, distance: 119.6
drag, startPoint x: 392, startPoint y: 159, endPoint x: 387, endPoint y: 40, distance: 118.5
drag, startPoint x: 394, startPoint y: 168, endPoint x: 390, endPoint y: 78, distance: 89.7
drag, startPoint x: 393, startPoint y: 155, endPoint x: 393, endPoint y: 110, distance: 45.2
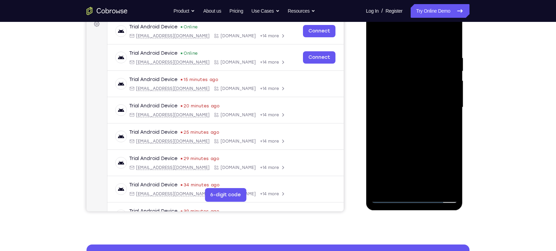
drag, startPoint x: 408, startPoint y: 162, endPoint x: 388, endPoint y: 53, distance: 110.5
drag, startPoint x: 403, startPoint y: 160, endPoint x: 391, endPoint y: 46, distance: 114.6
drag, startPoint x: 420, startPoint y: 167, endPoint x: 402, endPoint y: 77, distance: 92.1
drag, startPoint x: 406, startPoint y: 153, endPoint x: 400, endPoint y: 64, distance: 89.5
drag, startPoint x: 406, startPoint y: 176, endPoint x: 405, endPoint y: 160, distance: 15.5
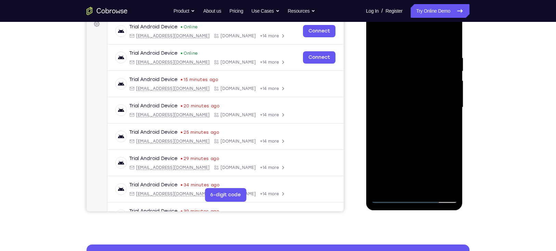
drag, startPoint x: 411, startPoint y: 113, endPoint x: 409, endPoint y: 92, distance: 21.4
drag, startPoint x: 410, startPoint y: 141, endPoint x: 397, endPoint y: 31, distance: 111.0
drag, startPoint x: 409, startPoint y: 165, endPoint x: 390, endPoint y: 41, distance: 125.3
drag, startPoint x: 400, startPoint y: 157, endPoint x: 400, endPoint y: 104, distance: 53.4
drag, startPoint x: 401, startPoint y: 153, endPoint x: 401, endPoint y: 54, distance: 99.2
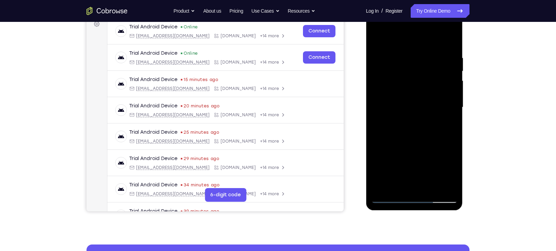
drag, startPoint x: 396, startPoint y: 150, endPoint x: 388, endPoint y: 51, distance: 98.8
drag, startPoint x: 387, startPoint y: 151, endPoint x: 389, endPoint y: 67, distance: 83.8
drag, startPoint x: 396, startPoint y: 179, endPoint x: 400, endPoint y: 58, distance: 121.5
drag, startPoint x: 394, startPoint y: 151, endPoint x: 392, endPoint y: 132, distance: 18.9
drag, startPoint x: 405, startPoint y: 148, endPoint x: 396, endPoint y: 120, distance: 29.3
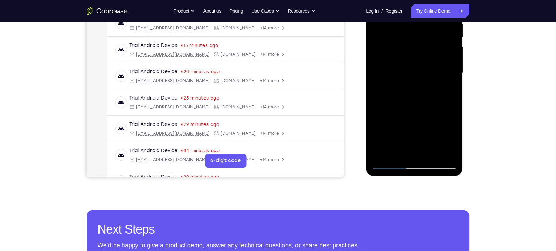
scroll to position [151, 0]
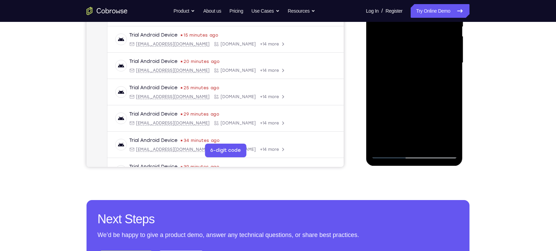
drag, startPoint x: 438, startPoint y: 138, endPoint x: 430, endPoint y: 127, distance: 13.3
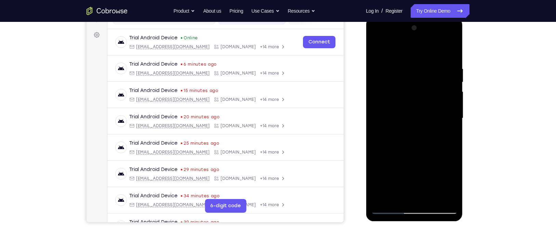
drag, startPoint x: 426, startPoint y: 173, endPoint x: 417, endPoint y: 96, distance: 77.5
drag, startPoint x: 414, startPoint y: 173, endPoint x: 402, endPoint y: 108, distance: 66.2
drag, startPoint x: 395, startPoint y: 187, endPoint x: 391, endPoint y: 116, distance: 71.3
drag, startPoint x: 395, startPoint y: 185, endPoint x: 389, endPoint y: 116, distance: 69.4
drag, startPoint x: 431, startPoint y: 135, endPoint x: 429, endPoint y: 128, distance: 8.1
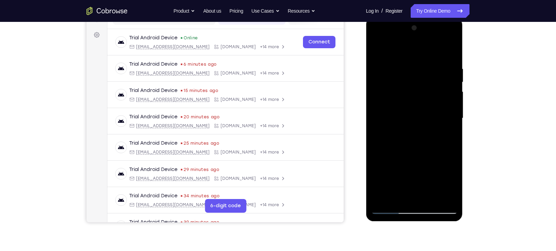
drag, startPoint x: 395, startPoint y: 155, endPoint x: 389, endPoint y: 105, distance: 49.9
drag, startPoint x: 396, startPoint y: 178, endPoint x: 394, endPoint y: 126, distance: 51.7
drag, startPoint x: 393, startPoint y: 182, endPoint x: 386, endPoint y: 116, distance: 66.4
drag, startPoint x: 397, startPoint y: 169, endPoint x: 385, endPoint y: 100, distance: 70.1
drag, startPoint x: 431, startPoint y: 167, endPoint x: 420, endPoint y: 100, distance: 67.6
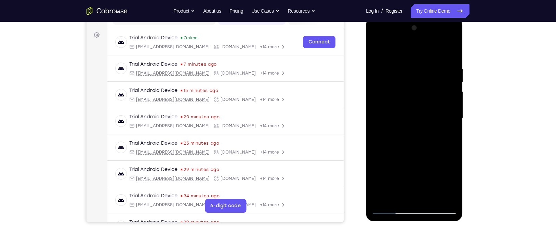
drag, startPoint x: 426, startPoint y: 184, endPoint x: 424, endPoint y: 143, distance: 40.7
drag, startPoint x: 388, startPoint y: 186, endPoint x: 384, endPoint y: 119, distance: 67.2
drag, startPoint x: 391, startPoint y: 195, endPoint x: 387, endPoint y: 129, distance: 66.5
drag, startPoint x: 393, startPoint y: 175, endPoint x: 390, endPoint y: 140, distance: 35.0
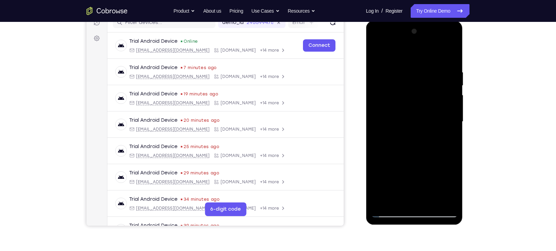
scroll to position [89, 0]
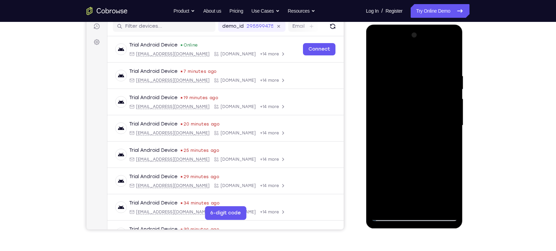
drag, startPoint x: 408, startPoint y: 176, endPoint x: 392, endPoint y: 105, distance: 72.6
drag, startPoint x: 394, startPoint y: 178, endPoint x: 396, endPoint y: 124, distance: 54.8
drag, startPoint x: 396, startPoint y: 144, endPoint x: 392, endPoint y: 86, distance: 58.3
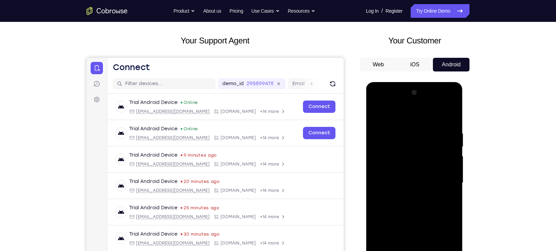
scroll to position [52, 0]
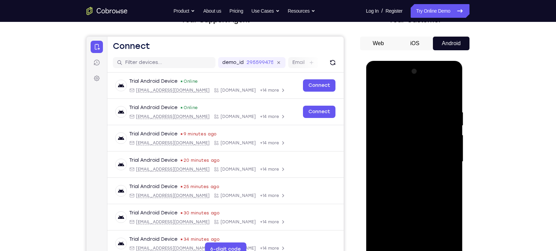
drag, startPoint x: 405, startPoint y: 172, endPoint x: 388, endPoint y: 85, distance: 88.7
drag, startPoint x: 413, startPoint y: 171, endPoint x: 393, endPoint y: 94, distance: 79.3
drag, startPoint x: 409, startPoint y: 184, endPoint x: 398, endPoint y: 100, distance: 84.5
drag, startPoint x: 406, startPoint y: 191, endPoint x: 397, endPoint y: 108, distance: 83.6
drag, startPoint x: 405, startPoint y: 189, endPoint x: 395, endPoint y: 111, distance: 79.0
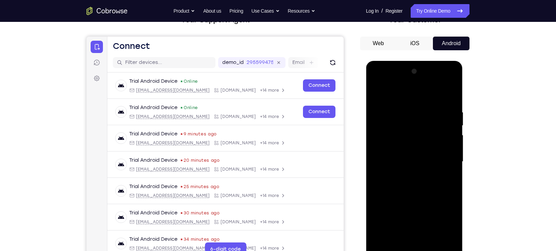
drag, startPoint x: 396, startPoint y: 169, endPoint x: 385, endPoint y: 103, distance: 66.5
drag, startPoint x: 398, startPoint y: 181, endPoint x: 393, endPoint y: 110, distance: 71.4
drag, startPoint x: 405, startPoint y: 186, endPoint x: 398, endPoint y: 95, distance: 91.3
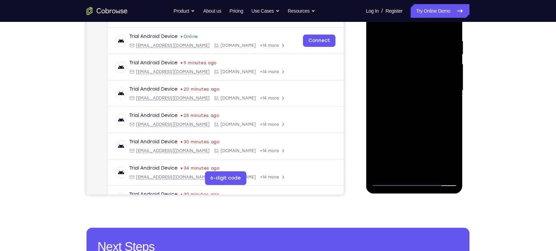
scroll to position [123, 0]
drag, startPoint x: 408, startPoint y: 140, endPoint x: 390, endPoint y: 62, distance: 79.7
drag, startPoint x: 404, startPoint y: 148, endPoint x: 380, endPoint y: 62, distance: 89.4
drag, startPoint x: 408, startPoint y: 163, endPoint x: 394, endPoint y: 69, distance: 94.7
drag, startPoint x: 397, startPoint y: 158, endPoint x: 385, endPoint y: 62, distance: 97.0
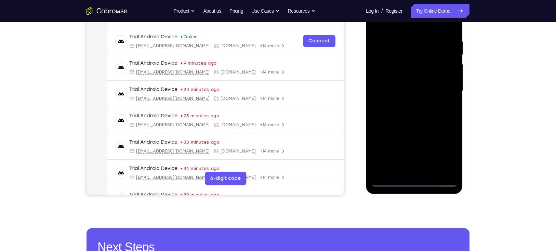
drag, startPoint x: 398, startPoint y: 135, endPoint x: 387, endPoint y: 62, distance: 73.7
drag, startPoint x: 398, startPoint y: 145, endPoint x: 385, endPoint y: 69, distance: 77.4
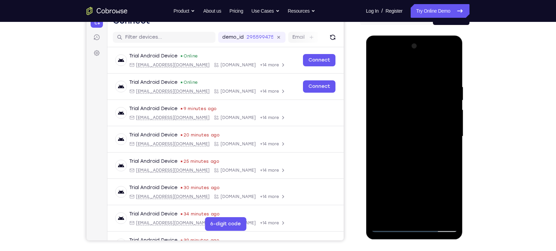
scroll to position [75, 0]
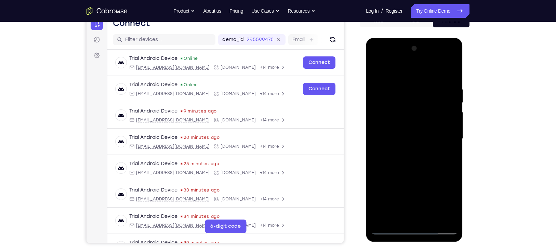
drag, startPoint x: 409, startPoint y: 178, endPoint x: 390, endPoint y: 62, distance: 117.7
drag, startPoint x: 412, startPoint y: 199, endPoint x: 397, endPoint y: 60, distance: 140.5
drag, startPoint x: 404, startPoint y: 181, endPoint x: 389, endPoint y: 46, distance: 136.0
drag, startPoint x: 403, startPoint y: 165, endPoint x: 386, endPoint y: 43, distance: 123.3
drag, startPoint x: 413, startPoint y: 180, endPoint x: 407, endPoint y: 111, distance: 69.4
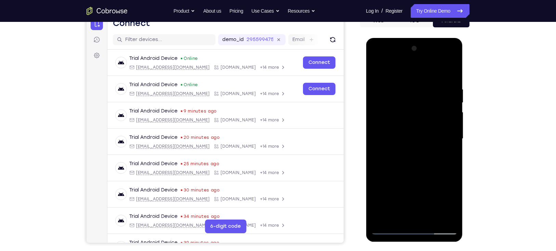
drag, startPoint x: 406, startPoint y: 183, endPoint x: 393, endPoint y: 93, distance: 90.8
drag, startPoint x: 395, startPoint y: 197, endPoint x: 389, endPoint y: 91, distance: 106.6
drag, startPoint x: 408, startPoint y: 191, endPoint x: 390, endPoint y: 84, distance: 107.9
drag, startPoint x: 399, startPoint y: 180, endPoint x: 389, endPoint y: 67, distance: 113.7
drag, startPoint x: 406, startPoint y: 145, endPoint x: 402, endPoint y: 122, distance: 23.2
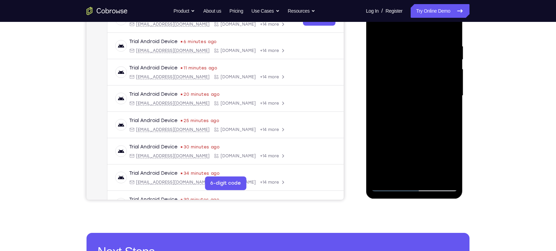
scroll to position [101, 0]
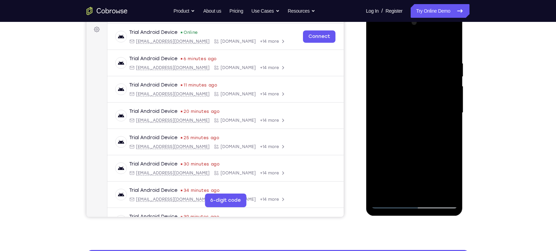
drag, startPoint x: 407, startPoint y: 148, endPoint x: 387, endPoint y: 92, distance: 59.7
drag, startPoint x: 392, startPoint y: 180, endPoint x: 383, endPoint y: 116, distance: 64.0
drag, startPoint x: 407, startPoint y: 170, endPoint x: 390, endPoint y: 107, distance: 65.8
drag, startPoint x: 432, startPoint y: 188, endPoint x: 417, endPoint y: 117, distance: 72.7
drag, startPoint x: 395, startPoint y: 182, endPoint x: 387, endPoint y: 120, distance: 62.4
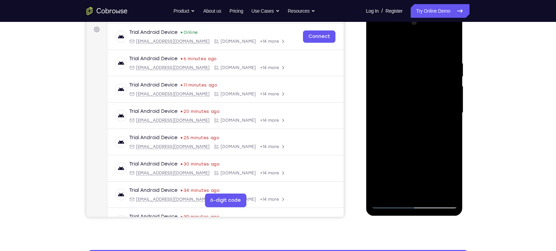
drag, startPoint x: 402, startPoint y: 124, endPoint x: 414, endPoint y: 177, distance: 55.0
drag, startPoint x: 406, startPoint y: 167, endPoint x: 397, endPoint y: 137, distance: 31.2
drag, startPoint x: 404, startPoint y: 187, endPoint x: 399, endPoint y: 141, distance: 46.9
drag, startPoint x: 409, startPoint y: 154, endPoint x: 407, endPoint y: 144, distance: 10.5
drag, startPoint x: 419, startPoint y: 173, endPoint x: 395, endPoint y: 119, distance: 59.6
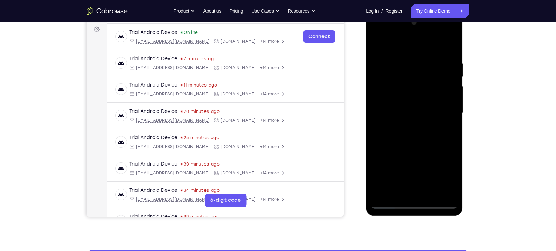
drag, startPoint x: 390, startPoint y: 166, endPoint x: 385, endPoint y: 125, distance: 40.7
drag, startPoint x: 430, startPoint y: 163, endPoint x: 430, endPoint y: 153, distance: 10.3
drag, startPoint x: 429, startPoint y: 170, endPoint x: 426, endPoint y: 163, distance: 7.2
drag, startPoint x: 392, startPoint y: 156, endPoint x: 386, endPoint y: 141, distance: 16.0
drag, startPoint x: 409, startPoint y: 166, endPoint x: 399, endPoint y: 129, distance: 38.8
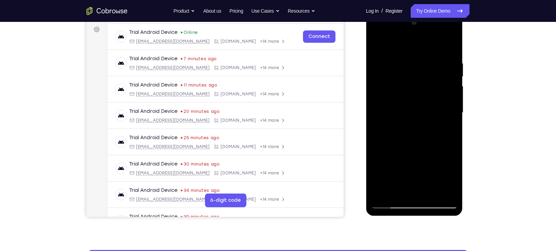
drag, startPoint x: 431, startPoint y: 177, endPoint x: 418, endPoint y: 143, distance: 36.3
drag, startPoint x: 399, startPoint y: 186, endPoint x: 392, endPoint y: 157, distance: 29.9
drag, startPoint x: 400, startPoint y: 194, endPoint x: 390, endPoint y: 160, distance: 35.4
drag, startPoint x: 433, startPoint y: 160, endPoint x: 428, endPoint y: 136, distance: 24.4
drag, startPoint x: 397, startPoint y: 183, endPoint x: 390, endPoint y: 134, distance: 50.2
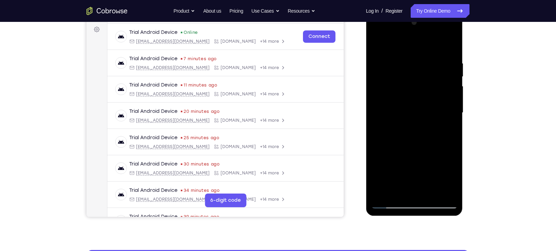
drag, startPoint x: 439, startPoint y: 126, endPoint x: 433, endPoint y: 133, distance: 8.7
drag, startPoint x: 430, startPoint y: 174, endPoint x: 416, endPoint y: 109, distance: 65.9
drag, startPoint x: 429, startPoint y: 184, endPoint x: 420, endPoint y: 146, distance: 38.8
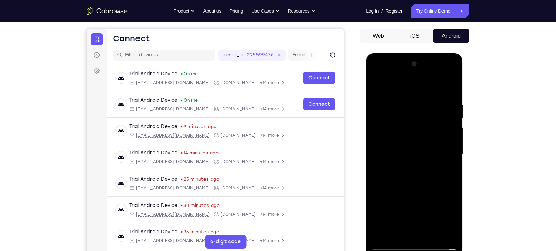
scroll to position [60, 0]
drag, startPoint x: 411, startPoint y: 198, endPoint x: 389, endPoint y: 112, distance: 89.2
drag, startPoint x: 433, startPoint y: 197, endPoint x: 414, endPoint y: 119, distance: 80.5
drag, startPoint x: 431, startPoint y: 207, endPoint x: 415, endPoint y: 130, distance: 78.5
drag, startPoint x: 391, startPoint y: 192, endPoint x: 388, endPoint y: 125, distance: 66.8
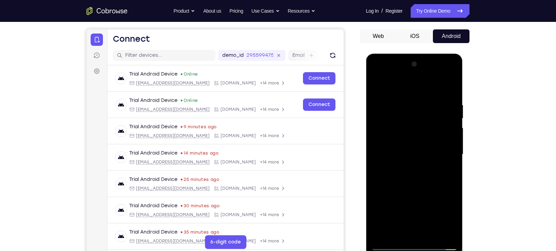
drag, startPoint x: 429, startPoint y: 200, endPoint x: 414, endPoint y: 131, distance: 70.7
drag, startPoint x: 432, startPoint y: 203, endPoint x: 419, endPoint y: 139, distance: 65.0
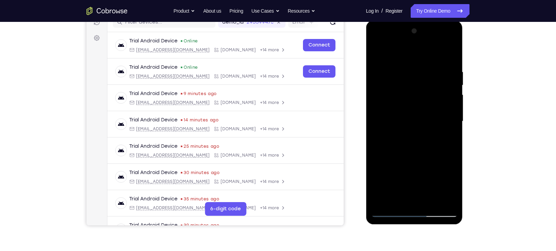
scroll to position [98, 0]
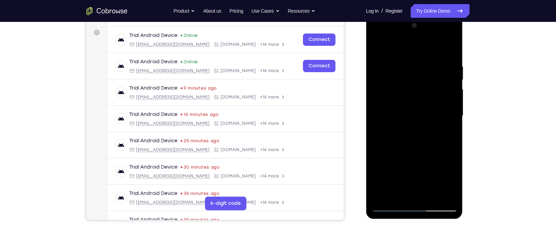
drag, startPoint x: 418, startPoint y: 164, endPoint x: 407, endPoint y: 124, distance: 41.8
drag, startPoint x: 429, startPoint y: 178, endPoint x: 426, endPoint y: 159, distance: 19.1
drag, startPoint x: 428, startPoint y: 180, endPoint x: 419, endPoint y: 147, distance: 33.9
drag, startPoint x: 432, startPoint y: 166, endPoint x: 429, endPoint y: 159, distance: 7.5
drag, startPoint x: 429, startPoint y: 185, endPoint x: 419, endPoint y: 139, distance: 47.8
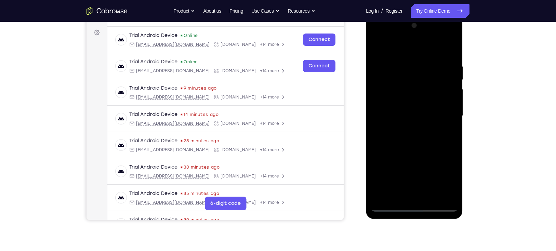
drag, startPoint x: 430, startPoint y: 181, endPoint x: 418, endPoint y: 142, distance: 40.9
drag, startPoint x: 427, startPoint y: 178, endPoint x: 419, endPoint y: 148, distance: 31.3
drag, startPoint x: 424, startPoint y: 193, endPoint x: 419, endPoint y: 147, distance: 45.8
drag, startPoint x: 430, startPoint y: 187, endPoint x: 420, endPoint y: 135, distance: 52.8
drag, startPoint x: 433, startPoint y: 183, endPoint x: 427, endPoint y: 154, distance: 30.0
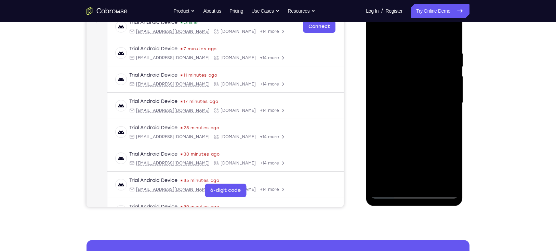
scroll to position [112, 0]
drag, startPoint x: 399, startPoint y: 183, endPoint x: 394, endPoint y: 127, distance: 56.3
drag, startPoint x: 400, startPoint y: 171, endPoint x: 391, endPoint y: 118, distance: 53.2
drag, startPoint x: 400, startPoint y: 174, endPoint x: 390, endPoint y: 115, distance: 59.3
drag, startPoint x: 435, startPoint y: 176, endPoint x: 425, endPoint y: 140, distance: 37.8
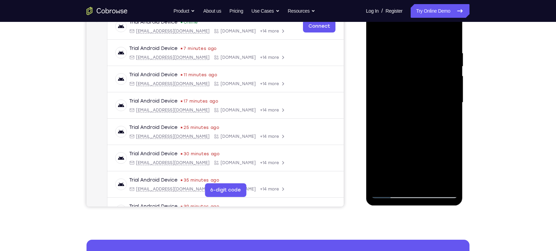
drag, startPoint x: 432, startPoint y: 178, endPoint x: 421, endPoint y: 143, distance: 37.0
drag, startPoint x: 428, startPoint y: 176, endPoint x: 422, endPoint y: 134, distance: 42.6
drag, startPoint x: 396, startPoint y: 154, endPoint x: 393, endPoint y: 146, distance: 8.3
drag, startPoint x: 423, startPoint y: 180, endPoint x: 415, endPoint y: 133, distance: 47.2
drag, startPoint x: 433, startPoint y: 178, endPoint x: 417, endPoint y: 130, distance: 51.3
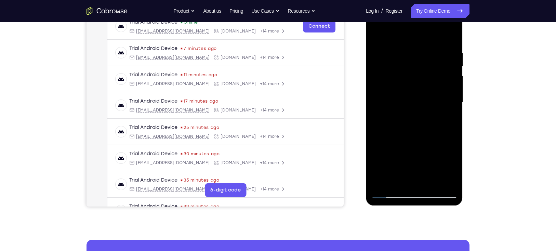
drag, startPoint x: 436, startPoint y: 176, endPoint x: 420, endPoint y: 128, distance: 50.2
drag, startPoint x: 430, startPoint y: 157, endPoint x: 422, endPoint y: 119, distance: 38.9
drag, startPoint x: 430, startPoint y: 155, endPoint x: 423, endPoint y: 118, distance: 37.3
drag, startPoint x: 432, startPoint y: 156, endPoint x: 420, endPoint y: 116, distance: 40.9
drag, startPoint x: 432, startPoint y: 166, endPoint x: 423, endPoint y: 121, distance: 46.2
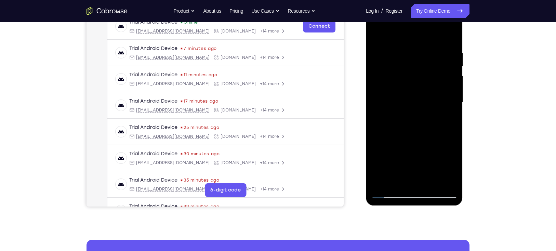
drag, startPoint x: 428, startPoint y: 158, endPoint x: 416, endPoint y: 124, distance: 36.0
drag, startPoint x: 431, startPoint y: 168, endPoint x: 422, endPoint y: 142, distance: 27.6
drag, startPoint x: 429, startPoint y: 173, endPoint x: 419, endPoint y: 137, distance: 37.6
drag, startPoint x: 431, startPoint y: 133, endPoint x: 434, endPoint y: 178, distance: 44.5
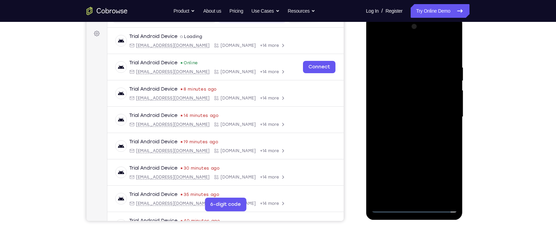
scroll to position [96, 0]
drag, startPoint x: 403, startPoint y: 171, endPoint x: 384, endPoint y: 109, distance: 65.0
drag, startPoint x: 407, startPoint y: 179, endPoint x: 385, endPoint y: 109, distance: 73.3
drag, startPoint x: 432, startPoint y: 168, endPoint x: 397, endPoint y: 109, distance: 68.9
drag, startPoint x: 425, startPoint y: 174, endPoint x: 415, endPoint y: 112, distance: 62.9
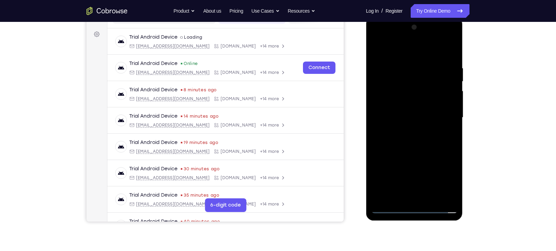
drag, startPoint x: 430, startPoint y: 179, endPoint x: 429, endPoint y: 166, distance: 12.7
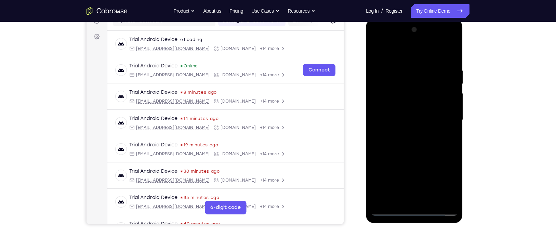
scroll to position [93, 0]
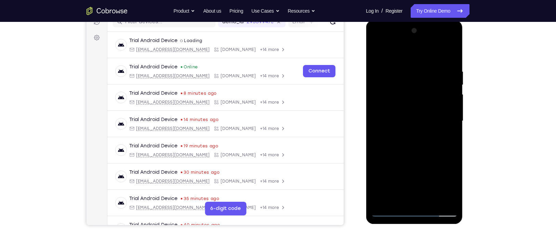
drag, startPoint x: 425, startPoint y: 169, endPoint x: 417, endPoint y: 132, distance: 37.6
drag, startPoint x: 429, startPoint y: 190, endPoint x: 422, endPoint y: 151, distance: 40.1
drag, startPoint x: 428, startPoint y: 191, endPoint x: 417, endPoint y: 143, distance: 49.1
drag, startPoint x: 413, startPoint y: 180, endPoint x: 396, endPoint y: 127, distance: 55.4
drag, startPoint x: 393, startPoint y: 165, endPoint x: 387, endPoint y: 151, distance: 15.8
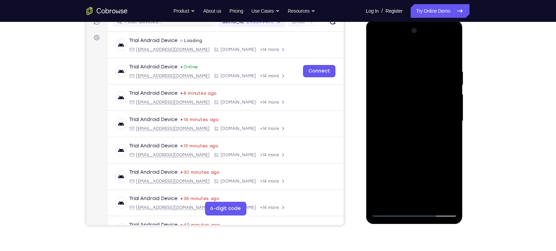
drag, startPoint x: 435, startPoint y: 189, endPoint x: 415, endPoint y: 125, distance: 66.4
drag, startPoint x: 436, startPoint y: 174, endPoint x: 424, endPoint y: 150, distance: 26.9
drag, startPoint x: 433, startPoint y: 186, endPoint x: 416, endPoint y: 136, distance: 52.6
drag, startPoint x: 433, startPoint y: 177, endPoint x: 419, endPoint y: 148, distance: 32.1
drag, startPoint x: 433, startPoint y: 186, endPoint x: 425, endPoint y: 139, distance: 47.5
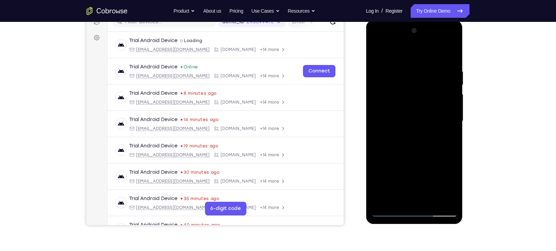
drag, startPoint x: 430, startPoint y: 179, endPoint x: 419, endPoint y: 124, distance: 56.0
drag, startPoint x: 432, startPoint y: 169, endPoint x: 418, endPoint y: 119, distance: 52.0
drag, startPoint x: 437, startPoint y: 189, endPoint x: 423, endPoint y: 137, distance: 54.1
drag, startPoint x: 429, startPoint y: 184, endPoint x: 418, endPoint y: 127, distance: 58.0
drag, startPoint x: 435, startPoint y: 174, endPoint x: 422, endPoint y: 127, distance: 49.4
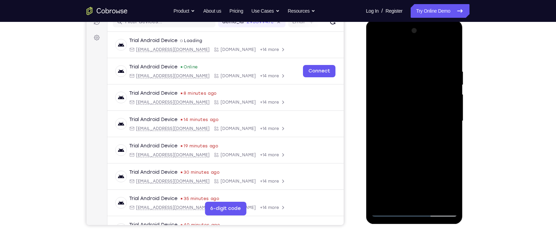
drag, startPoint x: 434, startPoint y: 189, endPoint x: 419, endPoint y: 136, distance: 55.2
drag, startPoint x: 433, startPoint y: 184, endPoint x: 424, endPoint y: 152, distance: 32.8
drag, startPoint x: 392, startPoint y: 159, endPoint x: 389, endPoint y: 145, distance: 14.4
drag, startPoint x: 444, startPoint y: 192, endPoint x: 423, endPoint y: 144, distance: 53.1
drag, startPoint x: 430, startPoint y: 178, endPoint x: 415, endPoint y: 128, distance: 52.0
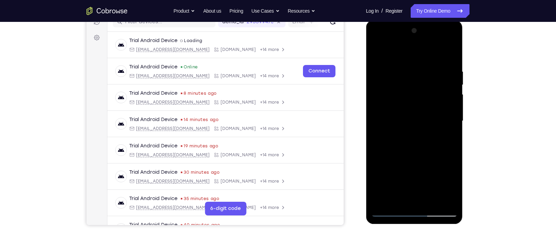
drag, startPoint x: 430, startPoint y: 164, endPoint x: 424, endPoint y: 142, distance: 22.8
drag, startPoint x: 415, startPoint y: 173, endPoint x: 403, endPoint y: 128, distance: 46.8
drag, startPoint x: 410, startPoint y: 170, endPoint x: 400, endPoint y: 127, distance: 44.2
drag, startPoint x: 396, startPoint y: 177, endPoint x: 392, endPoint y: 130, distance: 47.4
drag, startPoint x: 431, startPoint y: 173, endPoint x: 416, endPoint y: 119, distance: 55.8
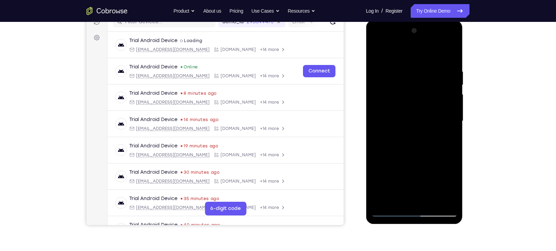
drag, startPoint x: 394, startPoint y: 187, endPoint x: 391, endPoint y: 132, distance: 55.2
drag, startPoint x: 436, startPoint y: 180, endPoint x: 413, endPoint y: 126, distance: 59.1
drag, startPoint x: 436, startPoint y: 191, endPoint x: 412, endPoint y: 125, distance: 70.2
drag, startPoint x: 432, startPoint y: 184, endPoint x: 417, endPoint y: 121, distance: 64.0
drag, startPoint x: 429, startPoint y: 180, endPoint x: 415, endPoint y: 116, distance: 65.5
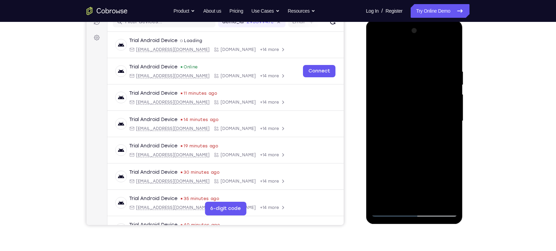
drag, startPoint x: 429, startPoint y: 166, endPoint x: 411, endPoint y: 112, distance: 57.0
drag, startPoint x: 432, startPoint y: 185, endPoint x: 417, endPoint y: 138, distance: 50.1
drag, startPoint x: 412, startPoint y: 164, endPoint x: 394, endPoint y: 112, distance: 55.7
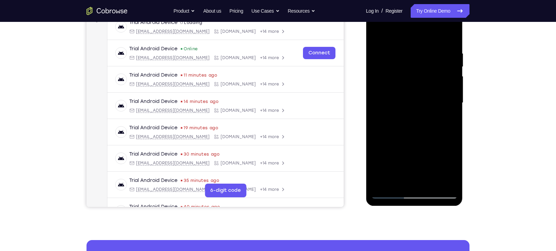
scroll to position [111, 0]
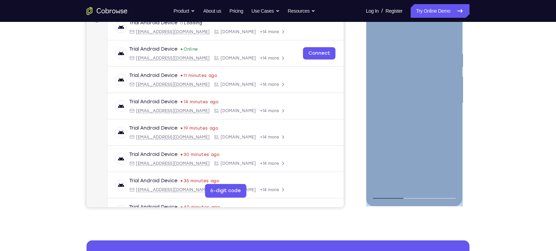
drag, startPoint x: 459, startPoint y: 148, endPoint x: 451, endPoint y: 147, distance: 8.3
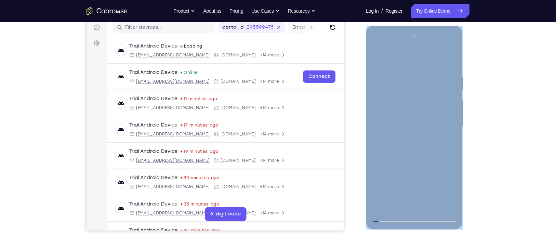
scroll to position [129, 0]
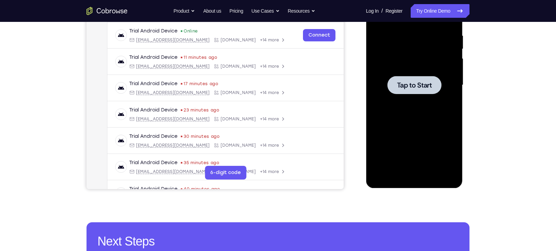
drag, startPoint x: 436, startPoint y: 149, endPoint x: 442, endPoint y: 146, distance: 6.9
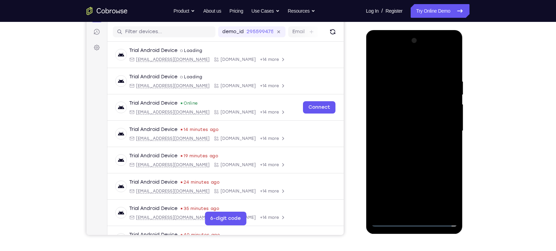
scroll to position [85, 0]
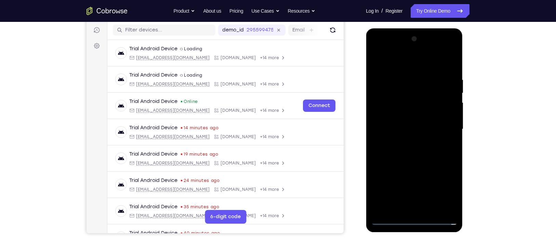
drag, startPoint x: 409, startPoint y: 203, endPoint x: 394, endPoint y: 97, distance: 106.6
drag, startPoint x: 414, startPoint y: 163, endPoint x: 397, endPoint y: 72, distance: 92.6
drag, startPoint x: 410, startPoint y: 200, endPoint x: 390, endPoint y: 74, distance: 127.0
drag, startPoint x: 417, startPoint y: 185, endPoint x: 399, endPoint y: 107, distance: 80.5
drag, startPoint x: 414, startPoint y: 168, endPoint x: 404, endPoint y: 129, distance: 40.2
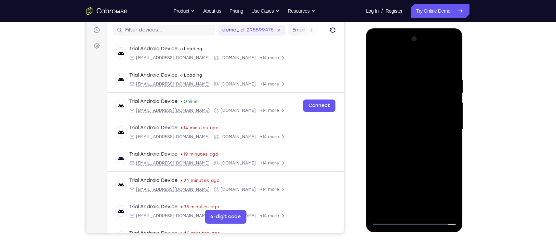
drag, startPoint x: 417, startPoint y: 173, endPoint x: 400, endPoint y: 75, distance: 99.7
drag, startPoint x: 423, startPoint y: 188, endPoint x: 414, endPoint y: 137, distance: 51.7
drag, startPoint x: 419, startPoint y: 158, endPoint x: 405, endPoint y: 116, distance: 44.4
drag, startPoint x: 417, startPoint y: 192, endPoint x: 405, endPoint y: 141, distance: 51.8
drag, startPoint x: 393, startPoint y: 183, endPoint x: 393, endPoint y: 109, distance: 74.2
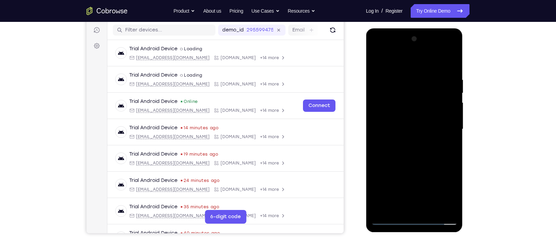
drag, startPoint x: 426, startPoint y: 183, endPoint x: 409, endPoint y: 84, distance: 100.7
drag, startPoint x: 428, startPoint y: 203, endPoint x: 414, endPoint y: 93, distance: 111.0
drag, startPoint x: 393, startPoint y: 205, endPoint x: 390, endPoint y: 100, distance: 104.7
drag, startPoint x: 432, startPoint y: 183, endPoint x: 426, endPoint y: 126, distance: 56.8
drag, startPoint x: 416, startPoint y: 170, endPoint x: 409, endPoint y: 74, distance: 96.1
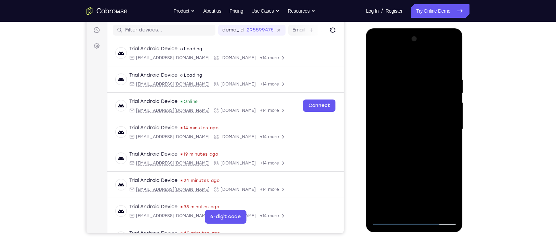
drag, startPoint x: 431, startPoint y: 188, endPoint x: 416, endPoint y: 107, distance: 82.8
drag, startPoint x: 422, startPoint y: 198, endPoint x: 424, endPoint y: 126, distance: 72.9
drag, startPoint x: 437, startPoint y: 92, endPoint x: 426, endPoint y: 86, distance: 12.4
drag, startPoint x: 400, startPoint y: 178, endPoint x: 390, endPoint y: 76, distance: 102.5
drag, startPoint x: 439, startPoint y: 174, endPoint x: 406, endPoint y: 64, distance: 114.7
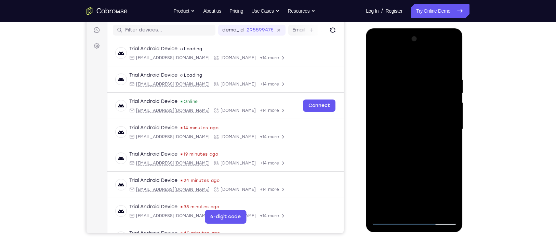
drag, startPoint x: 395, startPoint y: 187, endPoint x: 390, endPoint y: 84, distance: 102.8
drag, startPoint x: 401, startPoint y: 202, endPoint x: 394, endPoint y: 103, distance: 99.2
drag, startPoint x: 389, startPoint y: 181, endPoint x: 403, endPoint y: 243, distance: 63.1
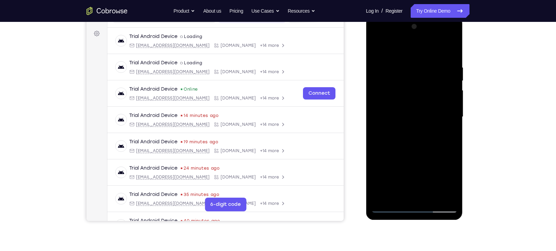
scroll to position [101, 0]
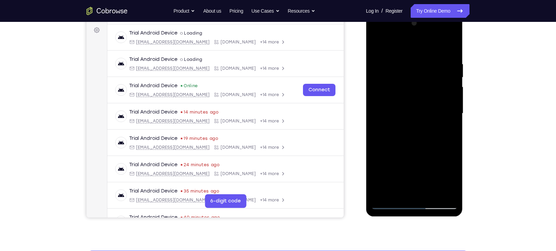
drag, startPoint x: 421, startPoint y: 157, endPoint x: 407, endPoint y: 115, distance: 43.6
drag, startPoint x: 421, startPoint y: 181, endPoint x: 414, endPoint y: 129, distance: 52.1
drag, startPoint x: 429, startPoint y: 187, endPoint x: 407, endPoint y: 100, distance: 89.9
drag, startPoint x: 426, startPoint y: 178, endPoint x: 415, endPoint y: 110, distance: 69.3
drag, startPoint x: 434, startPoint y: 176, endPoint x: 429, endPoint y: 153, distance: 23.2
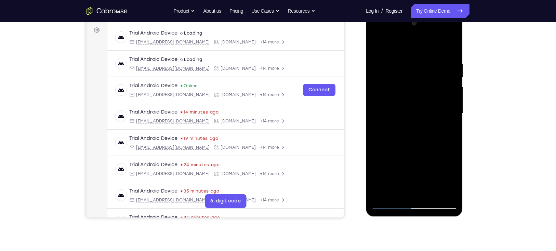
drag, startPoint x: 414, startPoint y: 165, endPoint x: 407, endPoint y: 126, distance: 39.6
drag, startPoint x: 432, startPoint y: 176, endPoint x: 424, endPoint y: 125, distance: 51.6
drag, startPoint x: 426, startPoint y: 183, endPoint x: 418, endPoint y: 158, distance: 26.3
drag, startPoint x: 397, startPoint y: 164, endPoint x: 389, endPoint y: 126, distance: 38.2
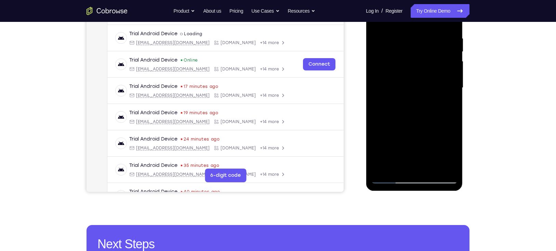
scroll to position [129, 0]
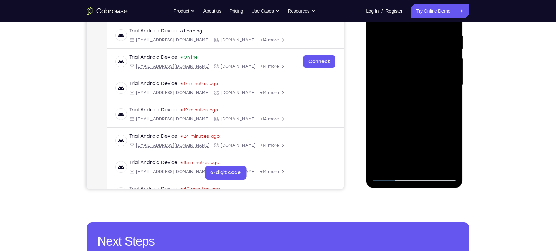
drag, startPoint x: 422, startPoint y: 141, endPoint x: 396, endPoint y: 100, distance: 48.0
drag, startPoint x: 426, startPoint y: 149, endPoint x: 417, endPoint y: 111, distance: 38.8
drag, startPoint x: 424, startPoint y: 150, endPoint x: 416, endPoint y: 115, distance: 36.4
drag, startPoint x: 440, startPoint y: 158, endPoint x: 430, endPoint y: 124, distance: 35.5
drag, startPoint x: 432, startPoint y: 149, endPoint x: 421, endPoint y: 114, distance: 36.6
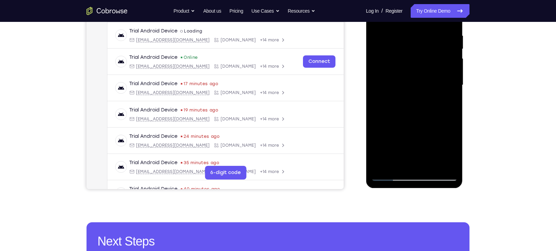
drag, startPoint x: 427, startPoint y: 145, endPoint x: 422, endPoint y: 124, distance: 22.5
drag, startPoint x: 427, startPoint y: 156, endPoint x: 421, endPoint y: 119, distance: 37.8
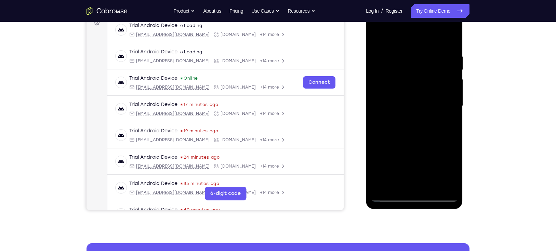
scroll to position [107, 0]
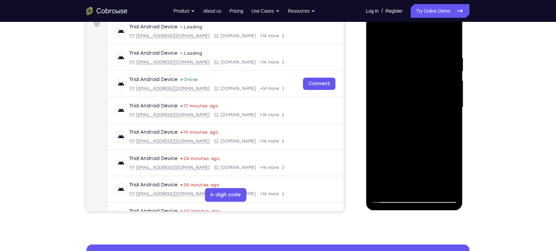
drag, startPoint x: 413, startPoint y: 175, endPoint x: 402, endPoint y: 111, distance: 65.0
drag, startPoint x: 433, startPoint y: 154, endPoint x: 431, endPoint y: 142, distance: 12.1
drag, startPoint x: 430, startPoint y: 177, endPoint x: 420, endPoint y: 137, distance: 41.6
drag, startPoint x: 390, startPoint y: 148, endPoint x: 388, endPoint y: 138, distance: 11.2
drag, startPoint x: 420, startPoint y: 185, endPoint x: 409, endPoint y: 136, distance: 50.0
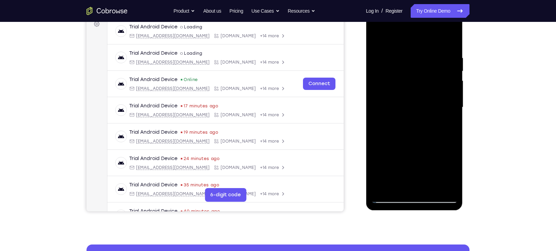
drag, startPoint x: 402, startPoint y: 164, endPoint x: 396, endPoint y: 147, distance: 18.1
drag, startPoint x: 397, startPoint y: 183, endPoint x: 391, endPoint y: 137, distance: 46.3
drag, startPoint x: 433, startPoint y: 182, endPoint x: 422, endPoint y: 141, distance: 43.2
drag, startPoint x: 429, startPoint y: 185, endPoint x: 415, endPoint y: 136, distance: 51.2
drag, startPoint x: 448, startPoint y: 180, endPoint x: 423, endPoint y: 129, distance: 56.6
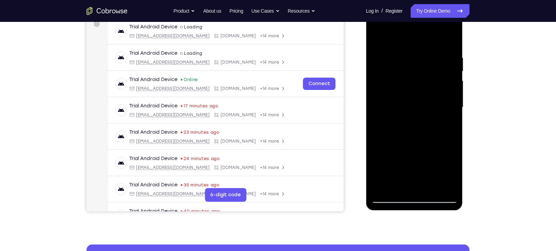
drag, startPoint x: 438, startPoint y: 163, endPoint x: 424, endPoint y: 124, distance: 42.0
drag, startPoint x: 432, startPoint y: 168, endPoint x: 421, endPoint y: 123, distance: 47.0
drag, startPoint x: 393, startPoint y: 150, endPoint x: 390, endPoint y: 141, distance: 10.3
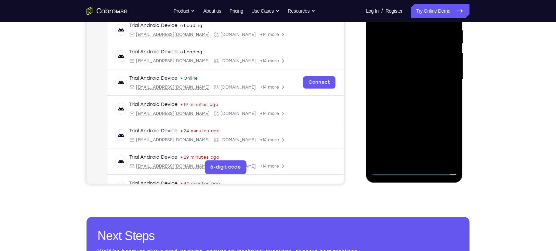
scroll to position [135, 0]
drag, startPoint x: 409, startPoint y: 152, endPoint x: 400, endPoint y: 117, distance: 36.1
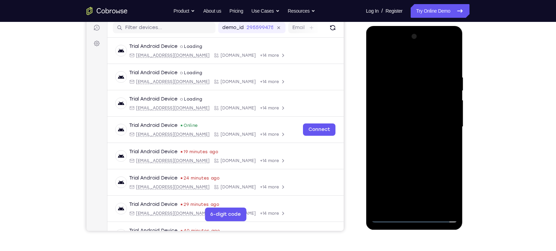
scroll to position [86, 0]
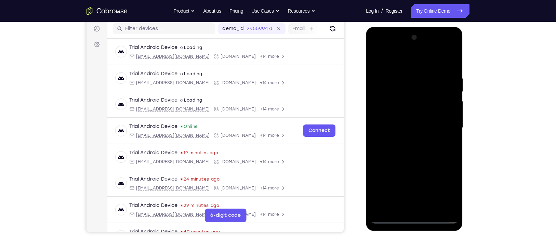
drag, startPoint x: 418, startPoint y: 183, endPoint x: 408, endPoint y: 137, distance: 47.0
drag, startPoint x: 421, startPoint y: 136, endPoint x: 411, endPoint y: 132, distance: 10.9
drag, startPoint x: 406, startPoint y: 190, endPoint x: 399, endPoint y: 139, distance: 52.1
drag, startPoint x: 413, startPoint y: 184, endPoint x: 396, endPoint y: 102, distance: 84.6
drag, startPoint x: 417, startPoint y: 191, endPoint x: 401, endPoint y: 105, distance: 87.3
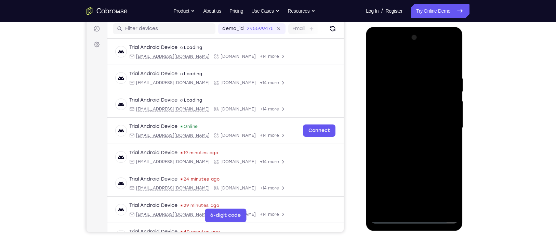
drag, startPoint x: 414, startPoint y: 181, endPoint x: 403, endPoint y: 117, distance: 64.6
drag, startPoint x: 407, startPoint y: 180, endPoint x: 401, endPoint y: 121, distance: 59.2
drag, startPoint x: 405, startPoint y: 178, endPoint x: 403, endPoint y: 91, distance: 87.3
drag, startPoint x: 405, startPoint y: 191, endPoint x: 398, endPoint y: 118, distance: 73.3
drag, startPoint x: 405, startPoint y: 189, endPoint x: 397, endPoint y: 106, distance: 83.6
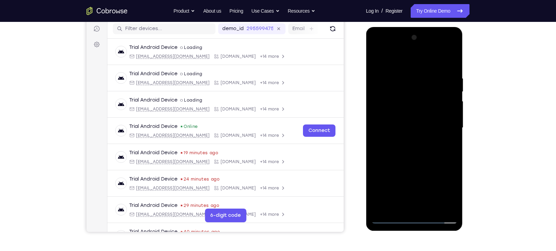
drag, startPoint x: 407, startPoint y: 115, endPoint x: 414, endPoint y: 195, distance: 80.7
drag, startPoint x: 408, startPoint y: 142, endPoint x: 414, endPoint y: 185, distance: 43.3
drag, startPoint x: 420, startPoint y: 133, endPoint x: 423, endPoint y: 151, distance: 17.2
drag, startPoint x: 406, startPoint y: 192, endPoint x: 378, endPoint y: 81, distance: 114.7
drag, startPoint x: 404, startPoint y: 196, endPoint x: 392, endPoint y: 100, distance: 96.9
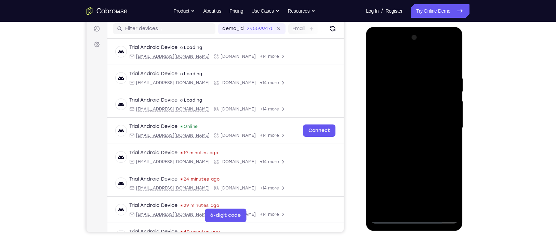
drag, startPoint x: 404, startPoint y: 175, endPoint x: 386, endPoint y: 89, distance: 87.9
drag, startPoint x: 404, startPoint y: 167, endPoint x: 389, endPoint y: 100, distance: 68.9
drag, startPoint x: 406, startPoint y: 200, endPoint x: 398, endPoint y: 127, distance: 73.8
drag, startPoint x: 410, startPoint y: 148, endPoint x: 401, endPoint y: 122, distance: 27.7
drag, startPoint x: 410, startPoint y: 157, endPoint x: 382, endPoint y: 89, distance: 73.7
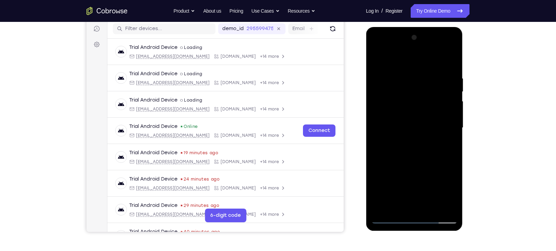
drag, startPoint x: 392, startPoint y: 195, endPoint x: 387, endPoint y: 121, distance: 74.4
drag, startPoint x: 417, startPoint y: 201, endPoint x: 402, endPoint y: 135, distance: 68.1
drag, startPoint x: 436, startPoint y: 200, endPoint x: 417, endPoint y: 129, distance: 73.5
drag, startPoint x: 436, startPoint y: 173, endPoint x: 433, endPoint y: 158, distance: 15.0
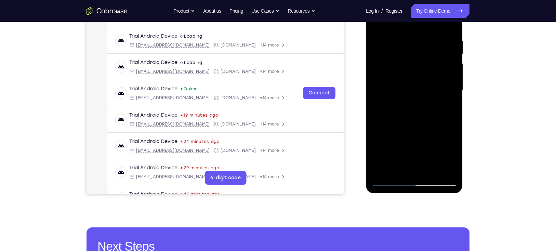
scroll to position [125, 0]
